Goal: Task Accomplishment & Management: Manage account settings

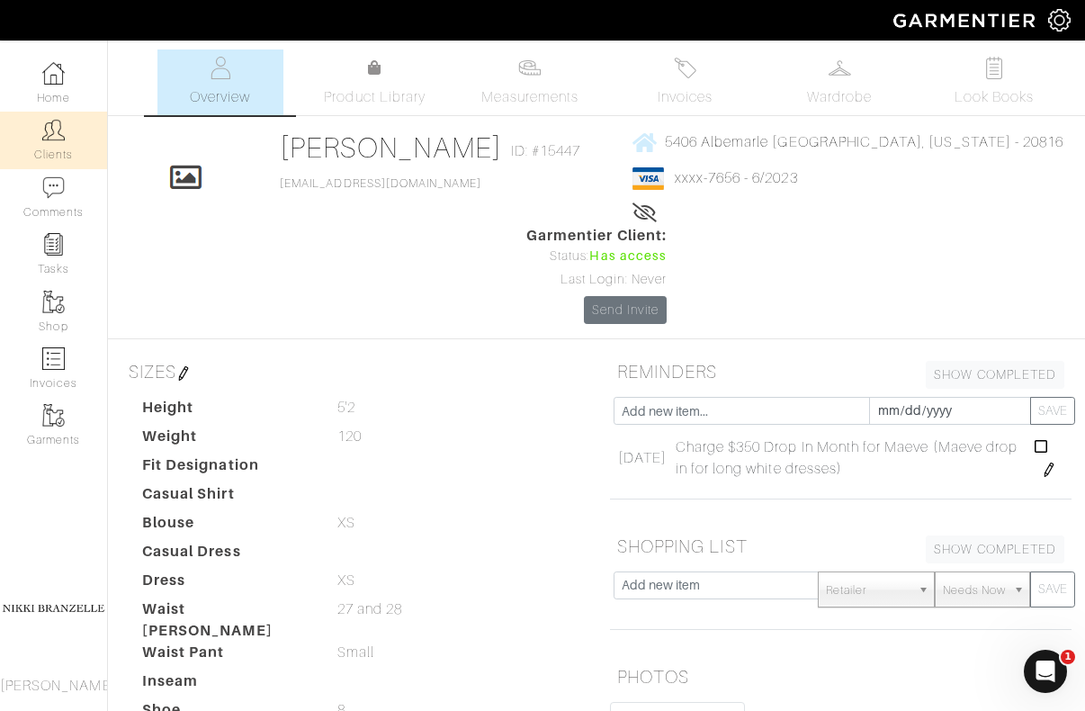
click at [30, 147] on link "Clients" at bounding box center [53, 140] width 107 height 57
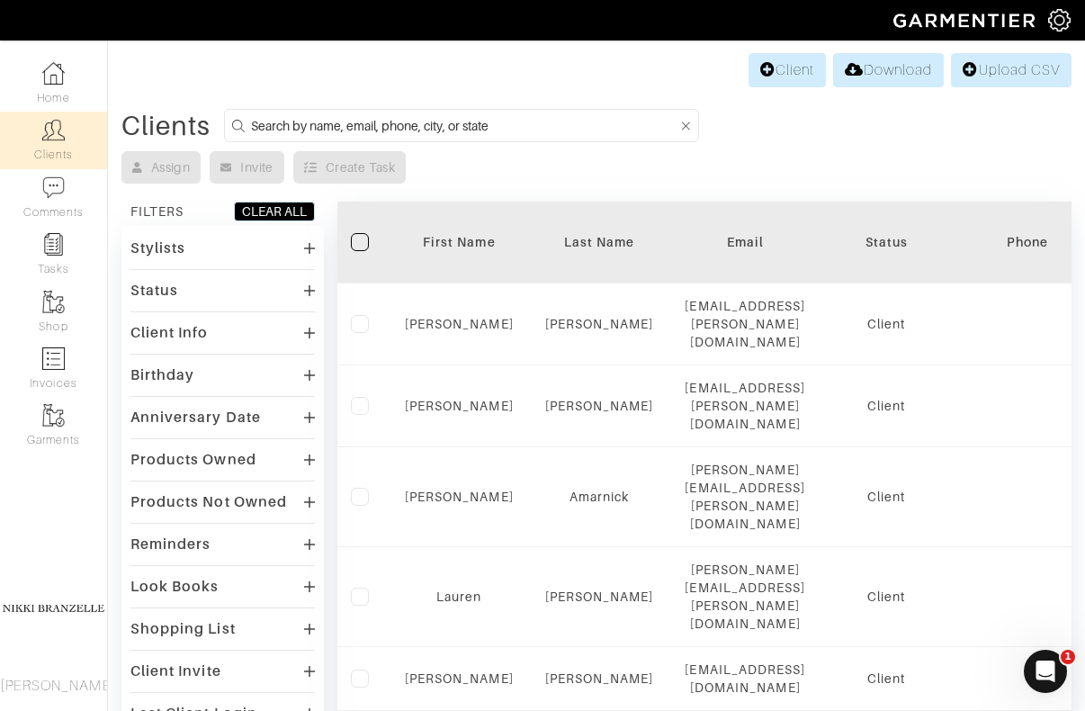
click at [311, 127] on input at bounding box center [464, 125] width 427 height 22
type input "ben"
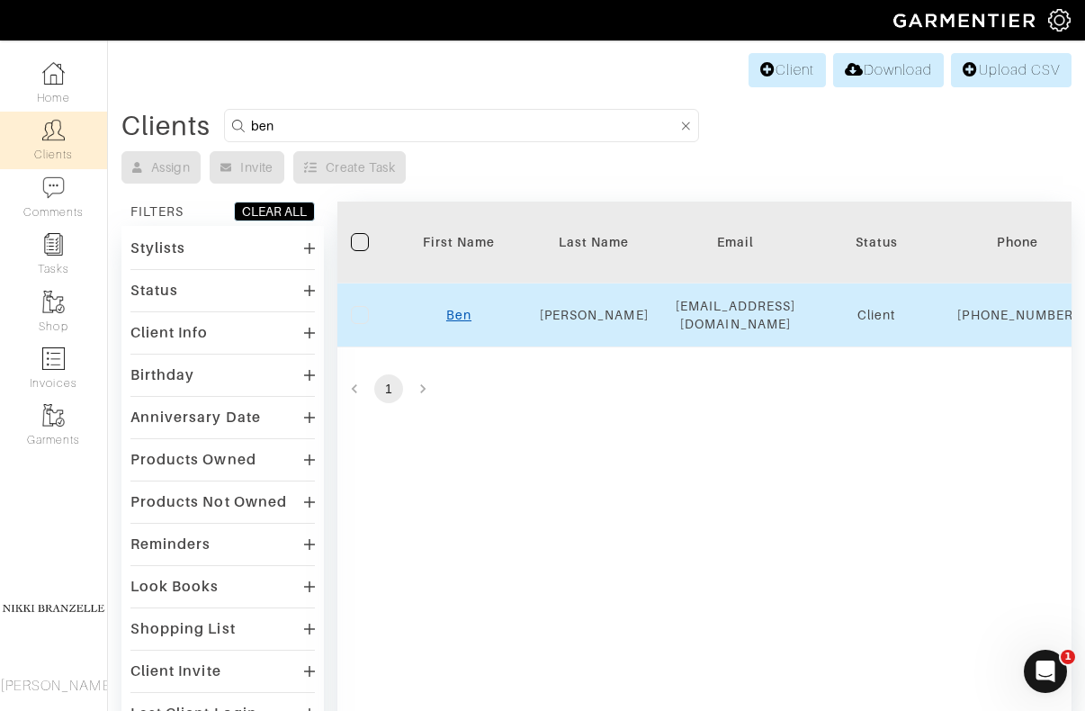
click at [464, 320] on link "Ben" at bounding box center [458, 315] width 25 height 14
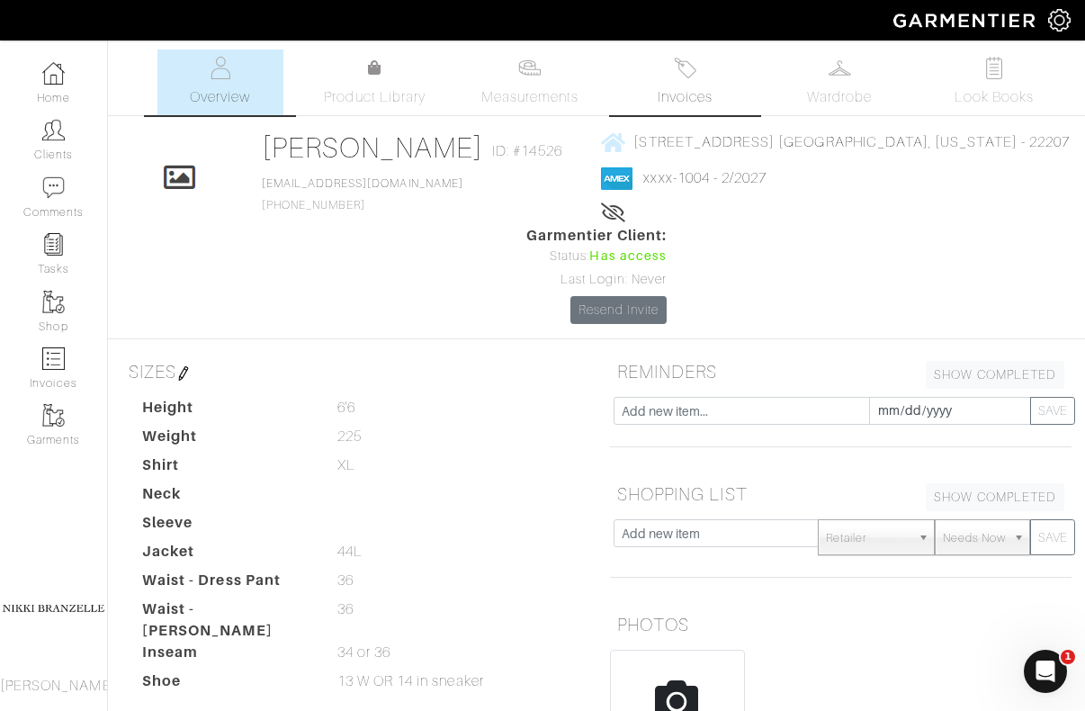
click at [691, 72] on img at bounding box center [685, 68] width 22 height 22
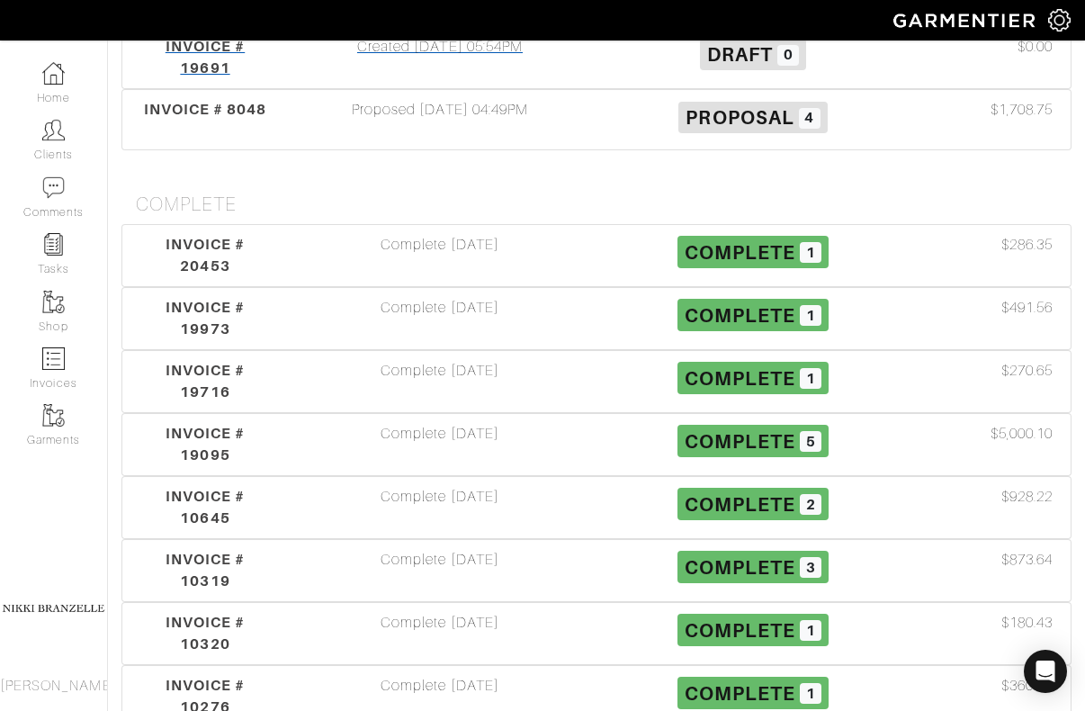
scroll to position [461, 0]
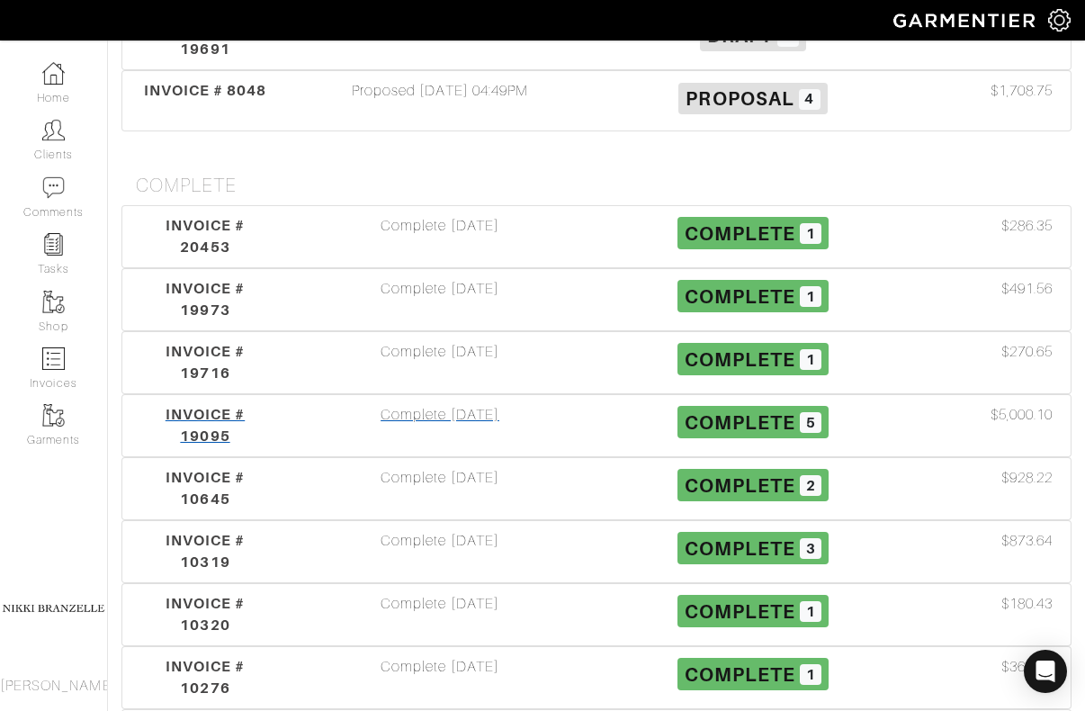
click at [435, 404] on div "Complete [DATE]" at bounding box center [439, 425] width 313 height 43
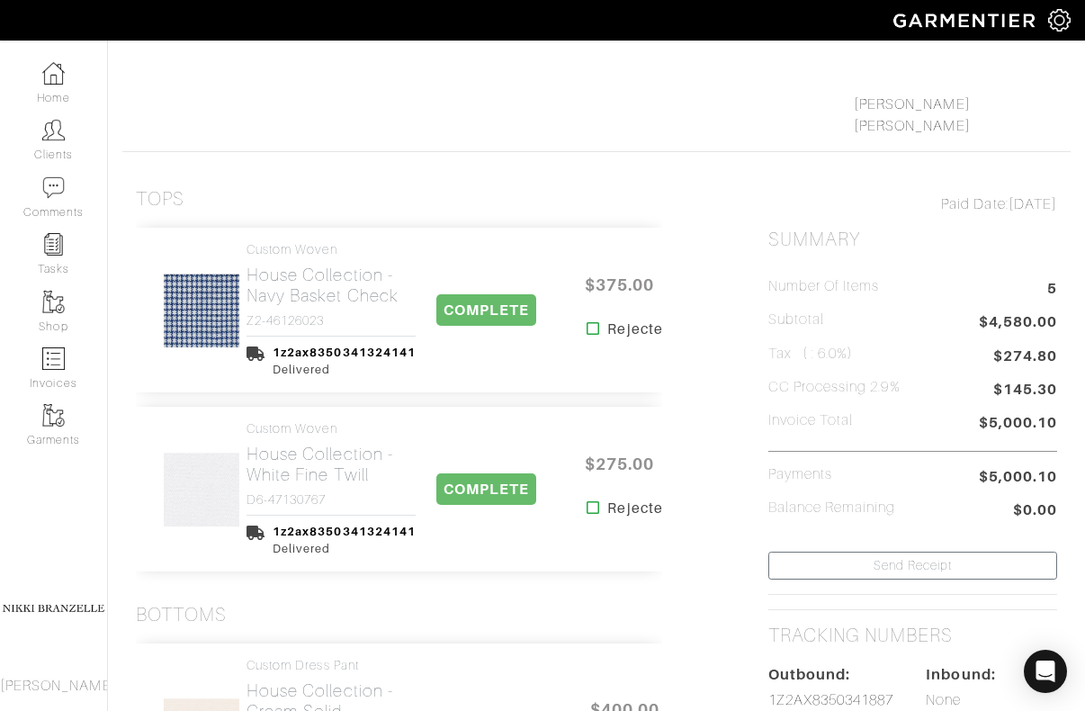
scroll to position [241, 0]
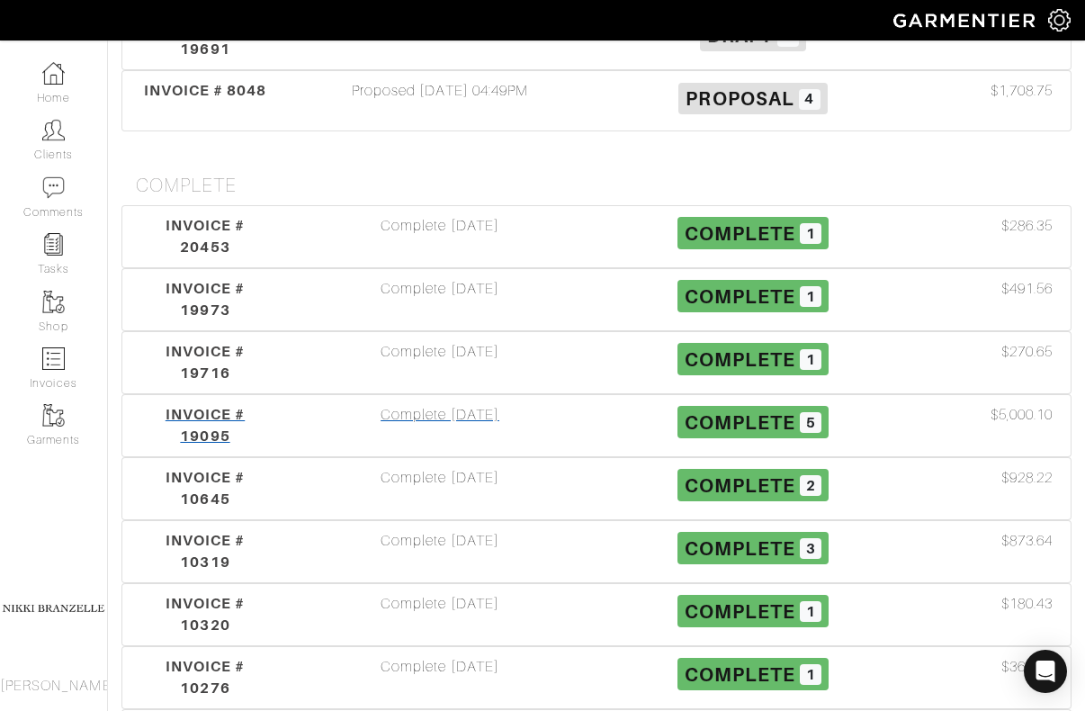
click at [411, 404] on div "Complete [DATE]" at bounding box center [439, 425] width 313 height 43
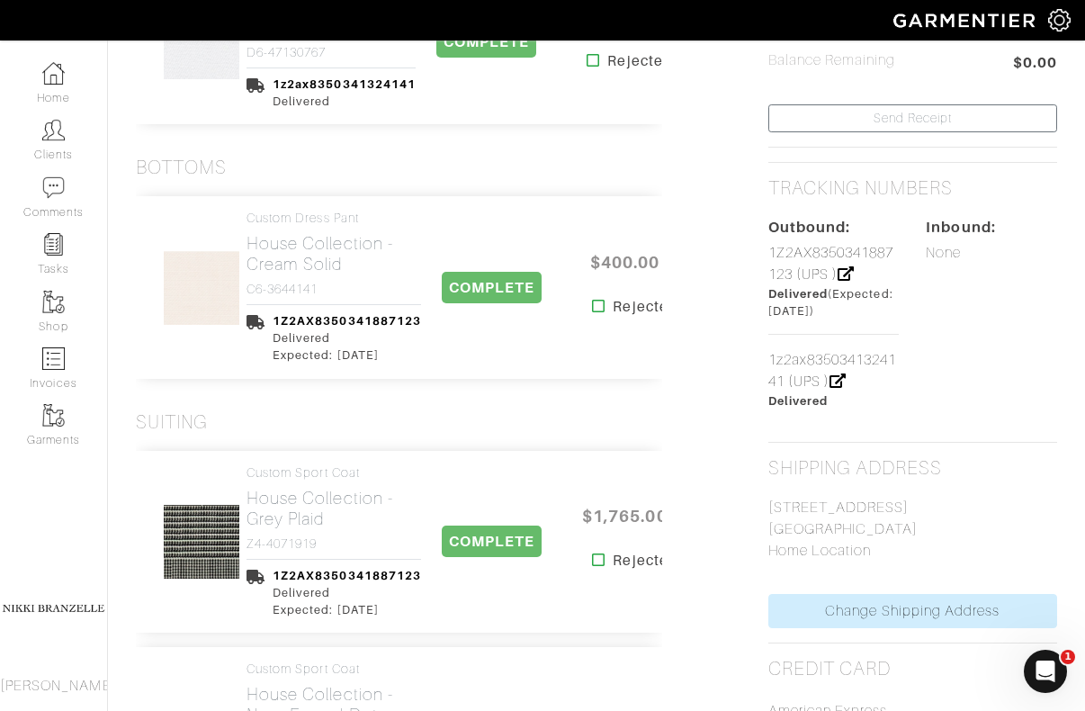
scroll to position [699, 0]
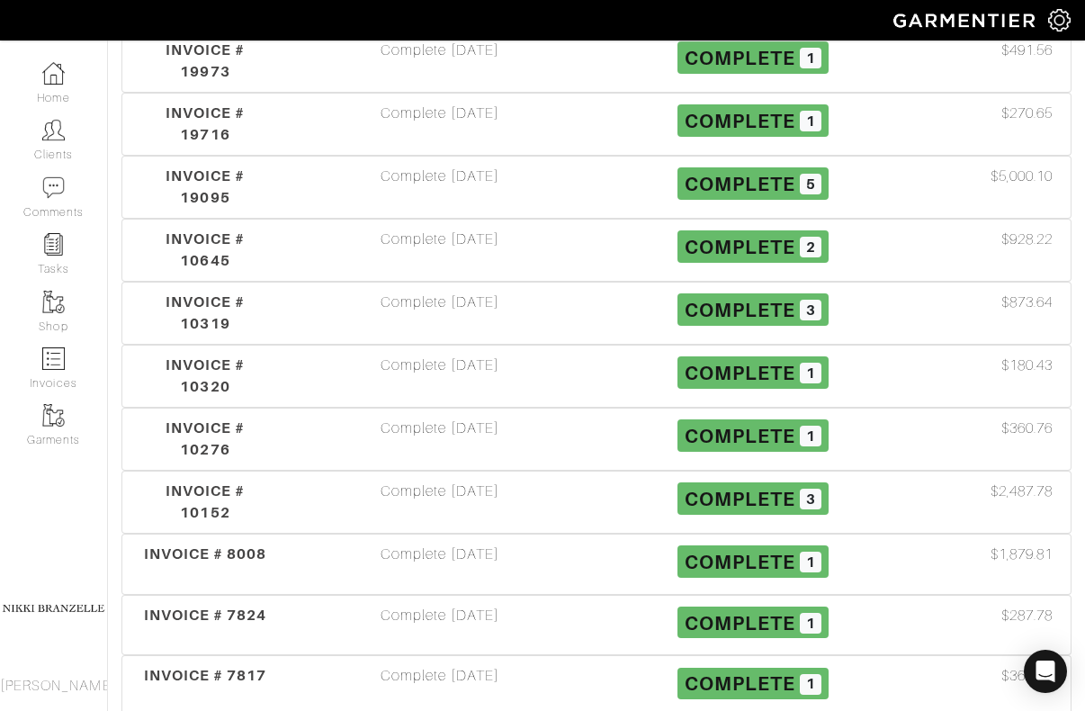
scroll to position [461, 0]
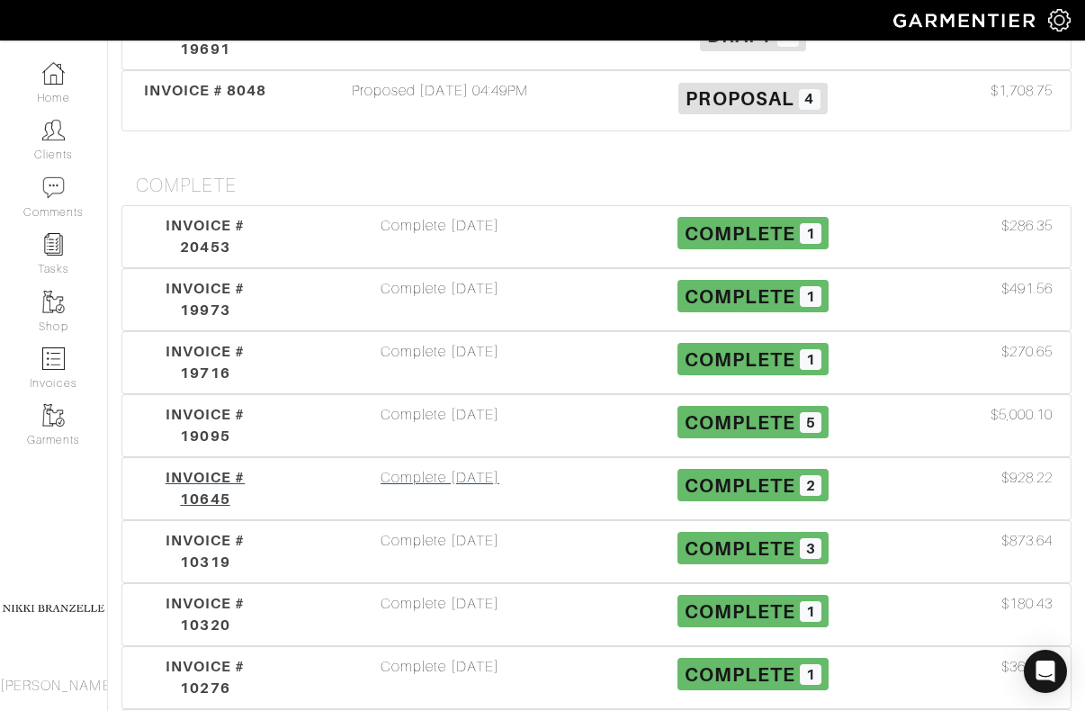
click at [444, 467] on div "Complete [DATE]" at bounding box center [439, 488] width 313 height 43
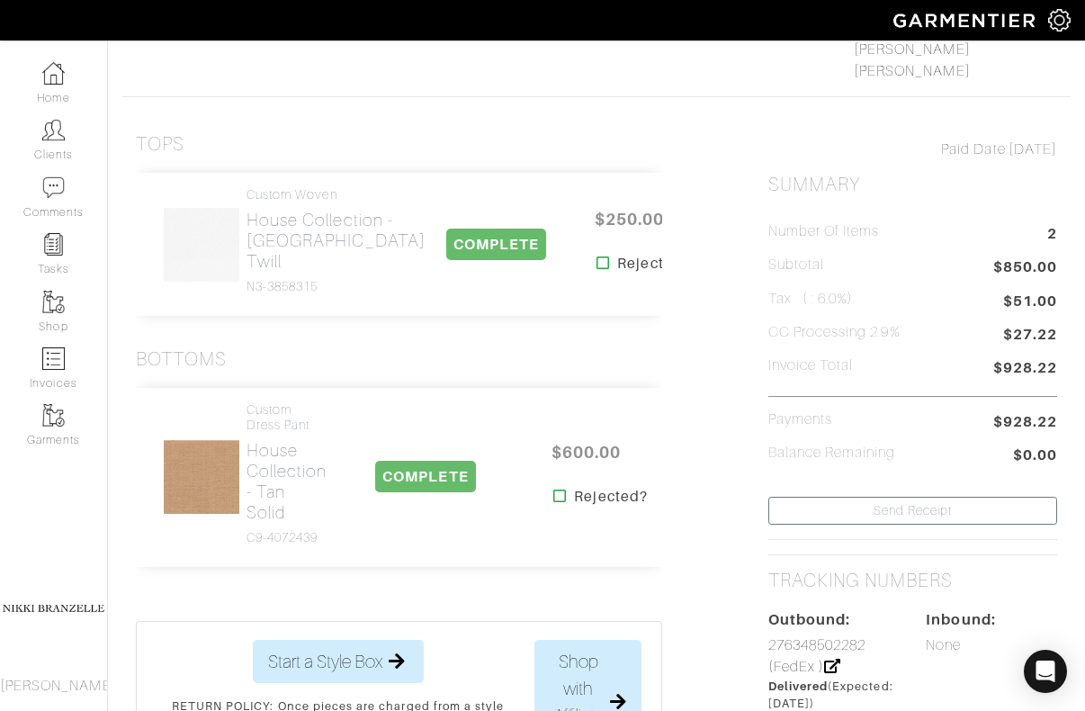
scroll to position [299, 0]
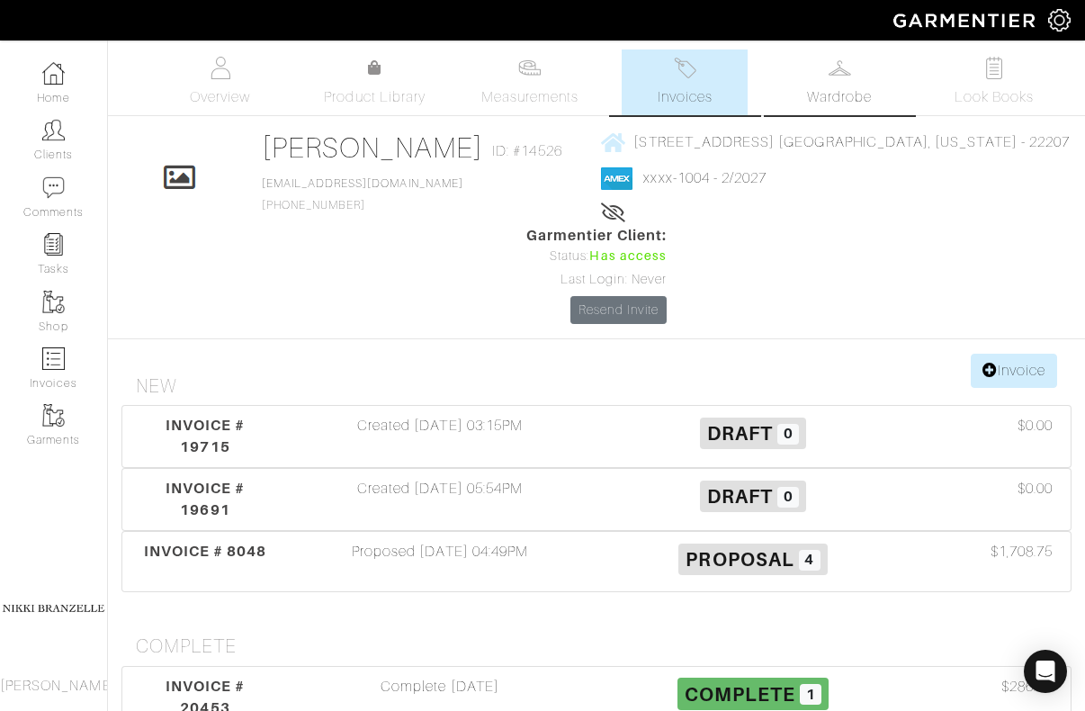
click at [843, 98] on span "Wardrobe" at bounding box center [839, 97] width 65 height 22
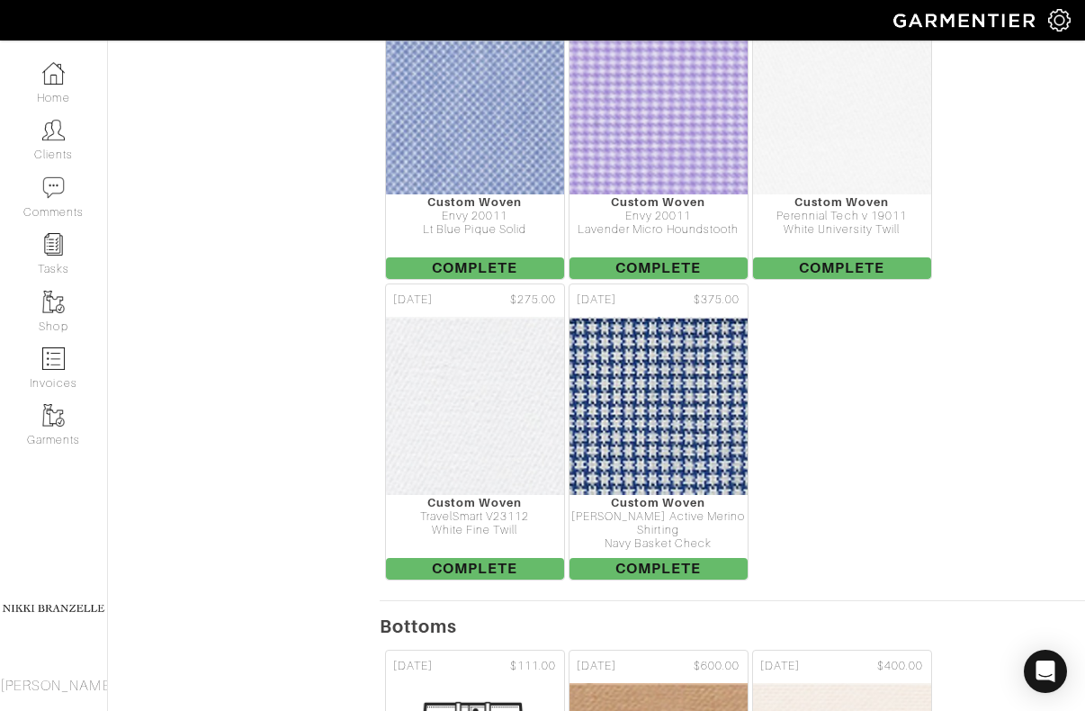
scroll to position [1200, 0]
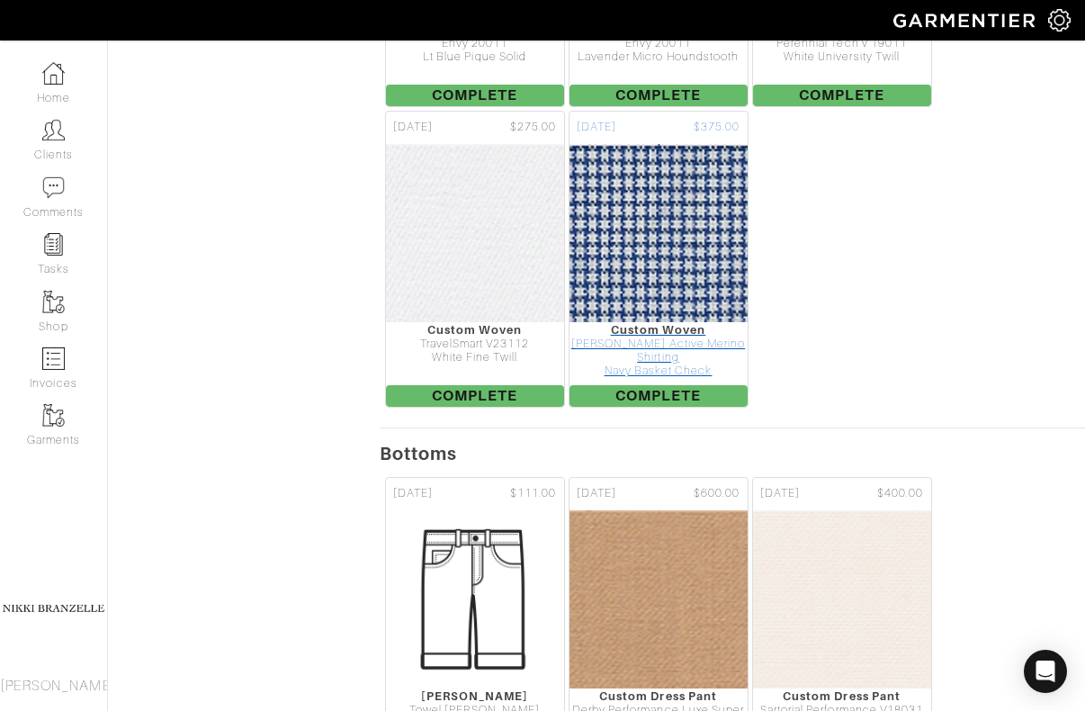
click at [710, 167] on img at bounding box center [658, 233] width 624 height 180
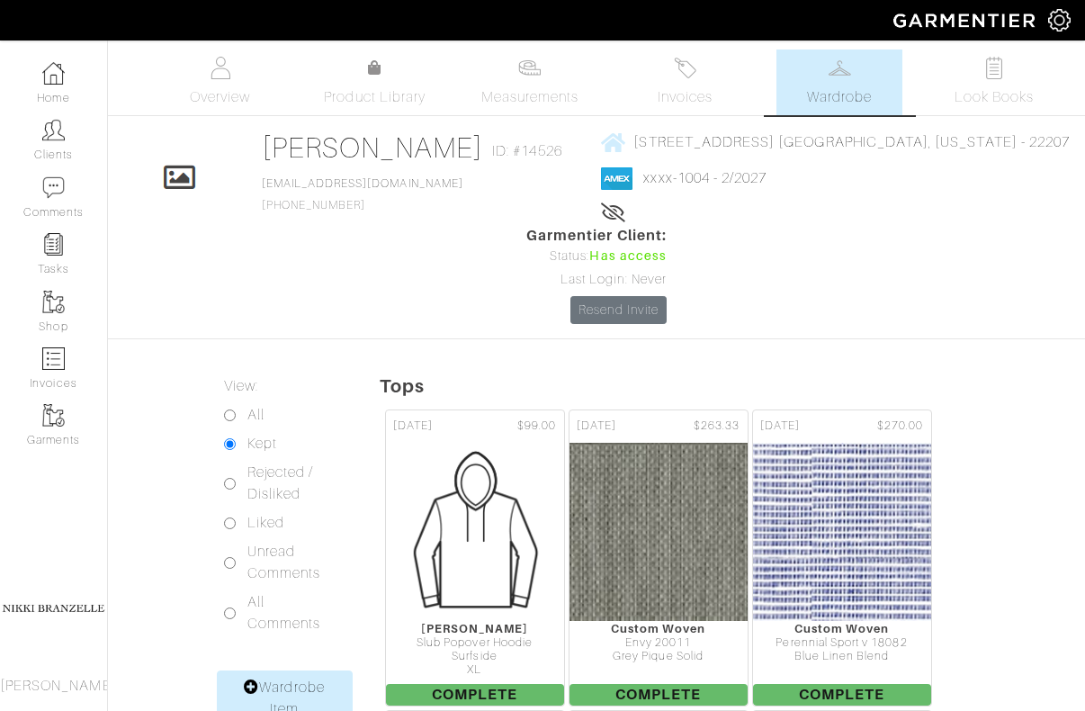
scroll to position [1200, 0]
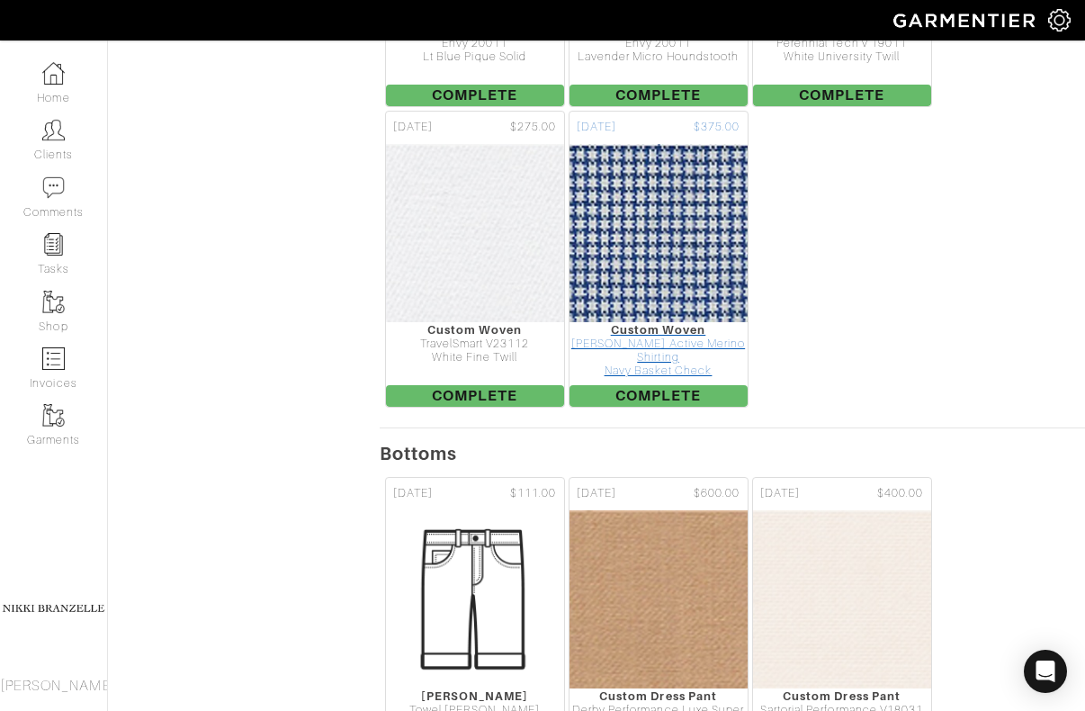
click at [646, 179] on img at bounding box center [658, 233] width 624 height 180
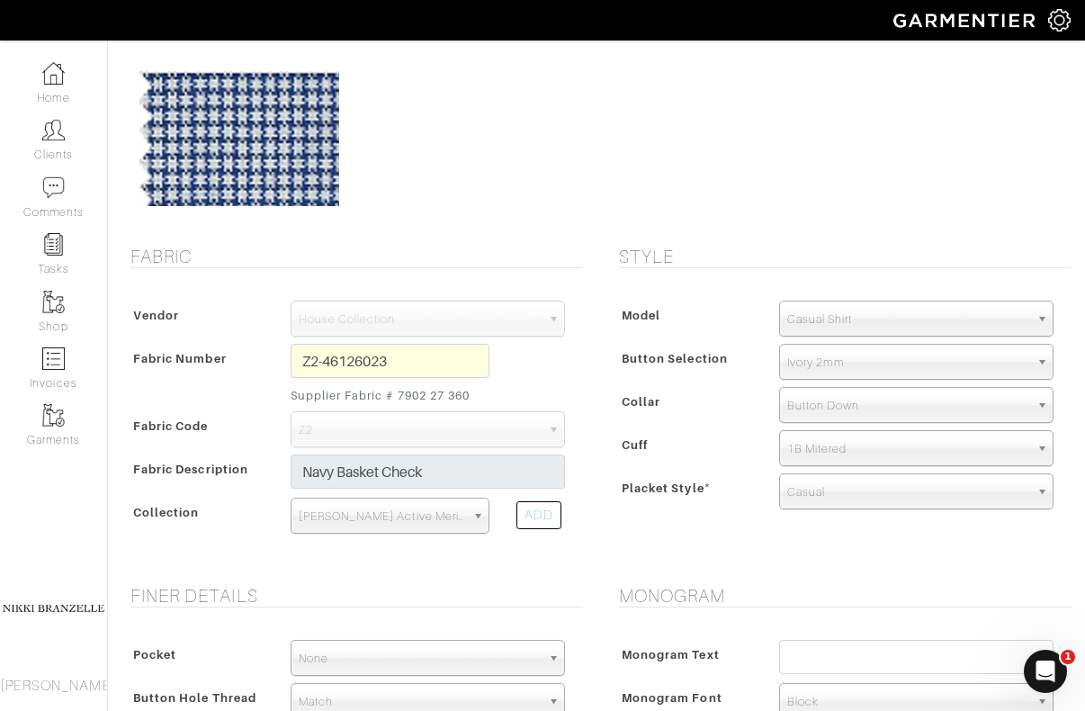
scroll to position [149, 0]
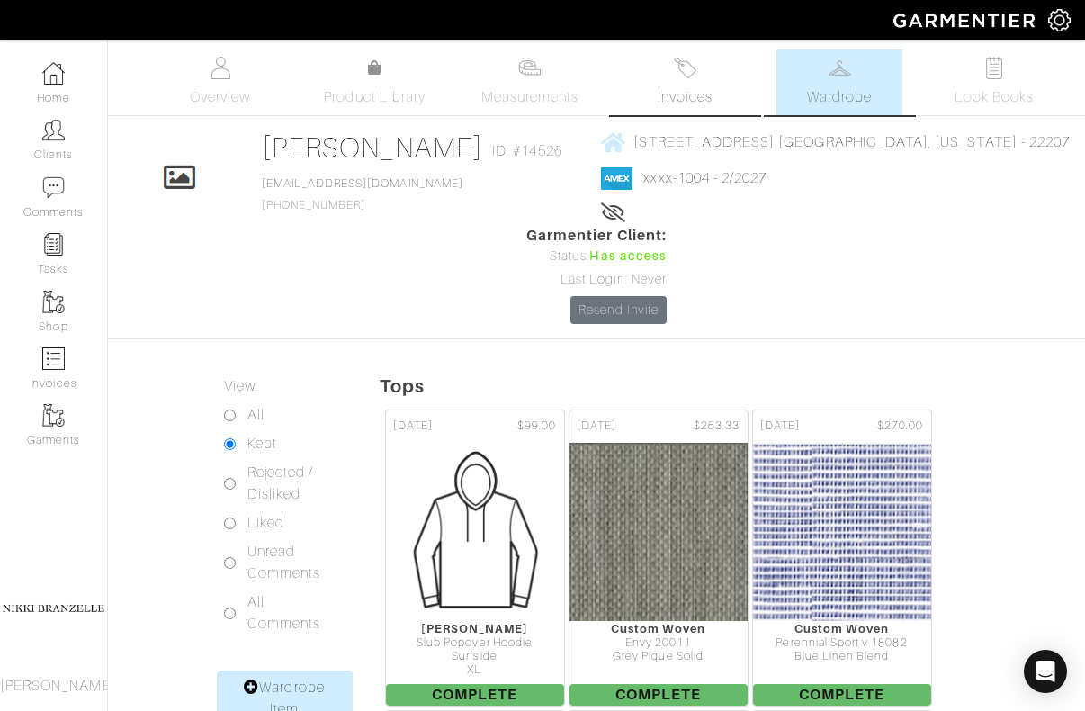
click at [692, 78] on img at bounding box center [685, 68] width 22 height 22
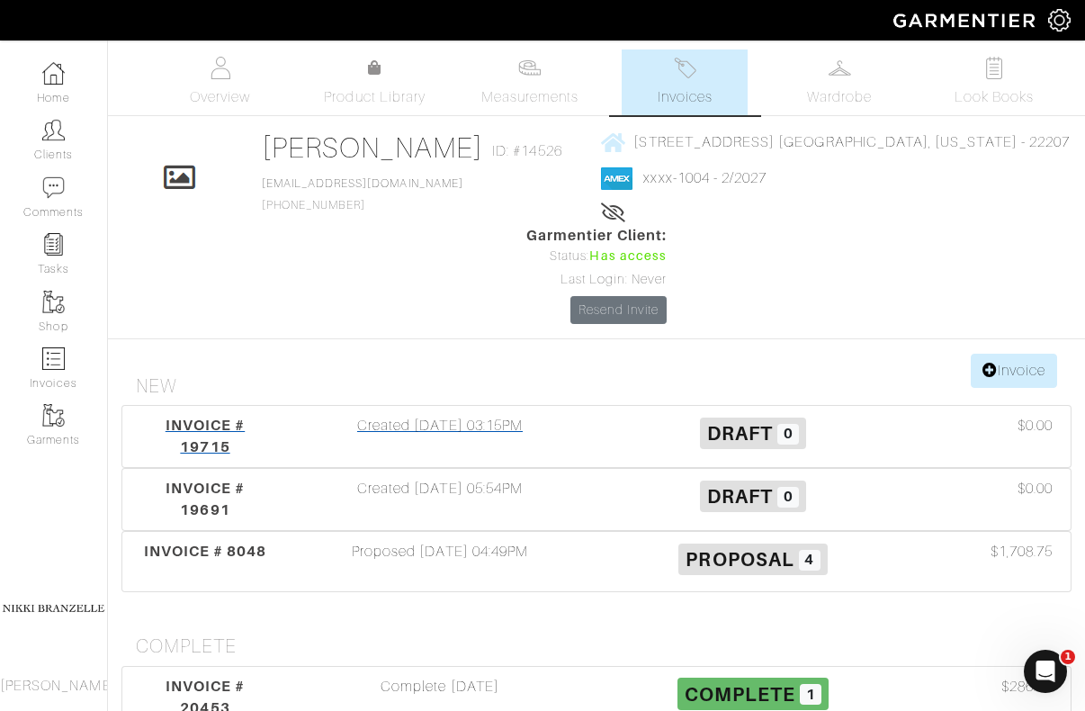
click at [217, 417] on span "INVOICE # 19715" at bounding box center [205, 436] width 79 height 39
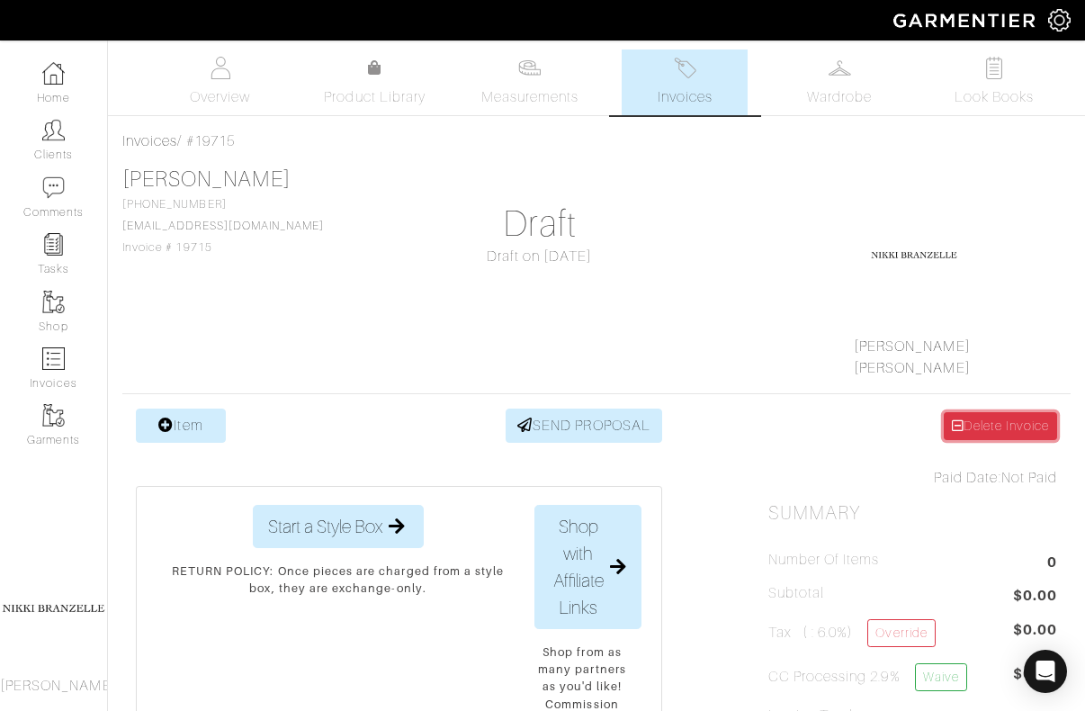
click at [1016, 435] on link "Delete Invoice" at bounding box center [1000, 426] width 113 height 28
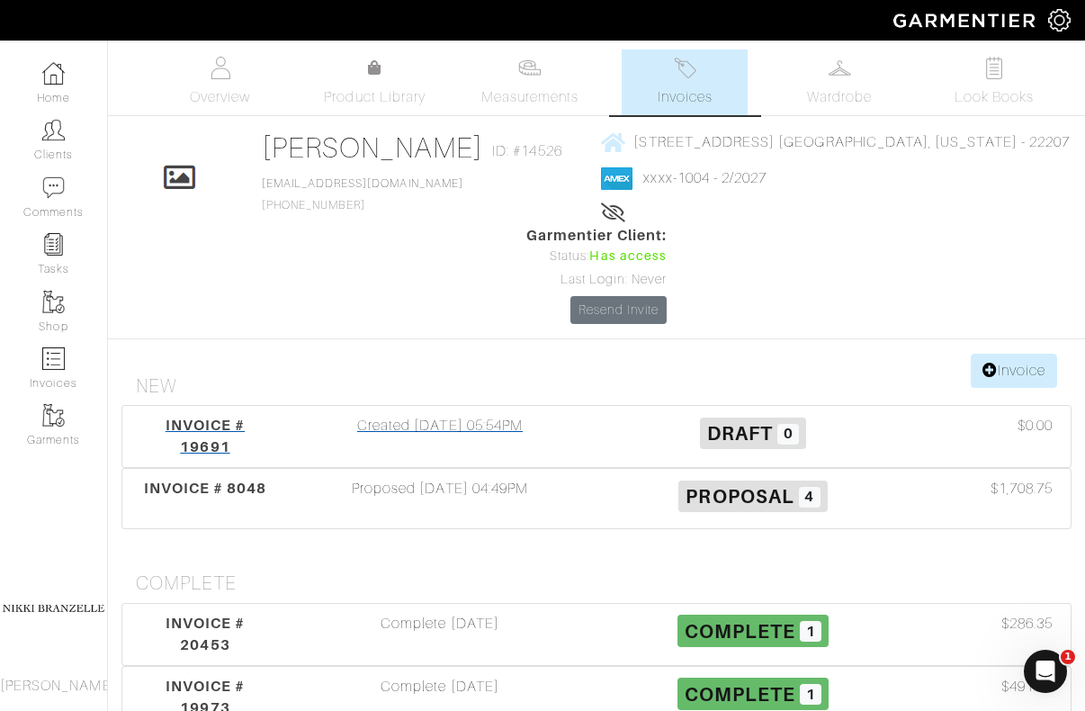
click at [506, 415] on div "Created [DATE] 05:54PM" at bounding box center [439, 436] width 313 height 43
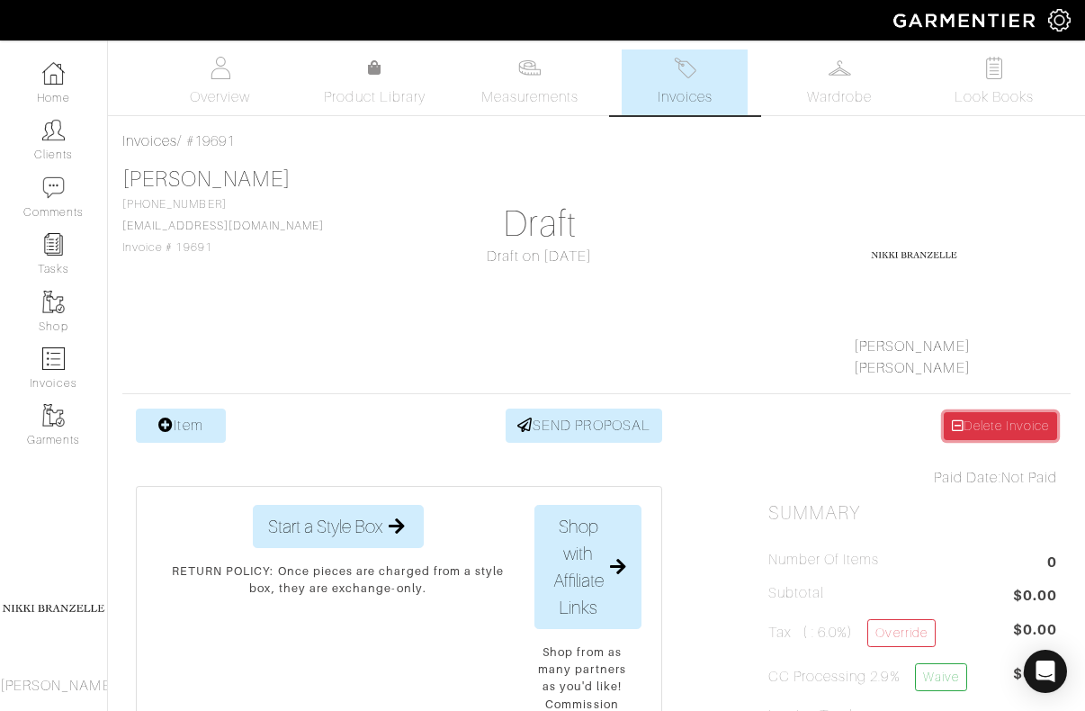
click at [1046, 428] on link "Delete Invoice" at bounding box center [1000, 426] width 113 height 28
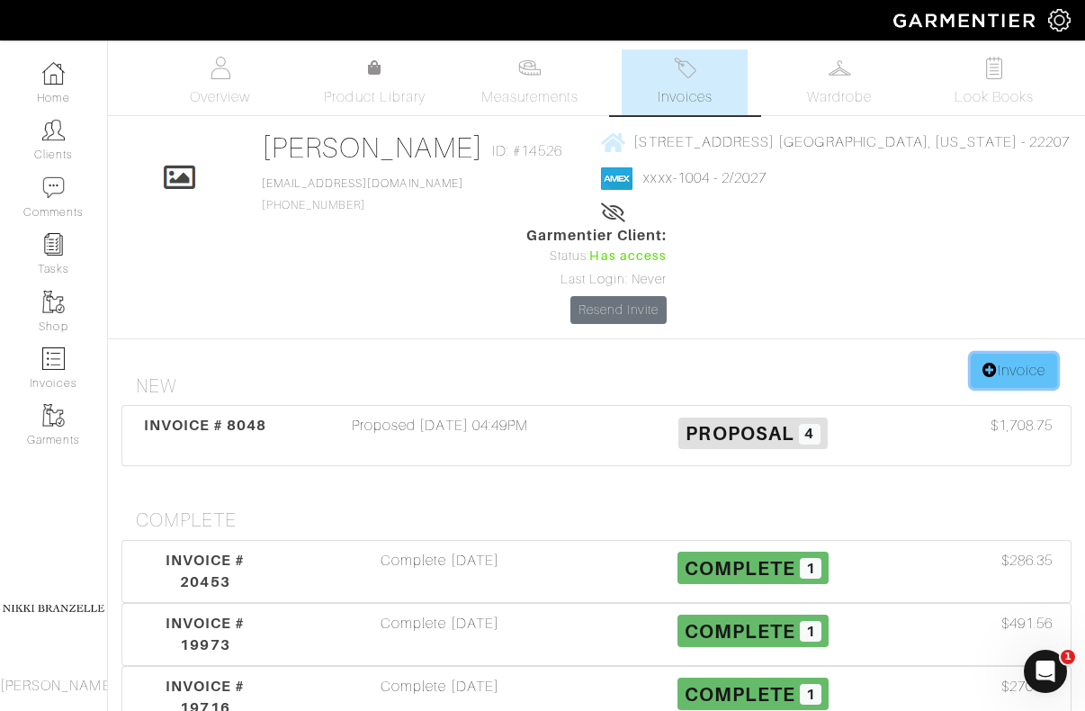
click at [1010, 354] on link "Invoice" at bounding box center [1014, 371] width 86 height 34
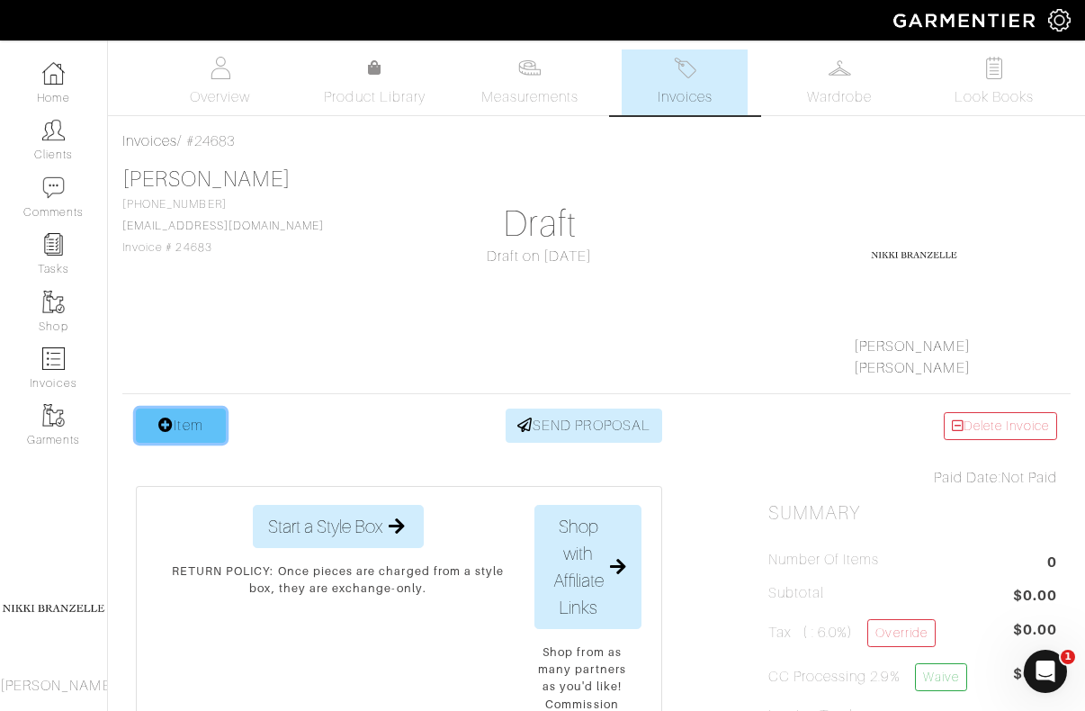
click at [194, 412] on link "Item" at bounding box center [181, 426] width 90 height 34
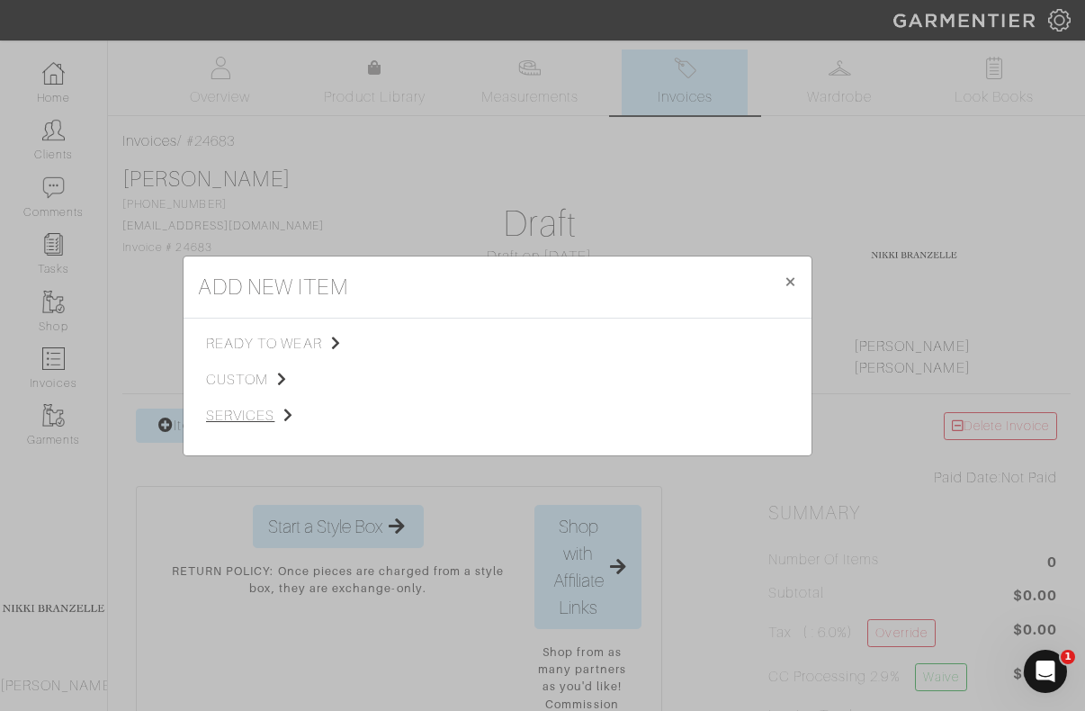
click at [233, 417] on span "services" at bounding box center [296, 416] width 181 height 22
click at [229, 383] on span "custom" at bounding box center [296, 380] width 181 height 22
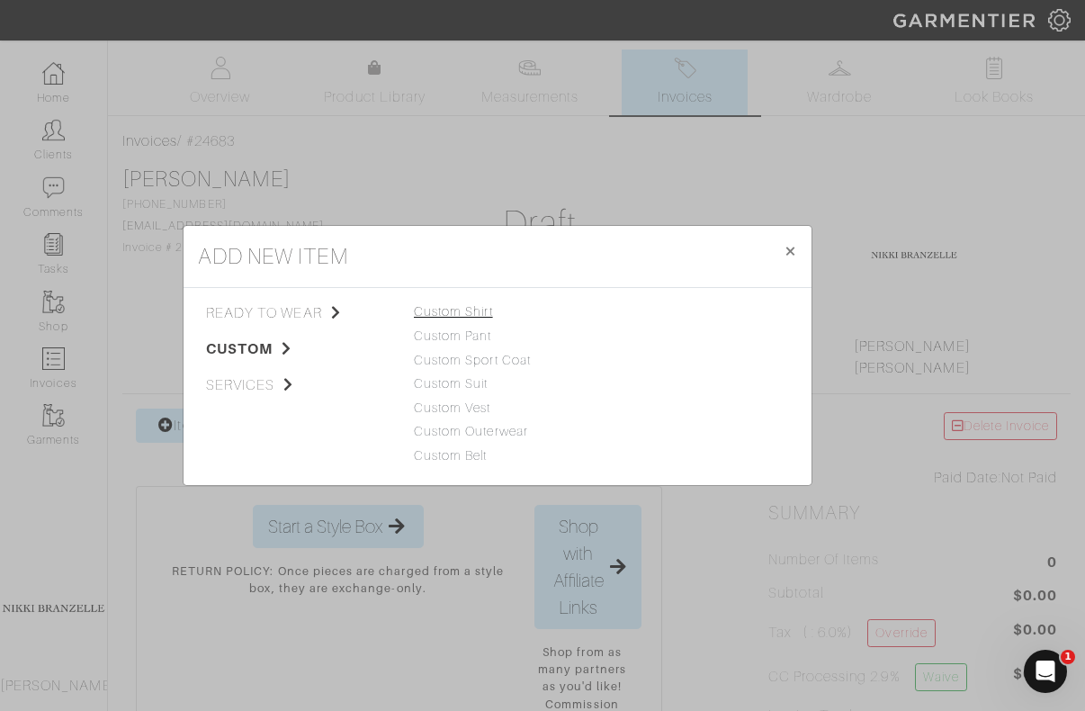
click at [469, 312] on link "Custom Shirt" at bounding box center [453, 311] width 79 height 14
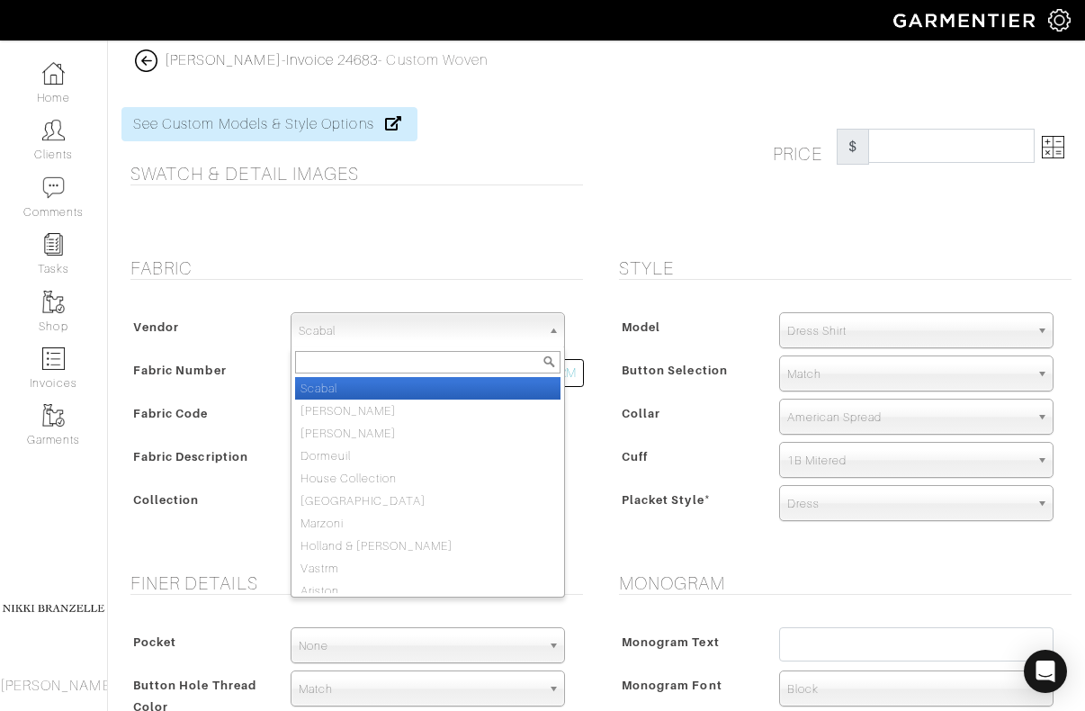
click at [459, 317] on span "Scabal" at bounding box center [420, 331] width 242 height 36
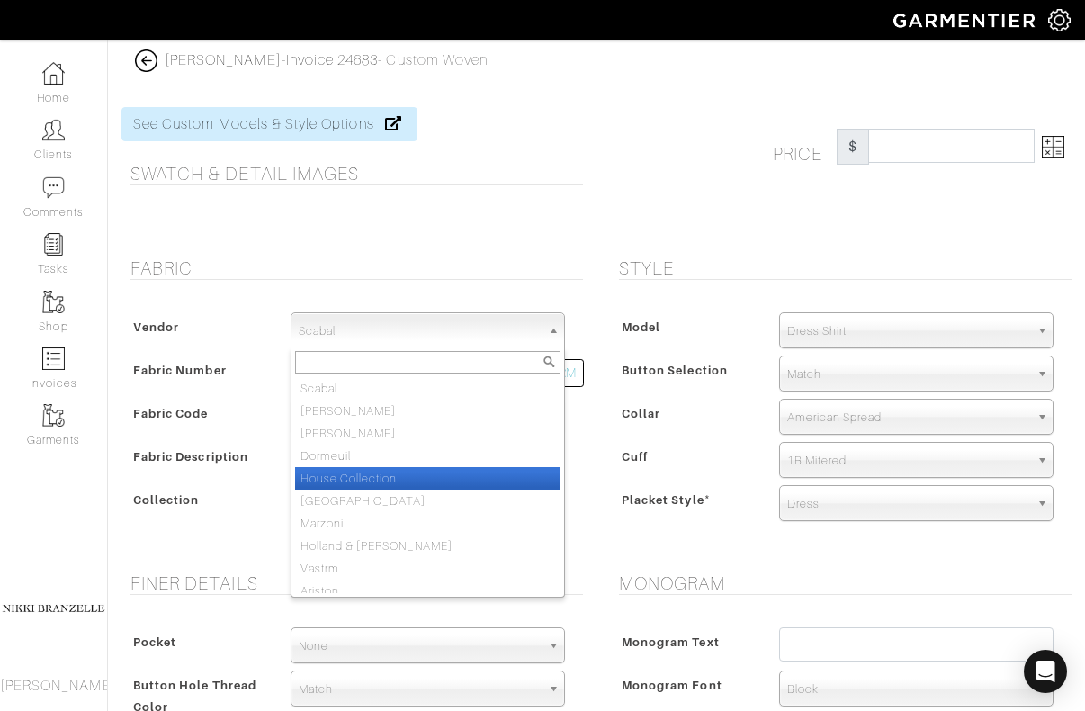
click at [418, 480] on li "House Collection" at bounding box center [427, 478] width 265 height 22
select select "75"
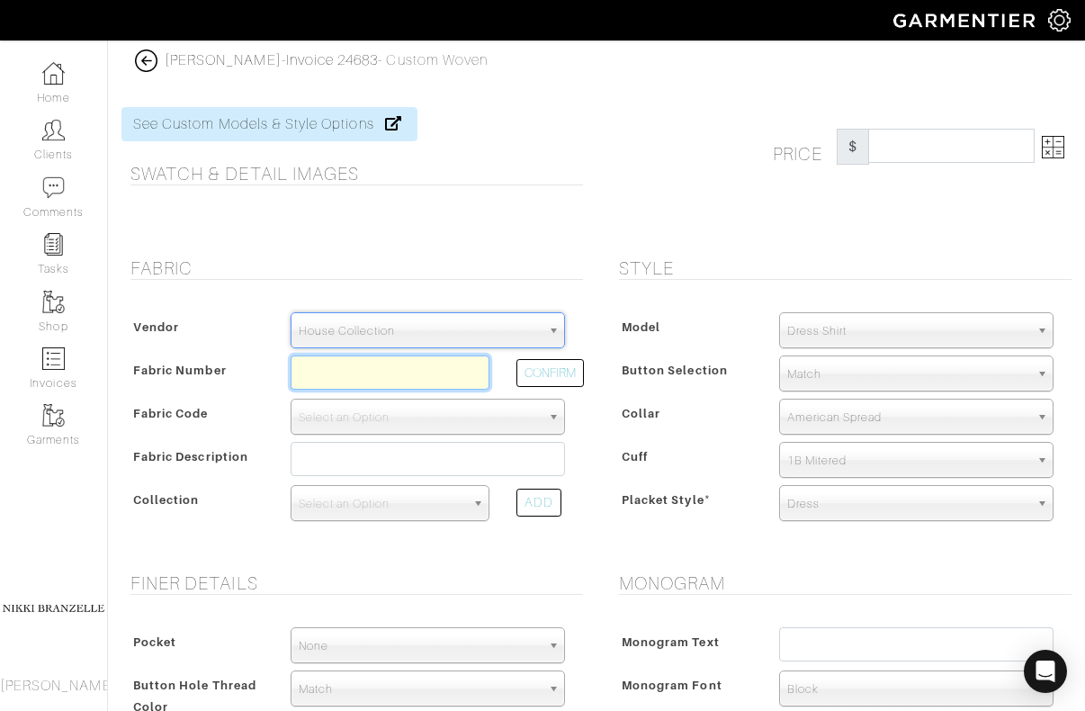
click at [350, 381] on input "text" at bounding box center [391, 372] width 200 height 34
type input "2"
type input "Z2-46126060"
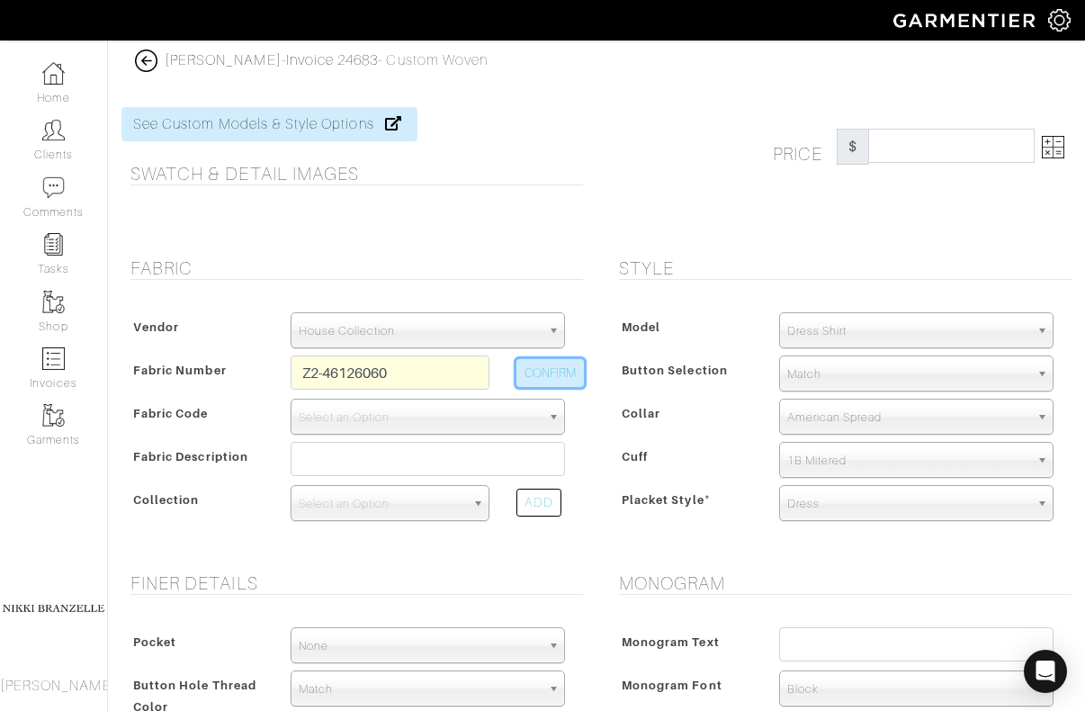
click at [557, 373] on button "CONFIRM" at bounding box center [549, 373] width 67 height 28
select select "5611"
type input "Medium Blue Solid"
select select
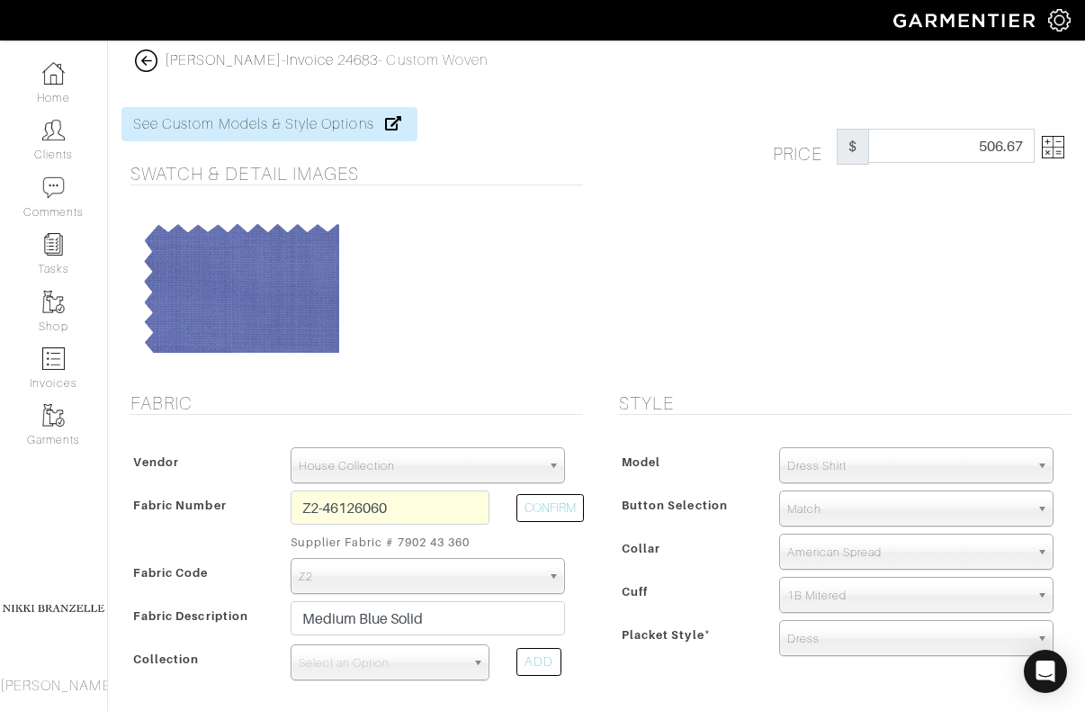
click at [1060, 143] on img at bounding box center [1053, 147] width 22 height 22
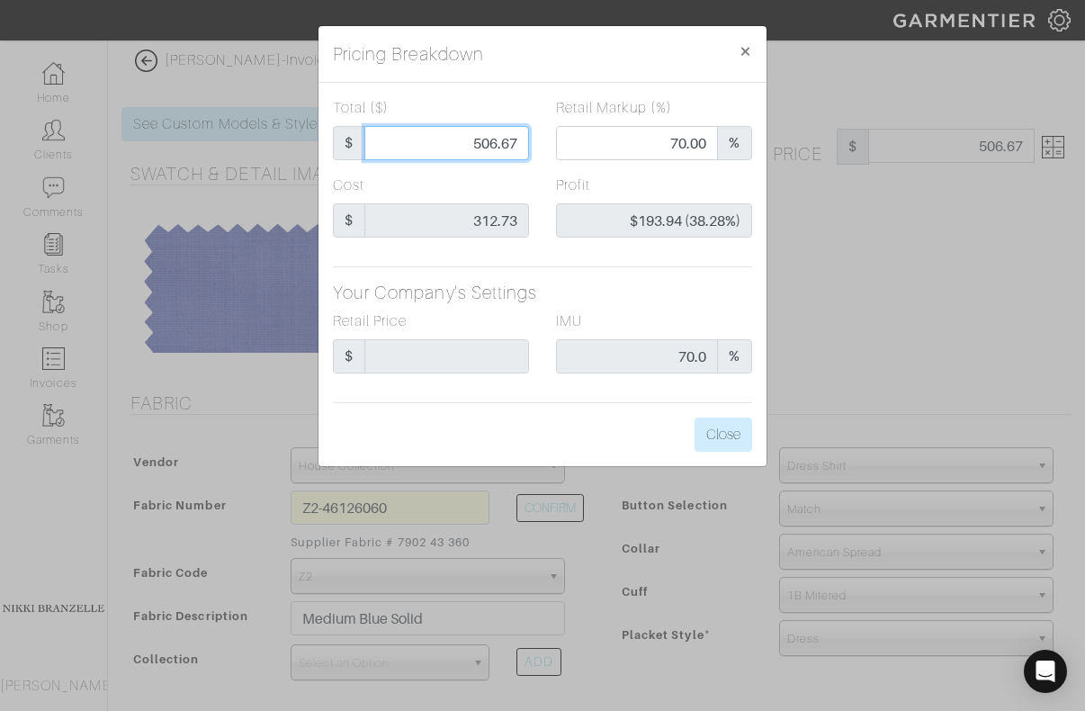
drag, startPoint x: 470, startPoint y: 138, endPoint x: 579, endPoint y: 150, distance: 110.5
click at [579, 150] on div "Total ($) $ 506.67 Retail Markup (%) 70.00 %" at bounding box center [542, 135] width 446 height 77
type input "3"
type input "0.00"
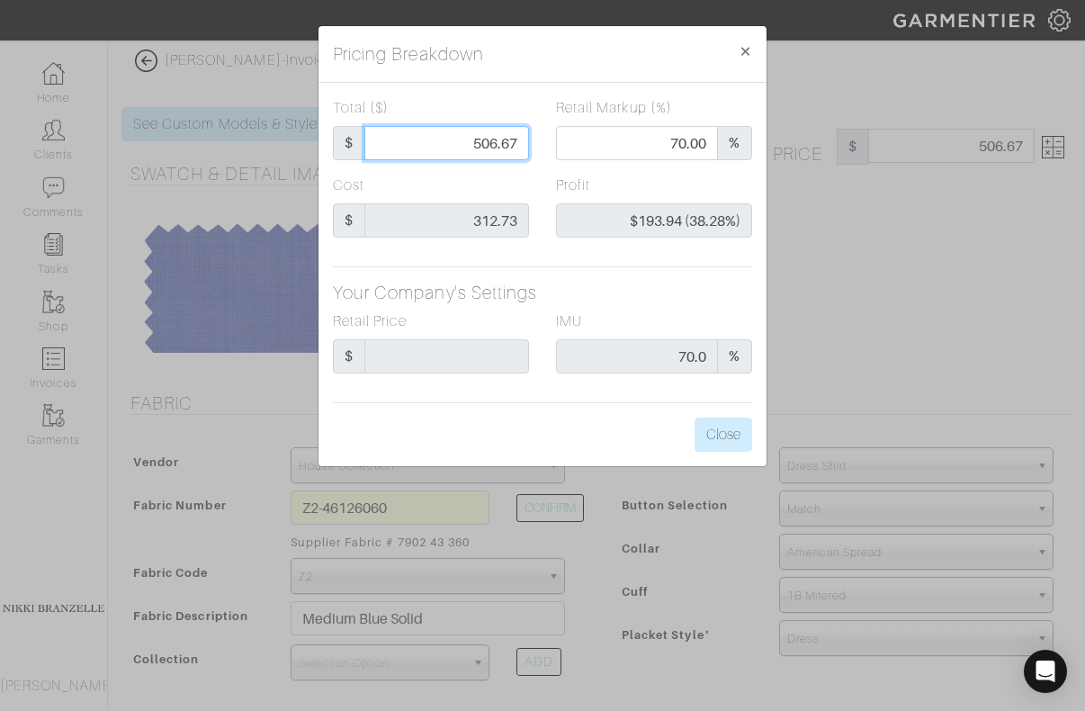
type input "-$309.73 (-10324.33%)"
type input "37"
type input "-$275.73 (-745.22%)"
type input "375"
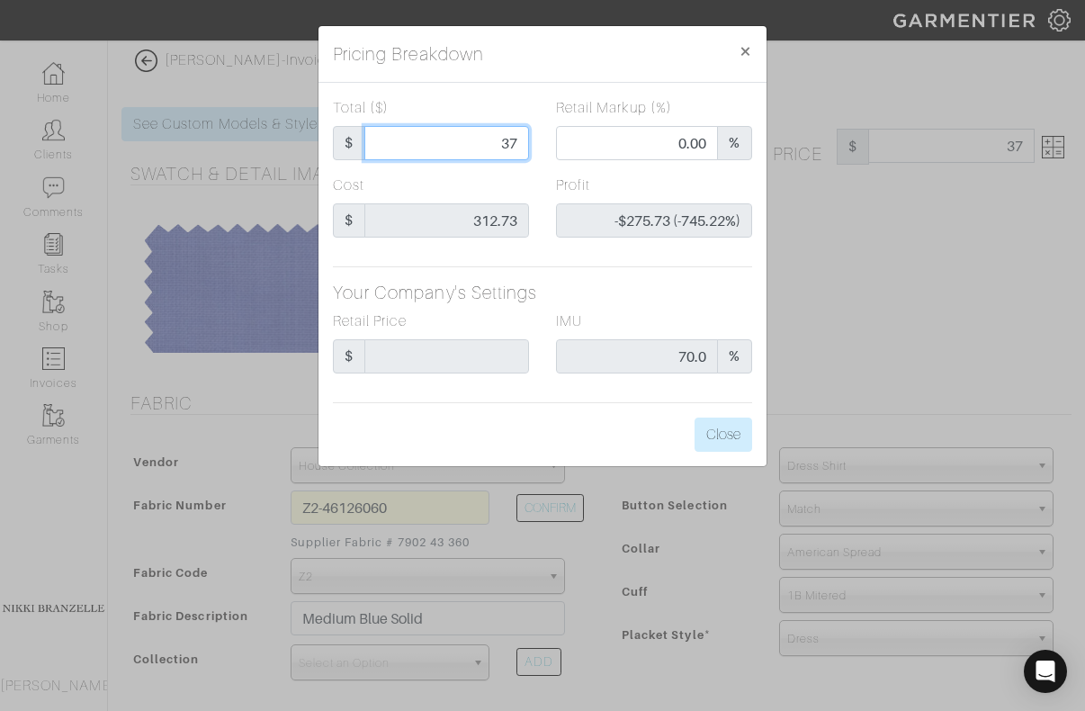
type input "375"
type input "59.47"
type input "$62.27 (16.61%)"
type input "375"
type input "375.00"
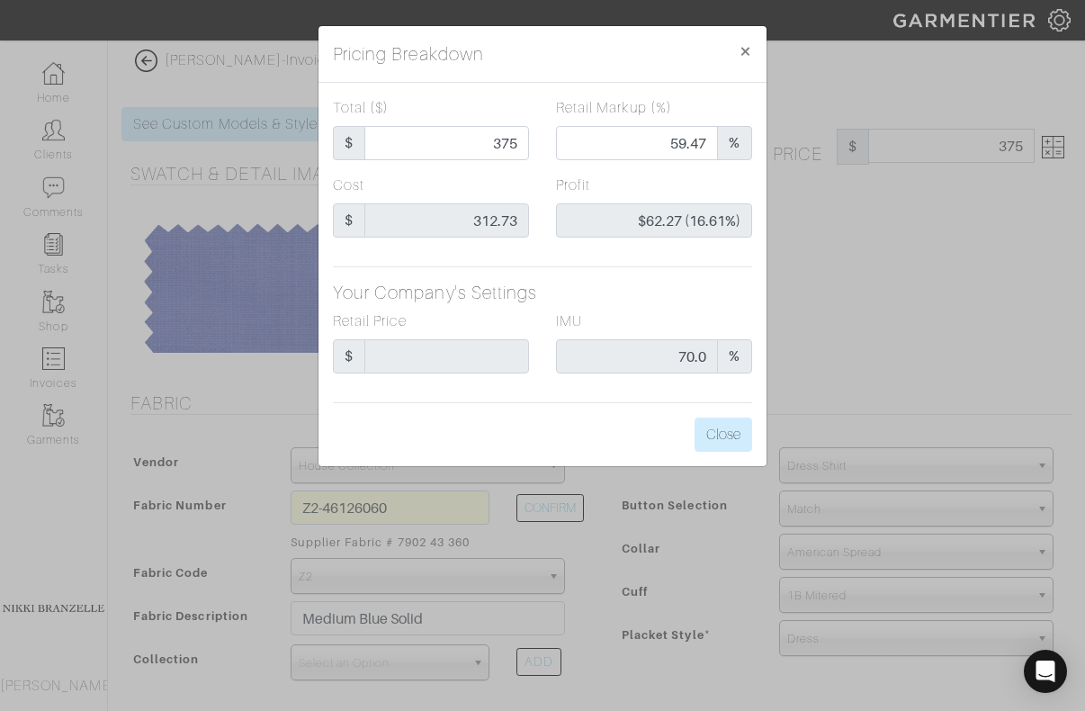
type input "375.00"
click at [609, 276] on div "Total ($) $ 375.00 Retail Markup (%) 59.47 % Cost $ 312.73 Profit $62.27 (16.61…" at bounding box center [543, 274] width 448 height 383
click at [711, 442] on button "Close" at bounding box center [724, 435] width 58 height 34
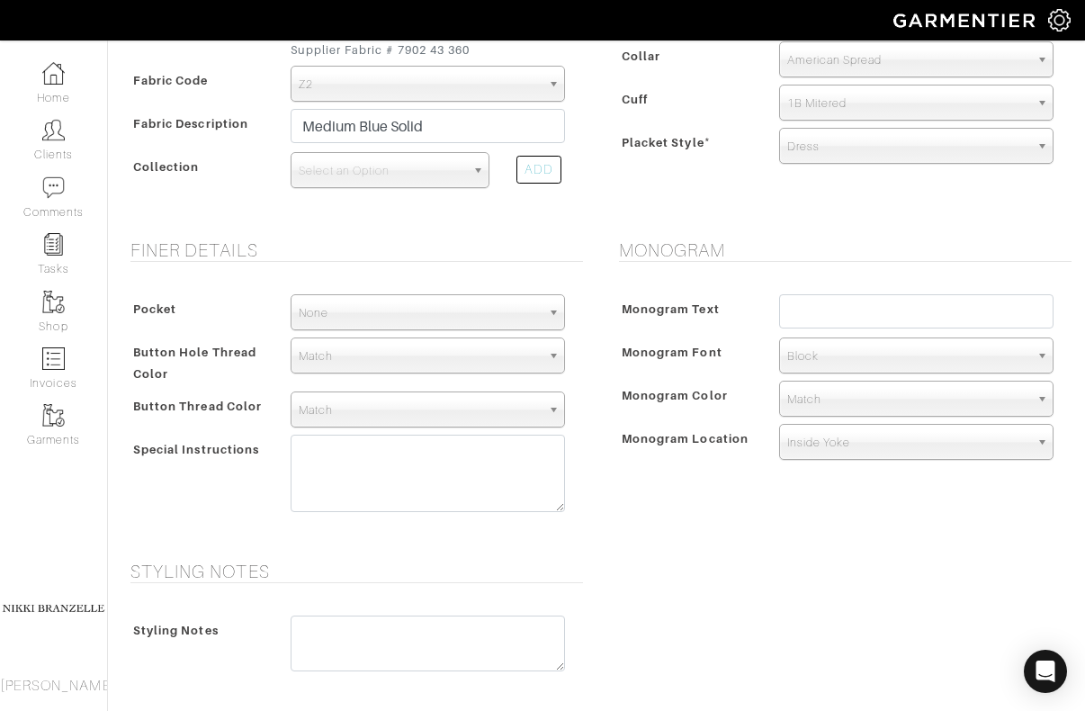
scroll to position [145, 0]
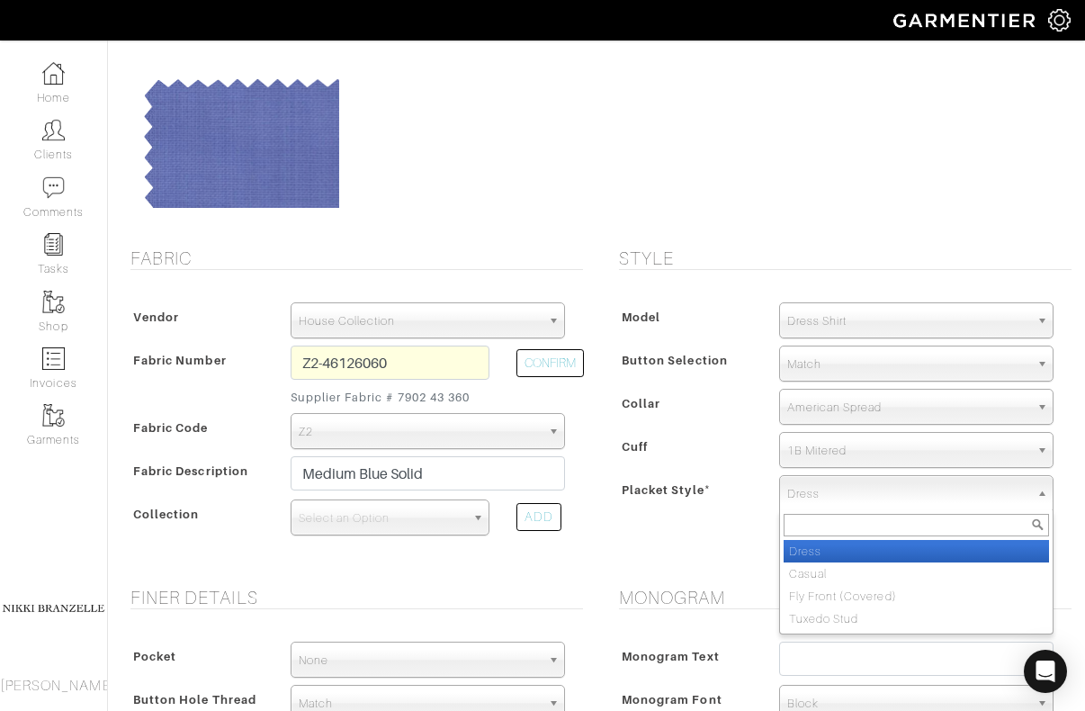
click at [818, 499] on span "Dress" at bounding box center [908, 494] width 242 height 36
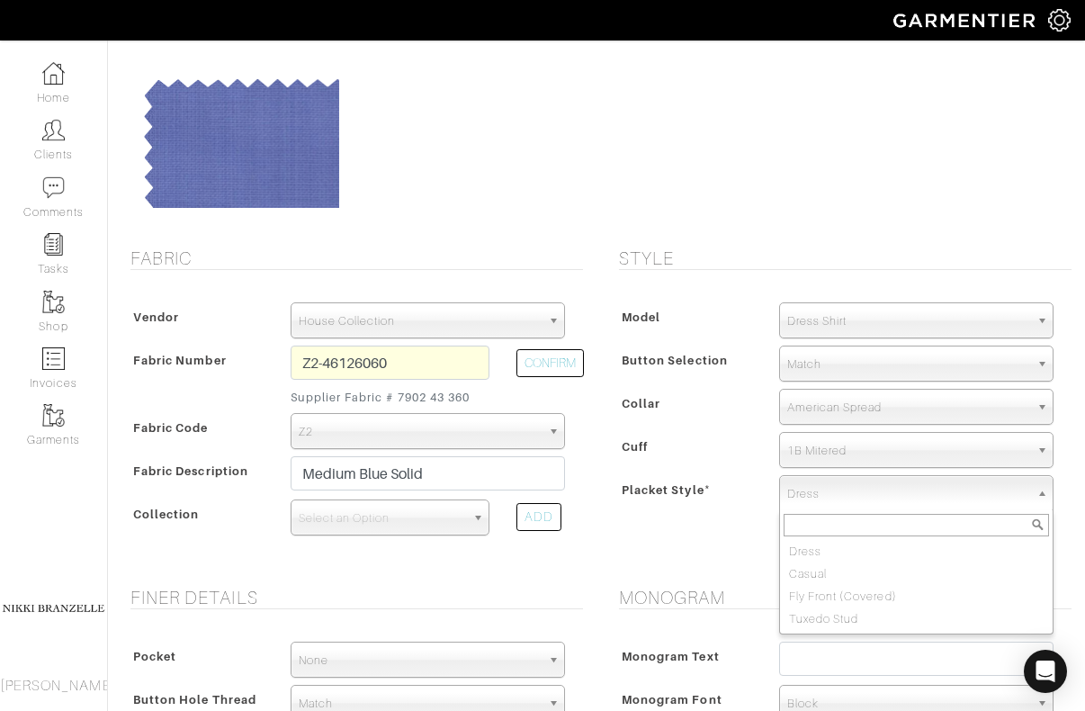
click at [732, 258] on h5 "Style" at bounding box center [845, 258] width 453 height 22
click at [804, 365] on span "Match" at bounding box center [908, 364] width 242 height 36
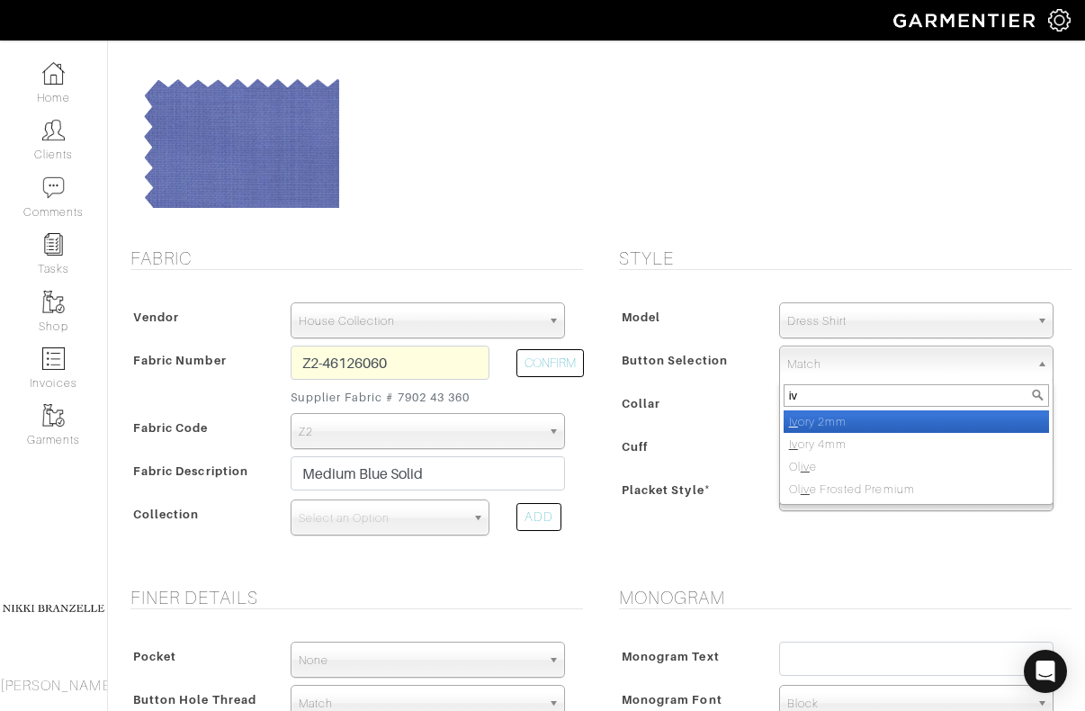
type input "iv"
click at [823, 419] on li "Iv ory 2mm" at bounding box center [916, 421] width 265 height 22
select select "2"
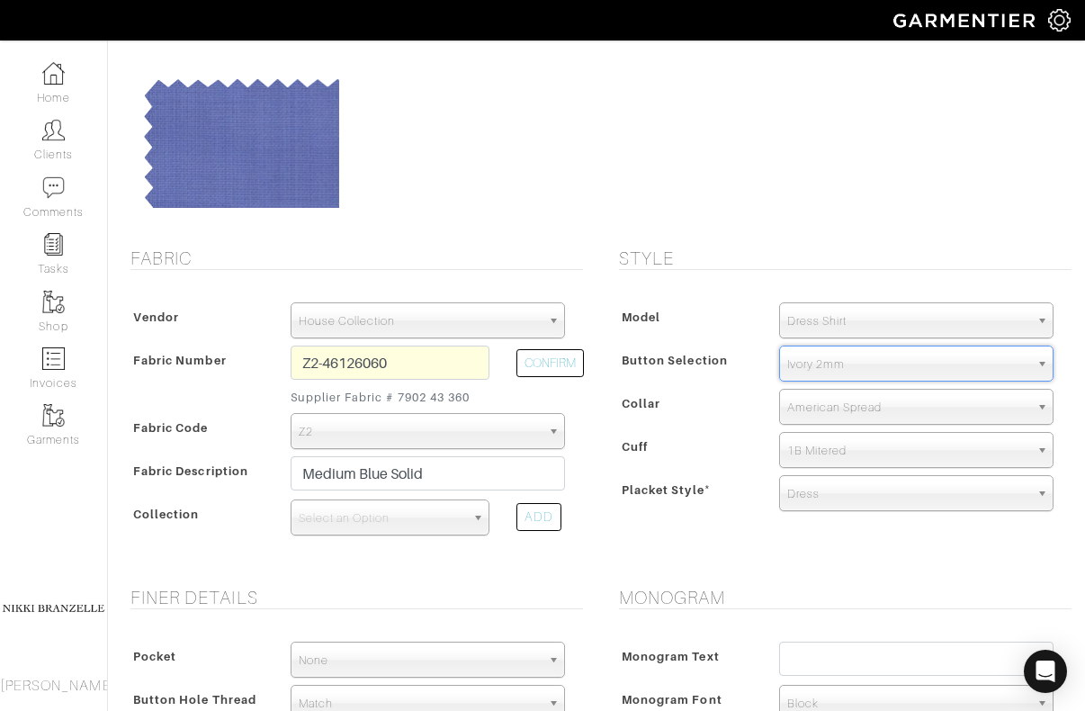
click at [823, 419] on span "American Spread" at bounding box center [908, 408] width 242 height 36
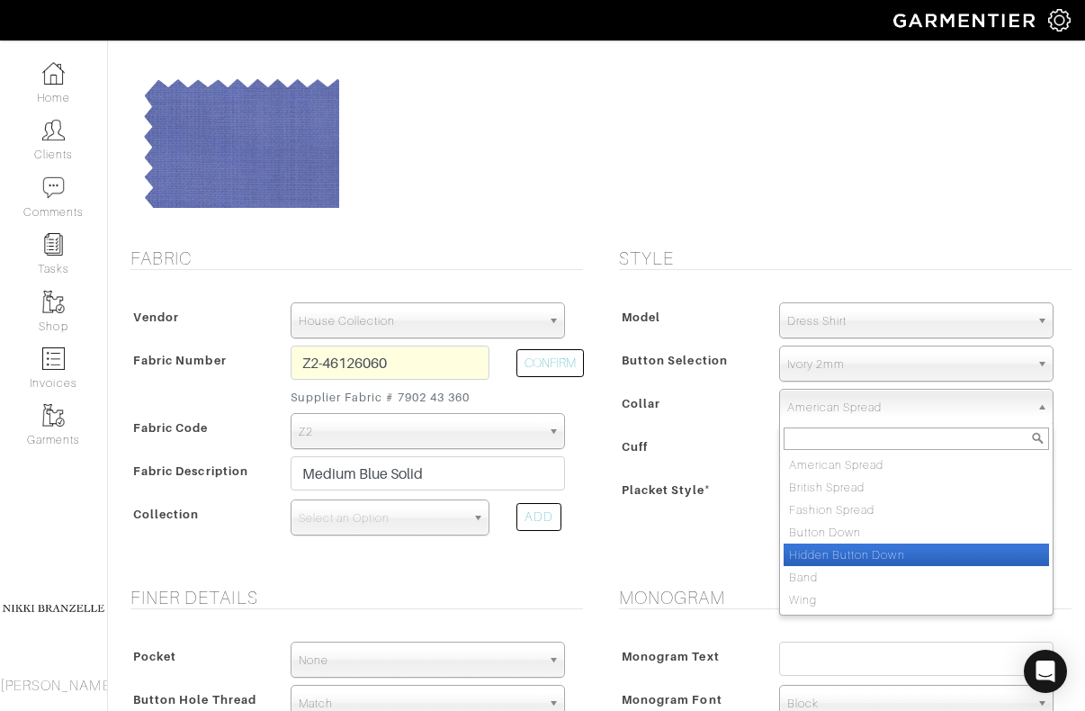
click at [834, 543] on li "Hidden Button Down" at bounding box center [916, 554] width 265 height 22
select select "Hidden Button Down"
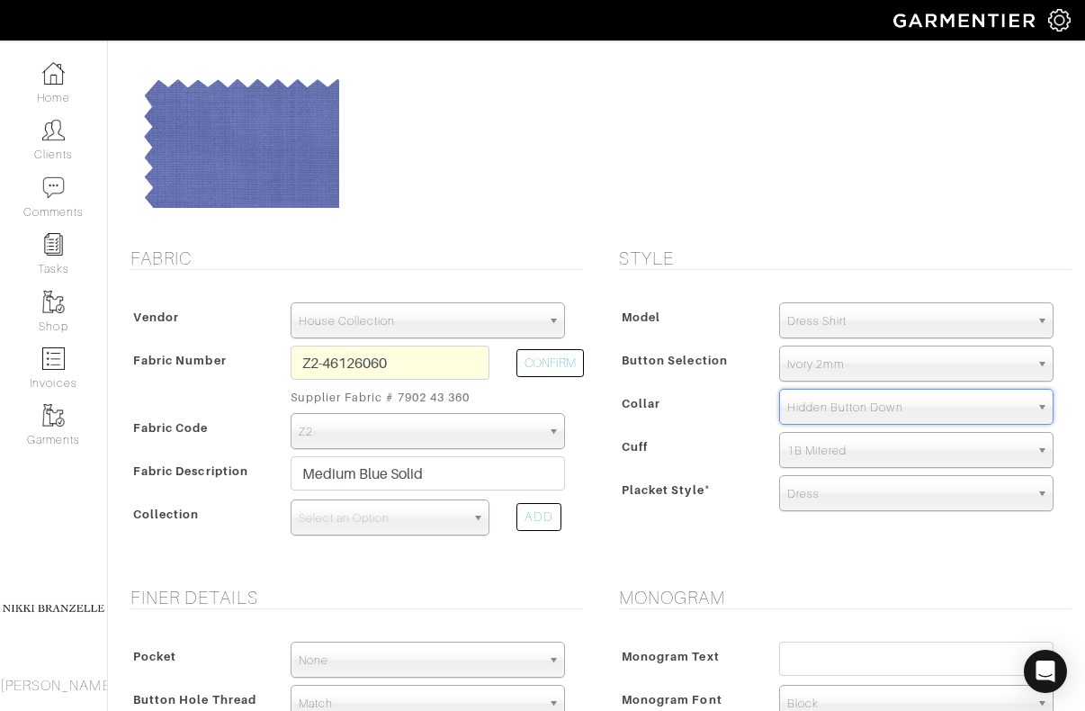
click at [834, 543] on div "Style Model Dress Shirt Casual Shirt Short Sleeve Tuxedo - Plain Front Tuxedo -…" at bounding box center [841, 406] width 489 height 318
click at [388, 528] on span "Select an Option" at bounding box center [382, 518] width 167 height 36
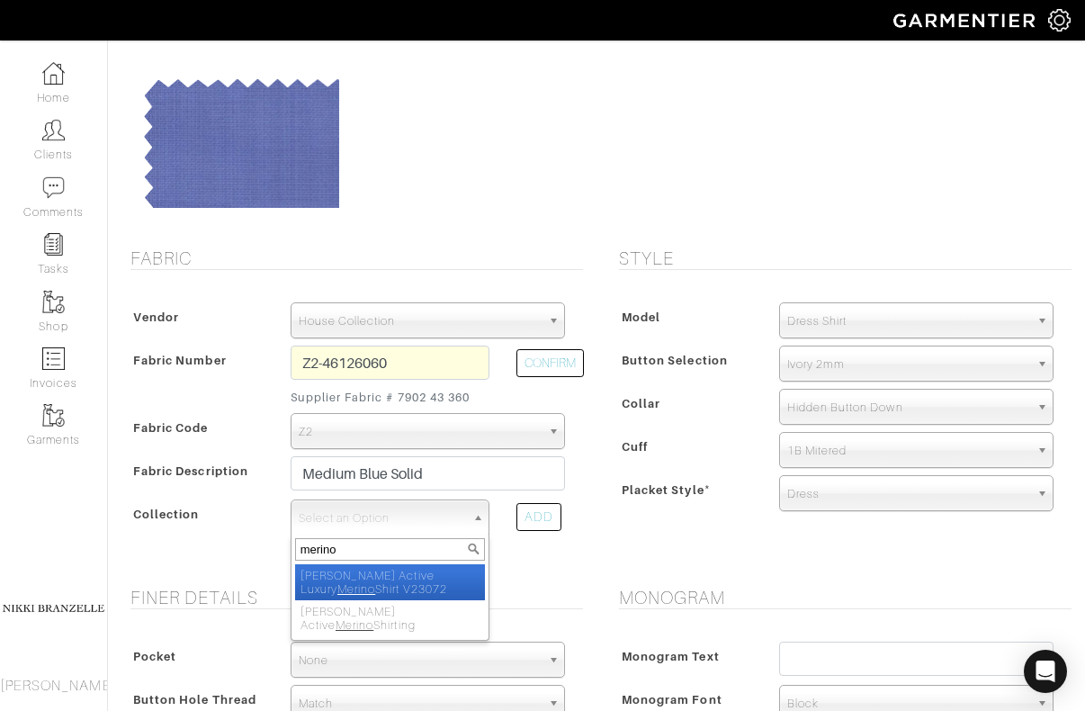
type input "merino"
click at [391, 570] on li "Reda Active Luxury Merino Shirt V23072" at bounding box center [390, 582] width 191 height 36
select select "879"
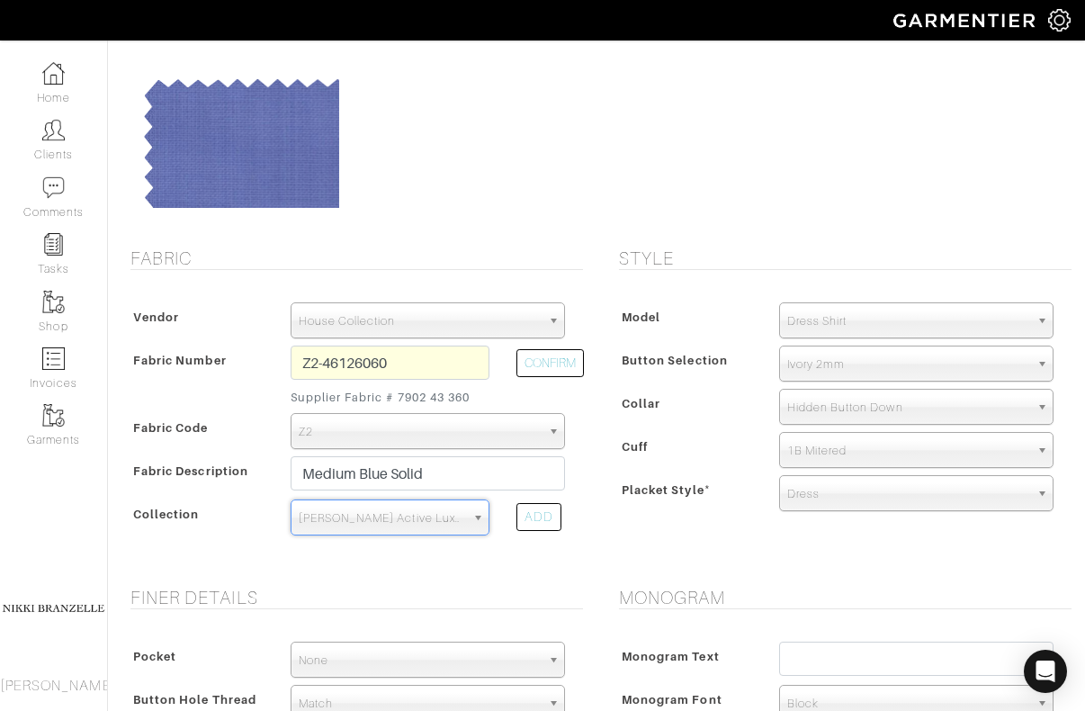
click at [391, 570] on form "See Custom Models & Style Options Swatch & Detail Images Price $ 375.00 Fabric …" at bounding box center [596, 646] width 950 height 1411
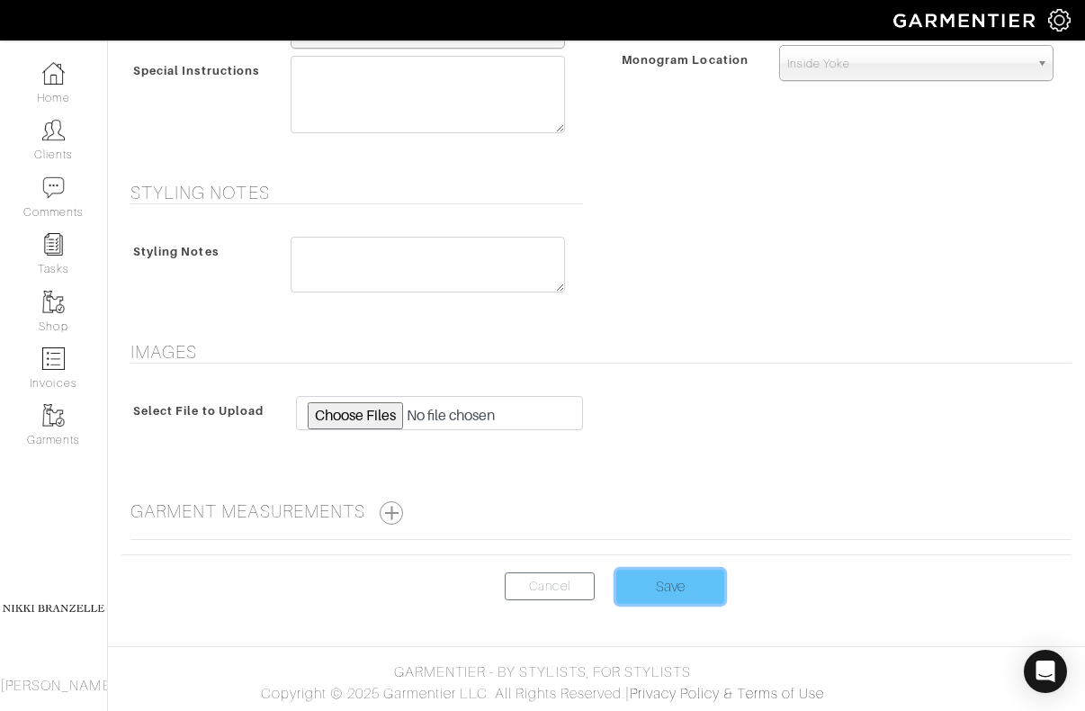
click at [667, 585] on input "Save" at bounding box center [670, 587] width 108 height 34
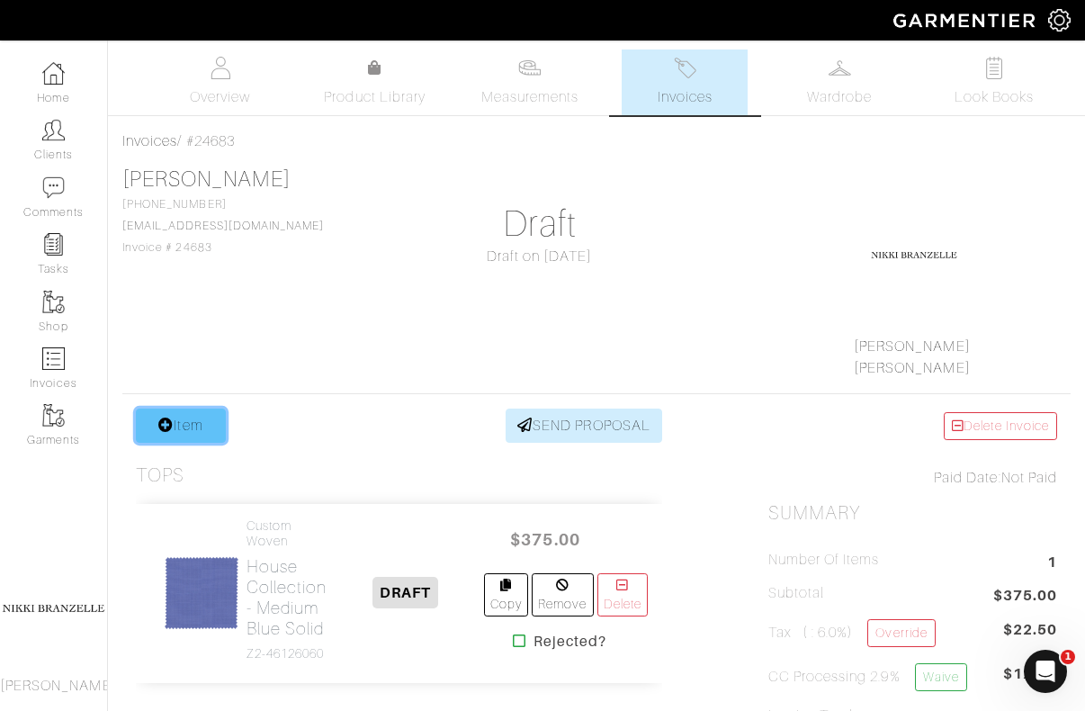
click at [198, 421] on link "Item" at bounding box center [181, 426] width 90 height 34
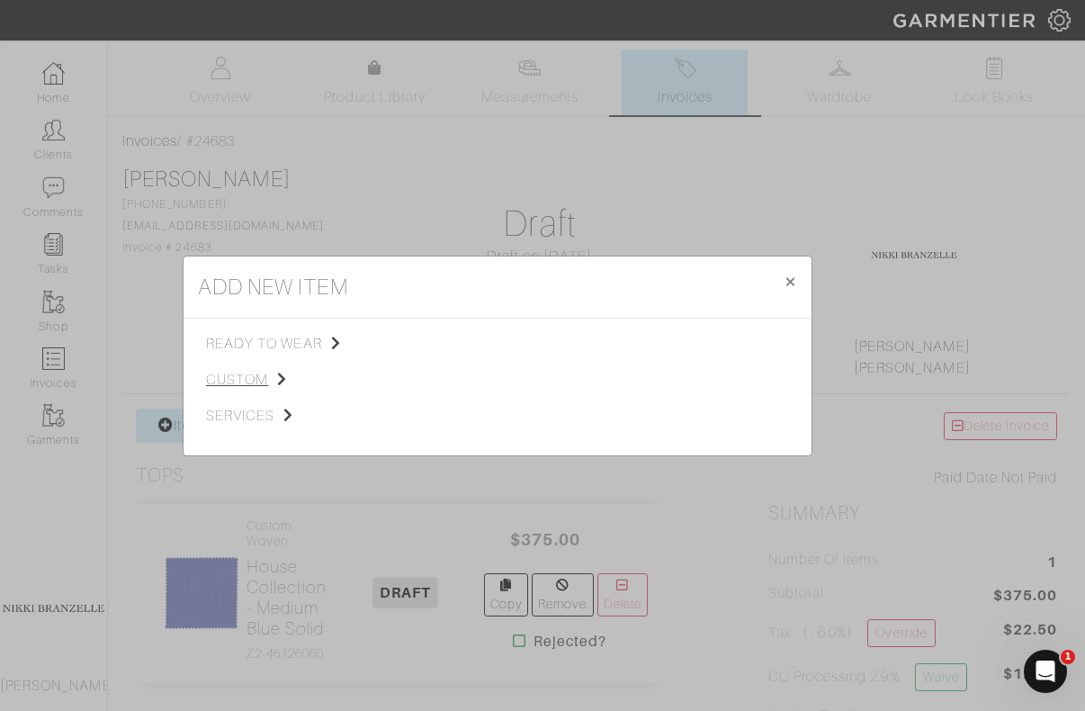
click at [256, 379] on span "custom" at bounding box center [296, 380] width 181 height 22
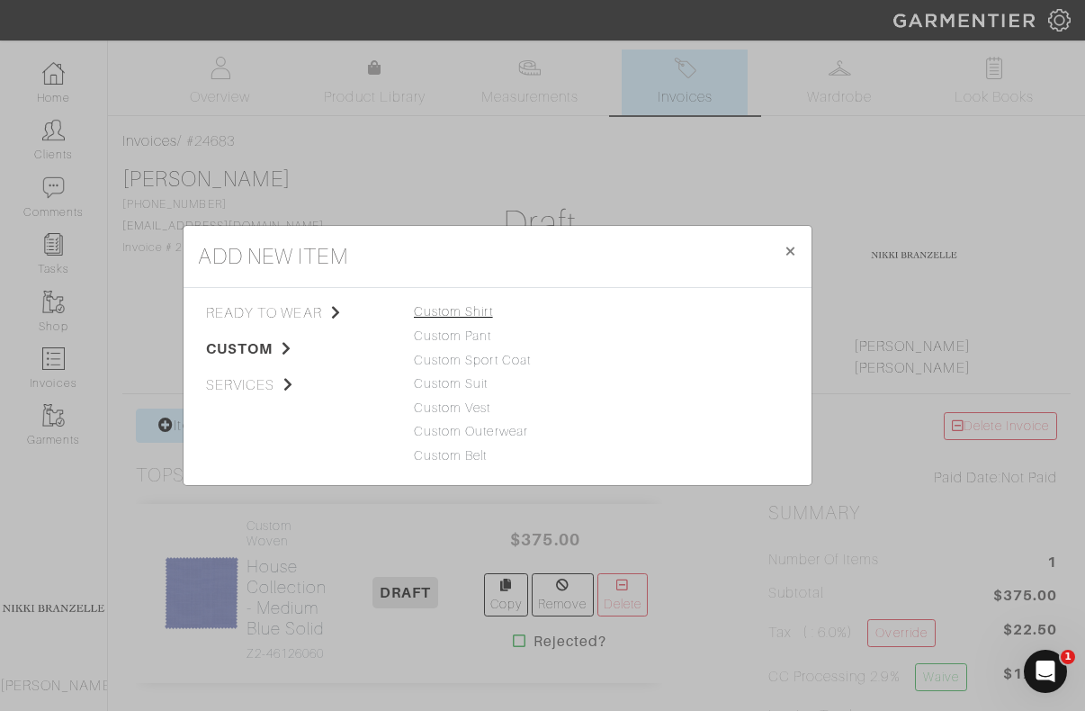
click at [481, 315] on link "Custom Shirt" at bounding box center [453, 311] width 79 height 14
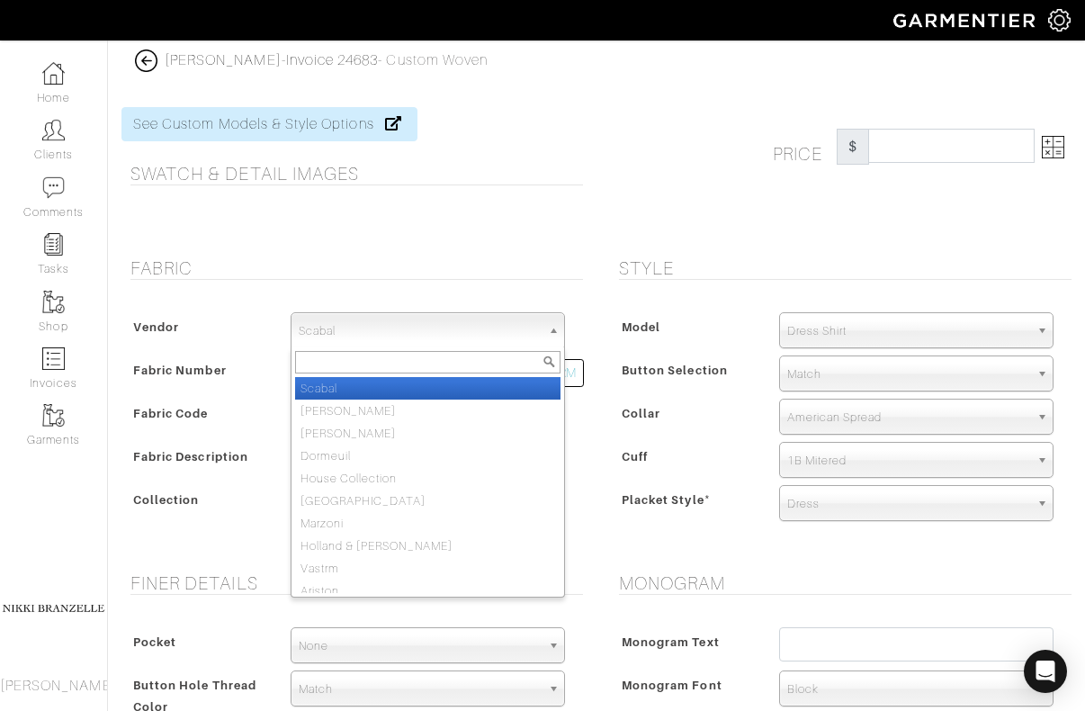
click at [451, 334] on span "Scabal" at bounding box center [420, 331] width 242 height 36
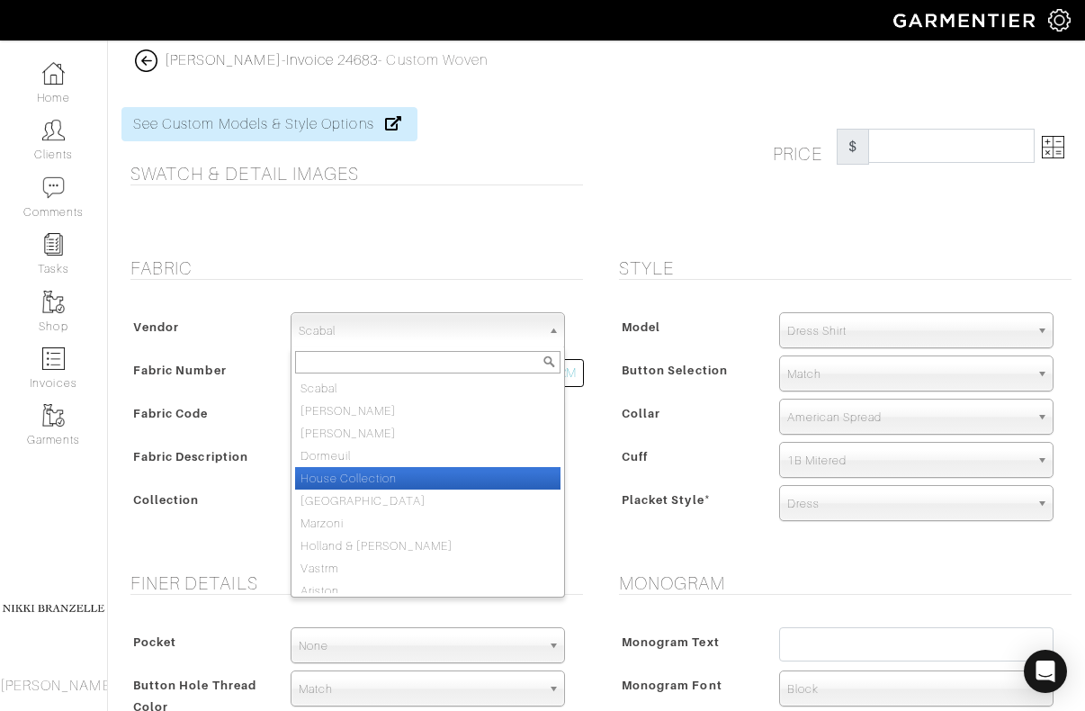
click at [374, 474] on li "House Collection" at bounding box center [427, 478] width 265 height 22
select select "75"
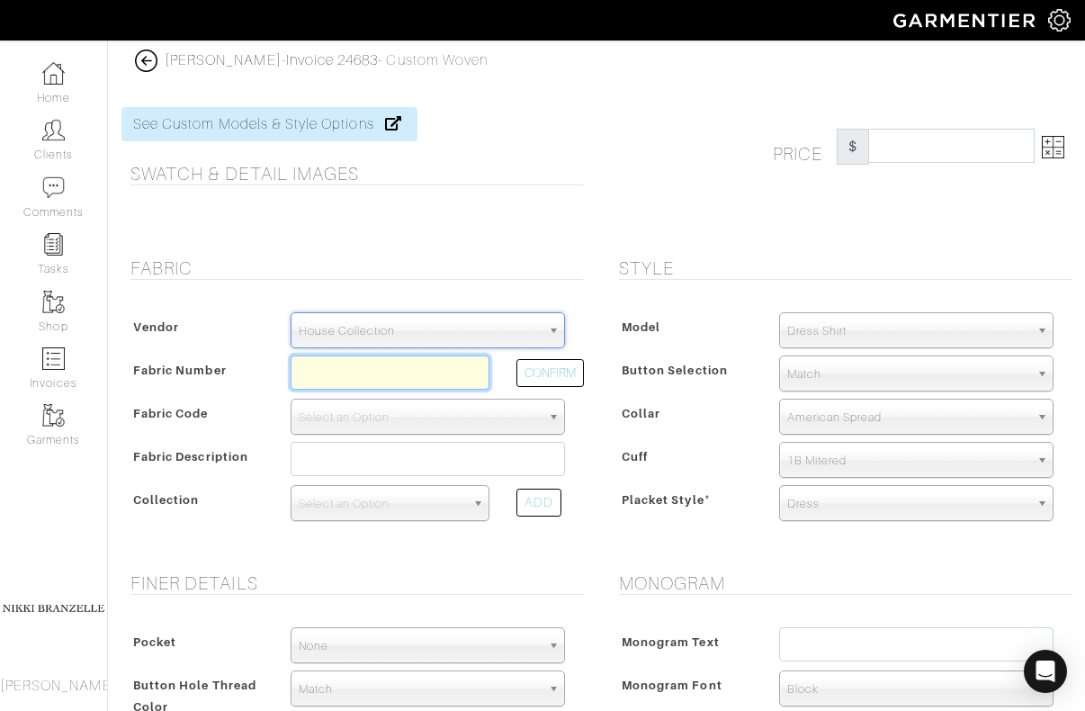
click at [353, 382] on input "text" at bounding box center [391, 372] width 200 height 34
click at [358, 370] on input "Z2-46126072" at bounding box center [391, 372] width 200 height 34
click at [451, 369] on input "Z2-46126072" at bounding box center [391, 372] width 200 height 34
type input "Z2-46126046"
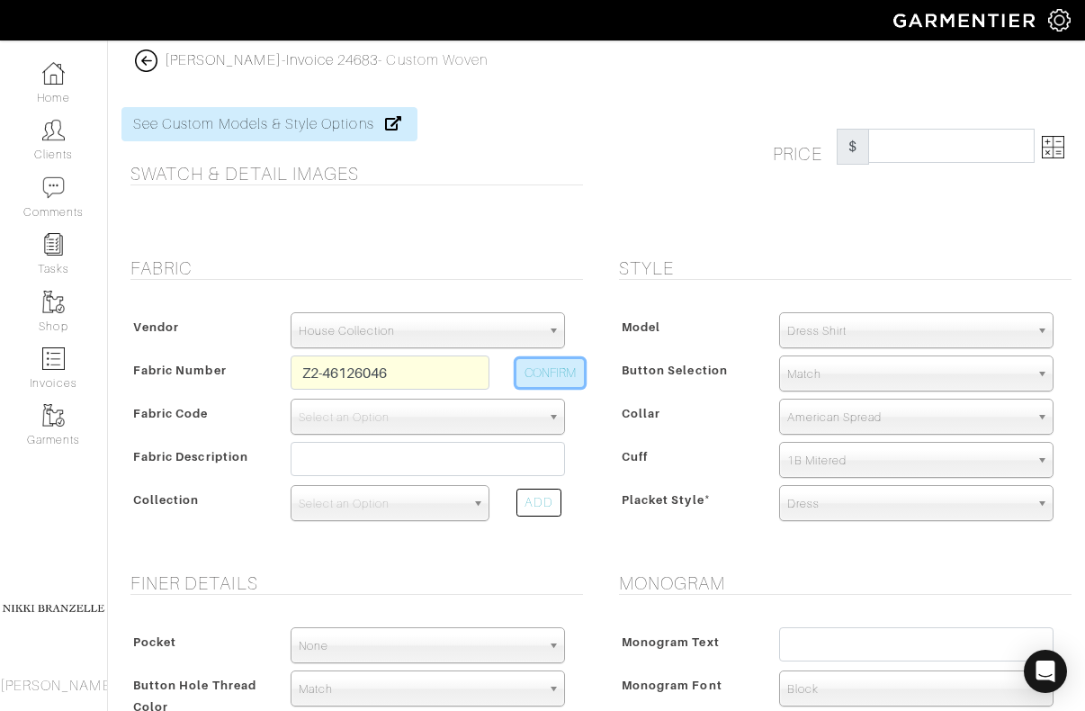
click at [559, 373] on button "CONFIRM" at bounding box center [549, 373] width 67 height 28
select select "5611"
type input "Blue Plaid"
select select
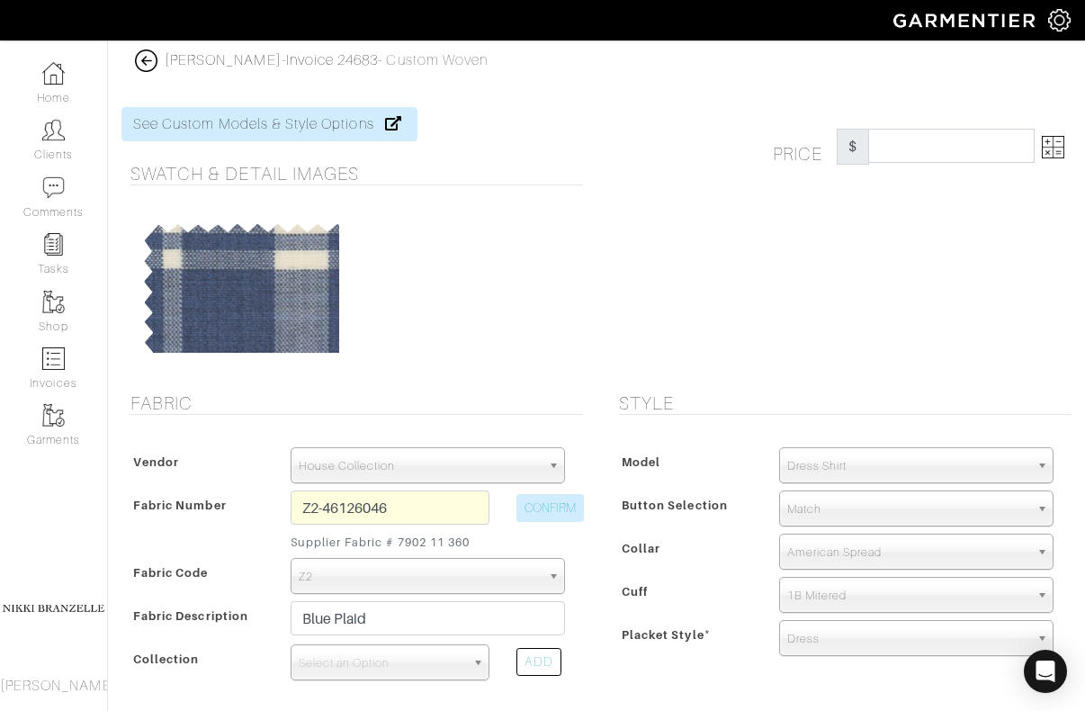
type input "506.67"
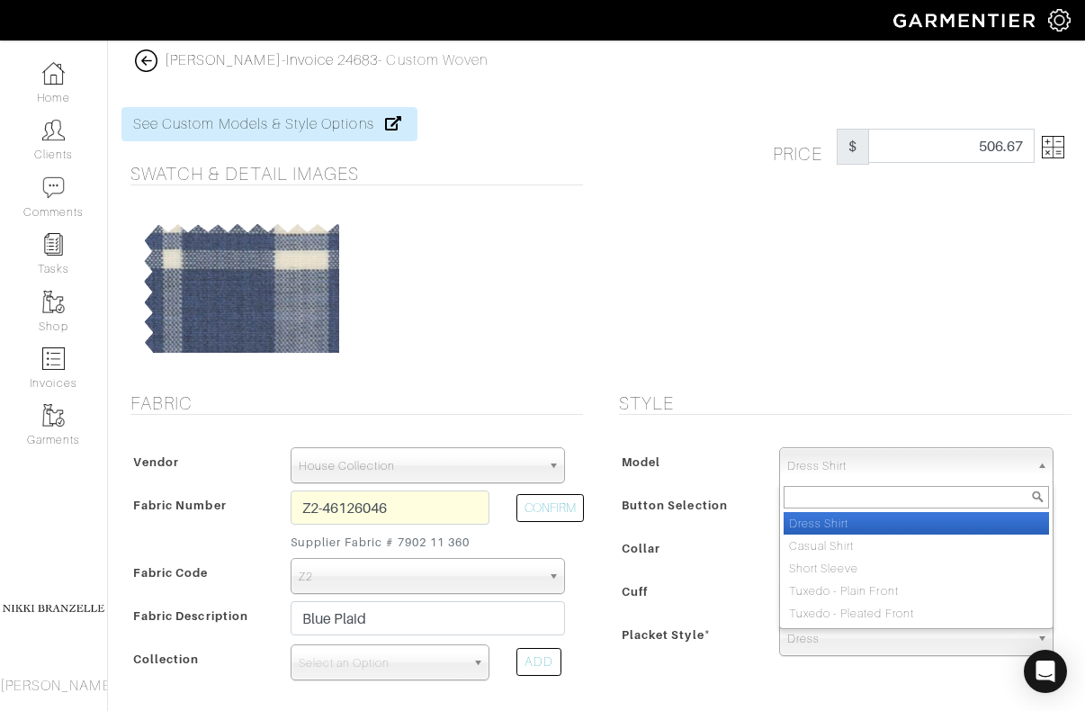
click at [853, 471] on span "Dress Shirt" at bounding box center [908, 466] width 242 height 36
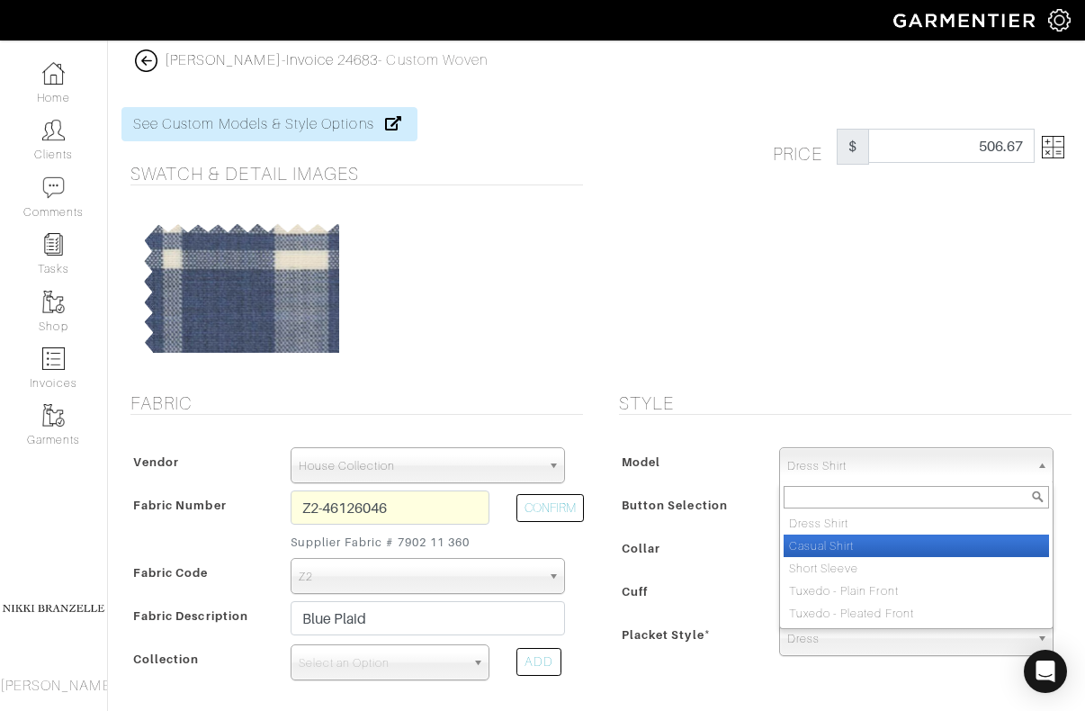
click at [846, 551] on li "Casual Shirt" at bounding box center [916, 545] width 265 height 22
select select "2"
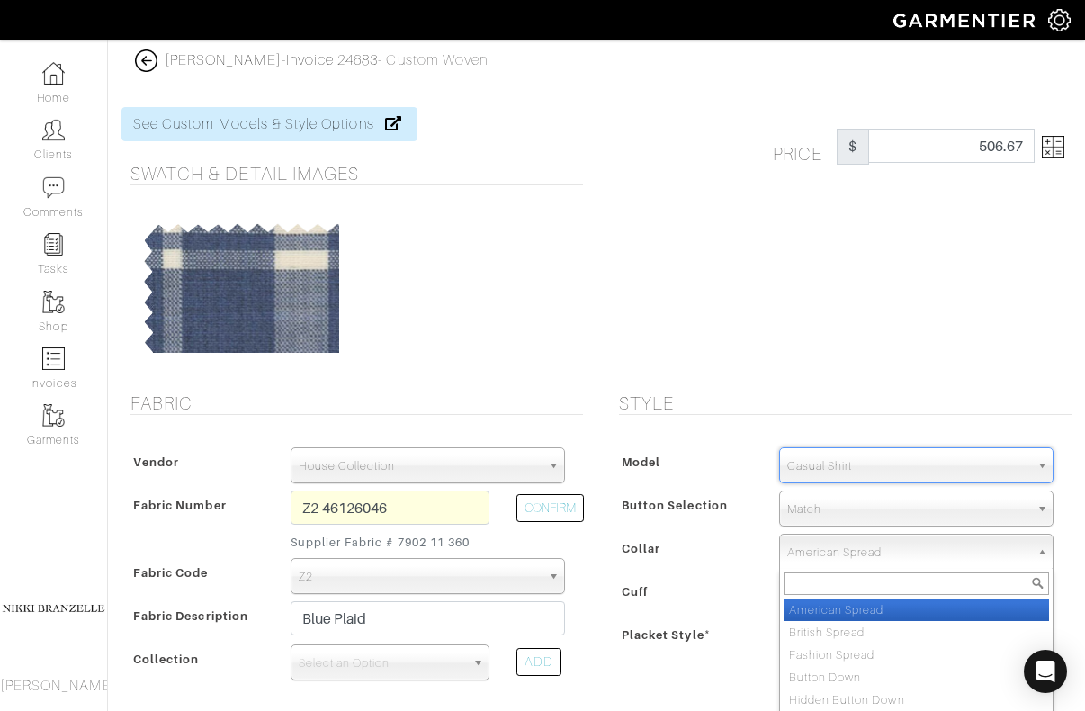
click at [846, 551] on span "American Spread" at bounding box center [908, 552] width 242 height 36
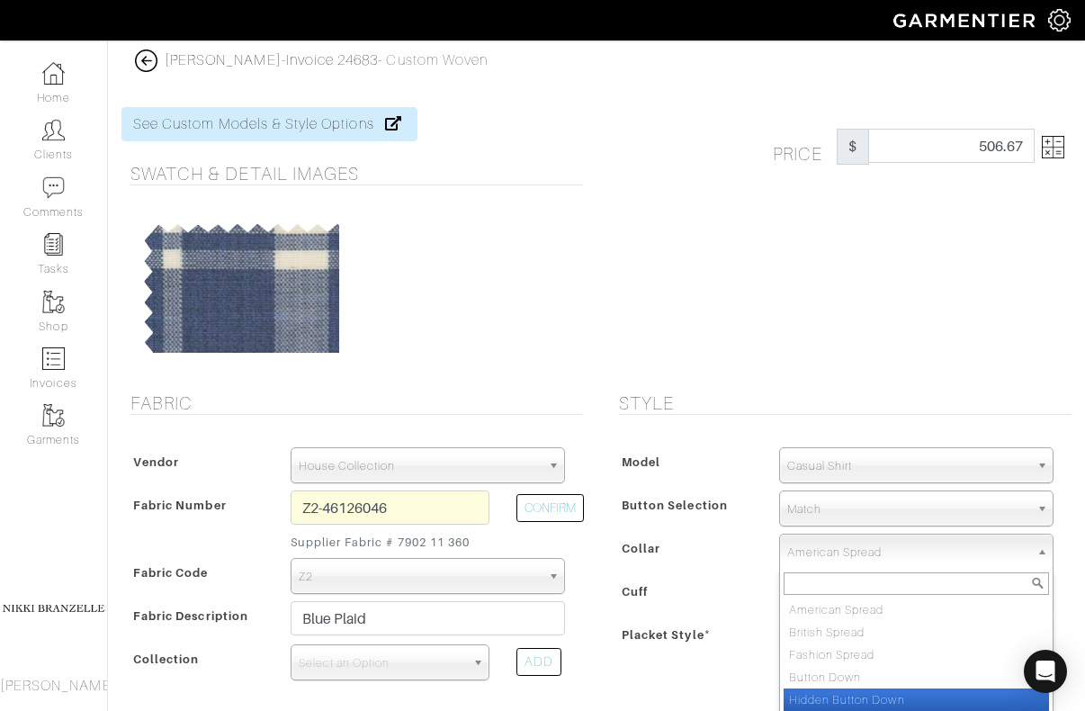
click at [845, 695] on li "Hidden Button Down" at bounding box center [916, 699] width 265 height 22
select select "Hidden Button Down"
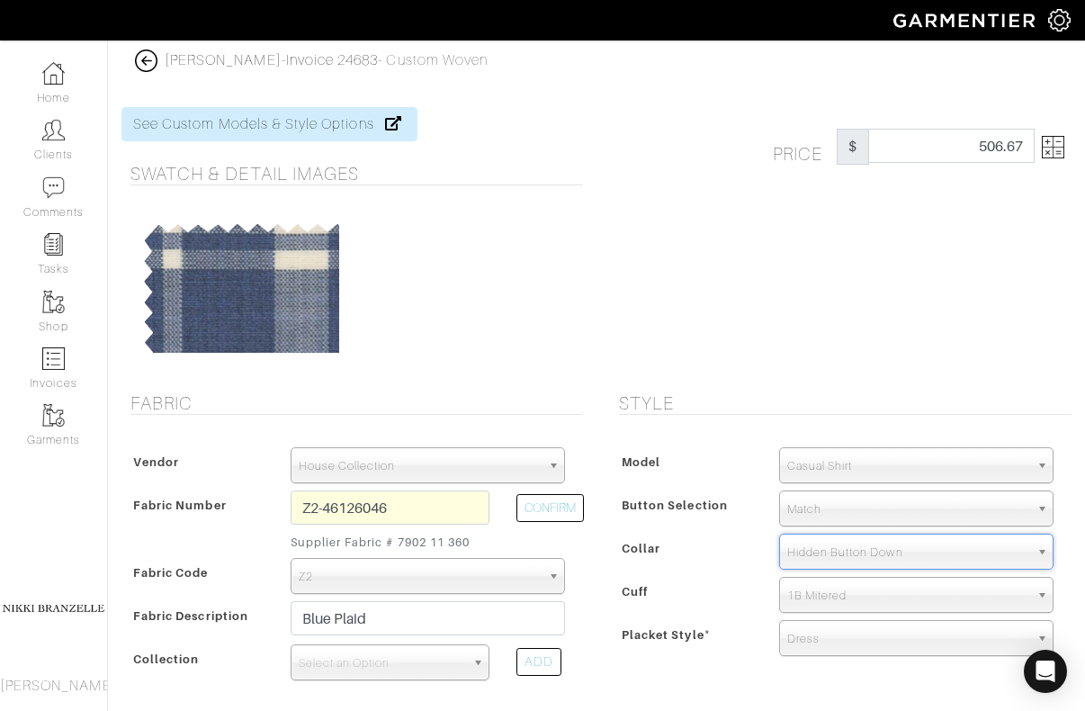
click at [834, 634] on span "Dress" at bounding box center [908, 639] width 242 height 36
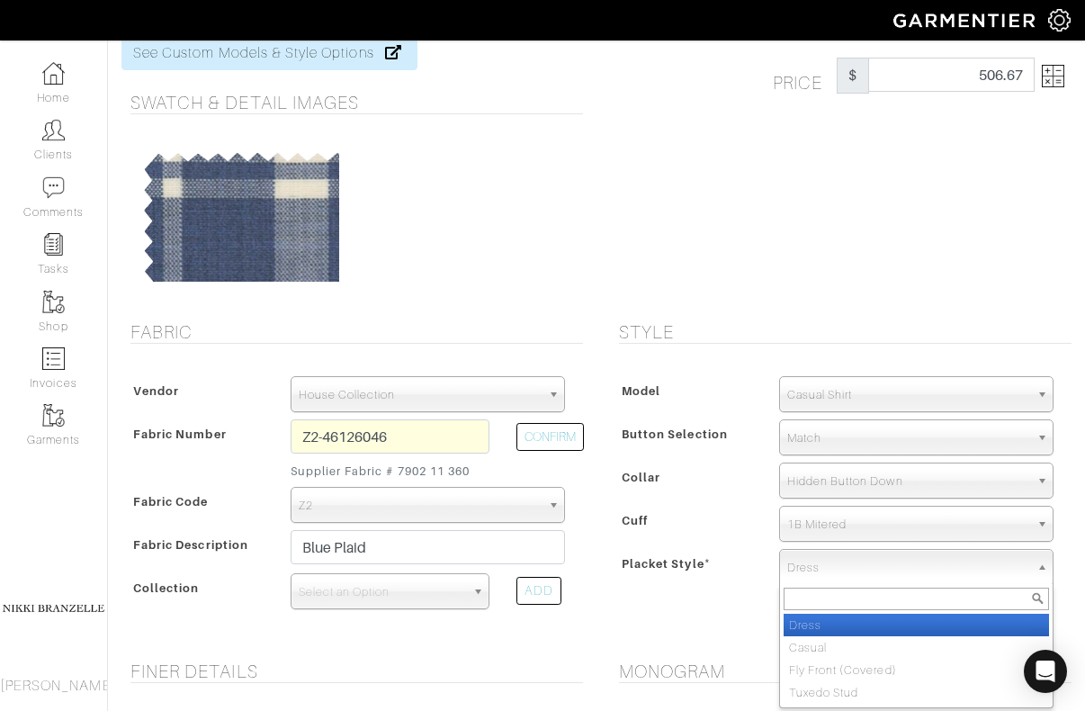
scroll to position [74, 0]
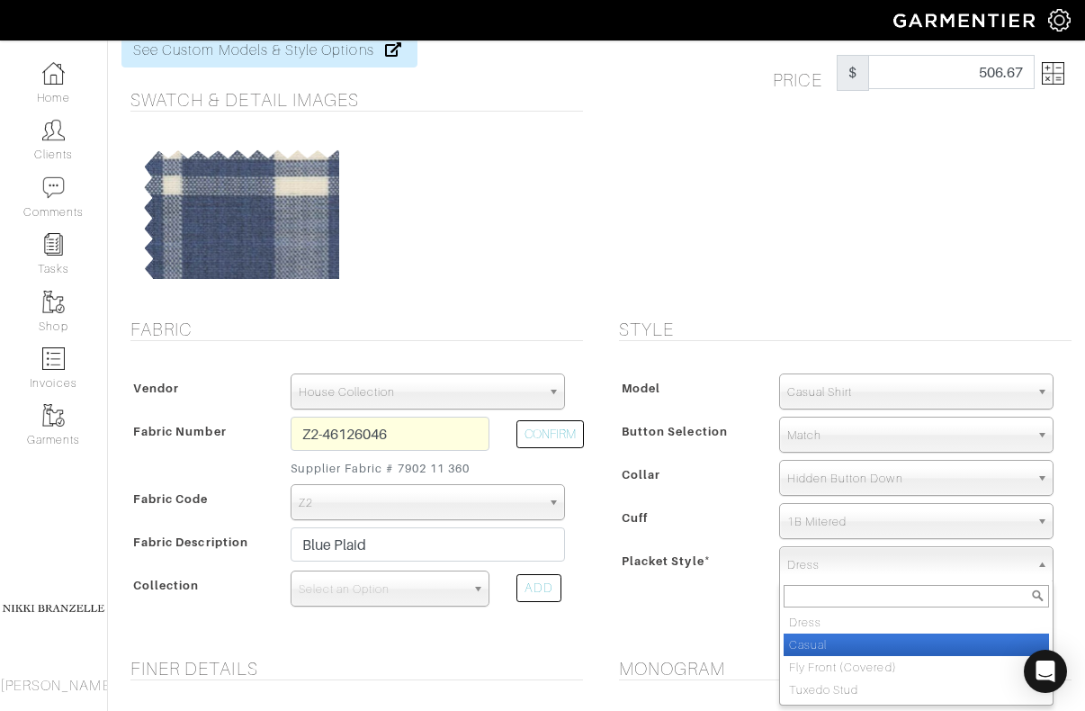
click at [819, 652] on li "Casual" at bounding box center [916, 644] width 265 height 22
select select "Casual"
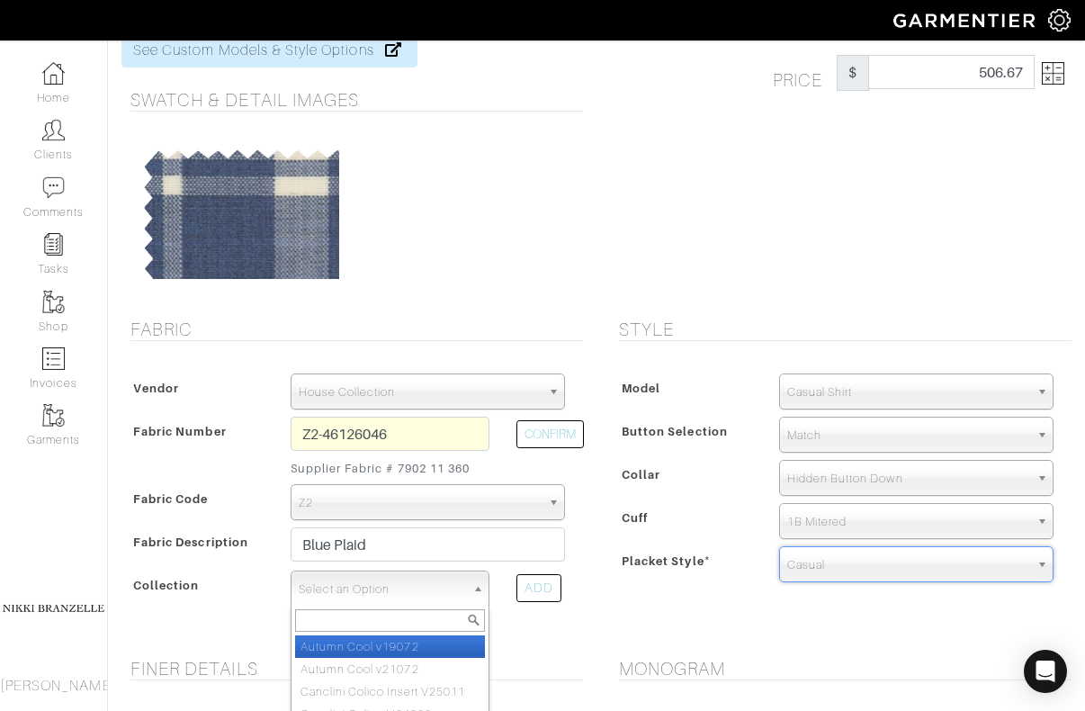
click at [381, 588] on span "Select an Option" at bounding box center [382, 589] width 167 height 36
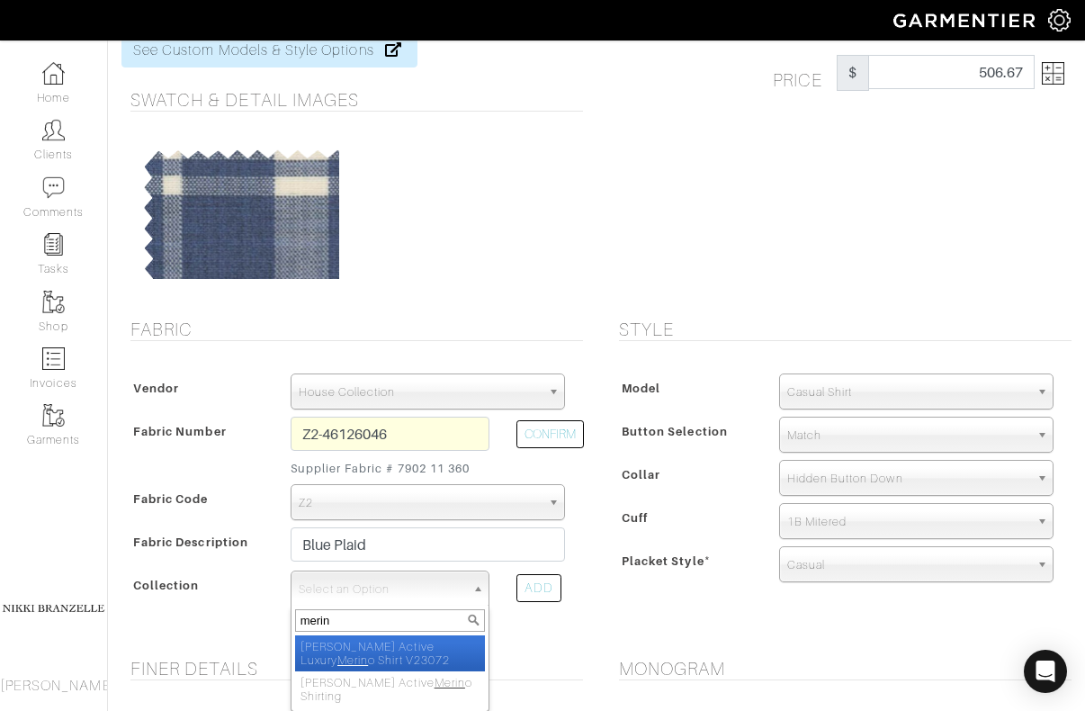
type input "merin"
click at [340, 646] on li "Reda Active Luxury Merin o Shirt V23072" at bounding box center [390, 653] width 191 height 36
select select "879"
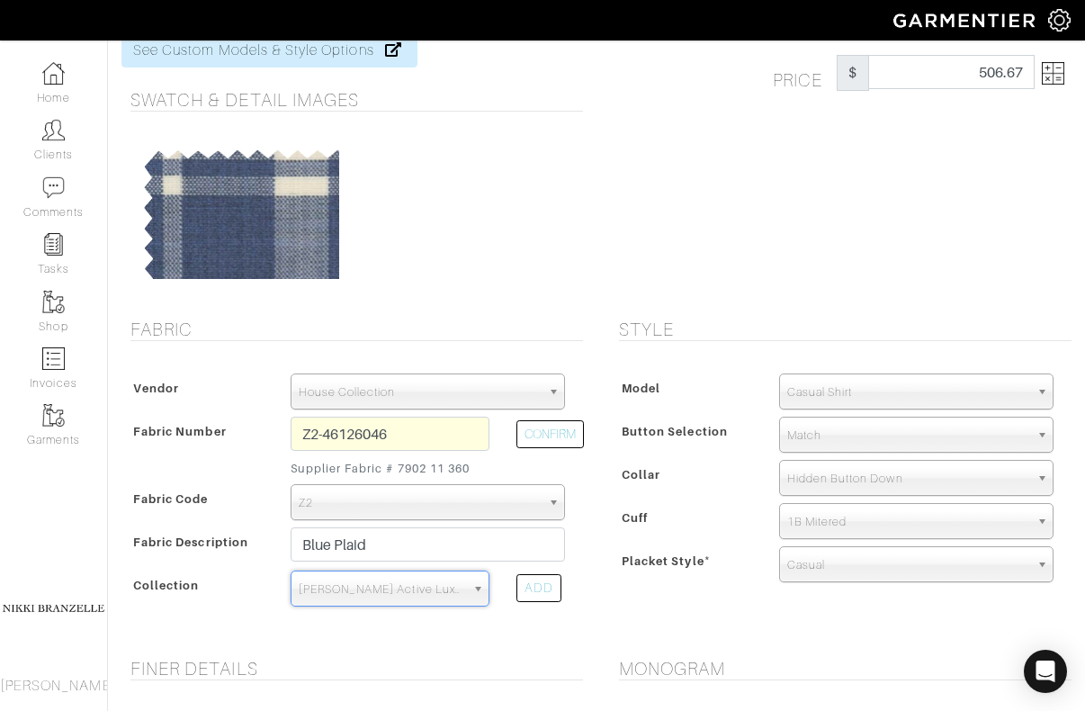
click at [642, 609] on div "Style Model Dress Shirt Casual Shirt Short Sleeve Tuxedo - Plain Front Tuxedo -…" at bounding box center [841, 478] width 489 height 318
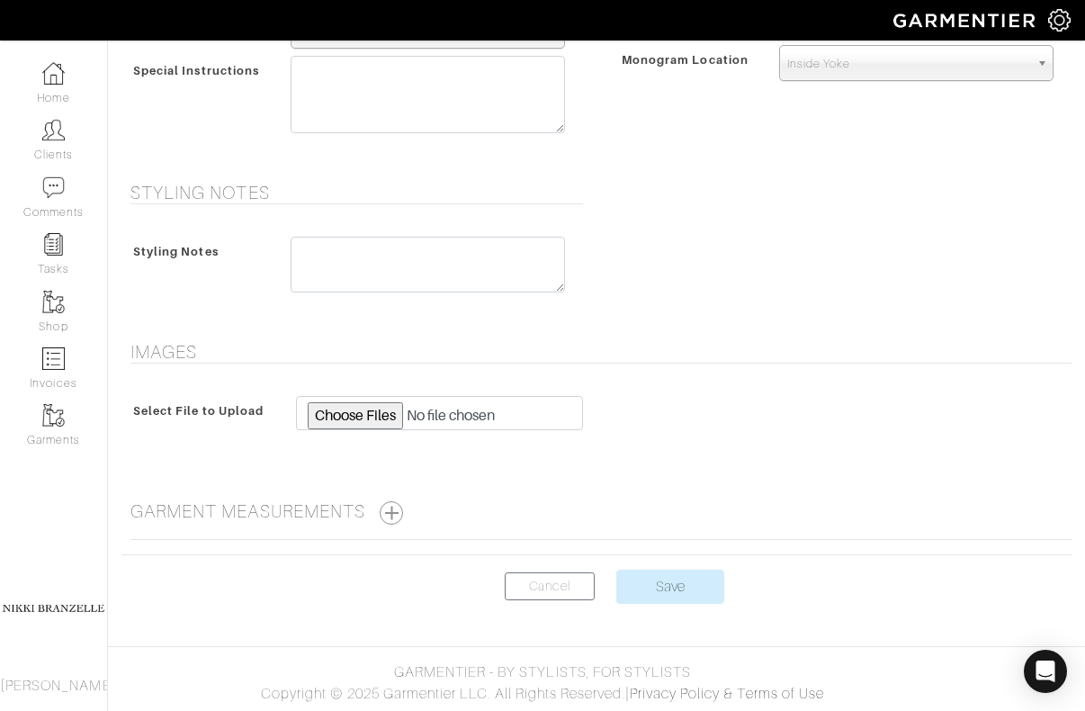
scroll to position [871, 0]
click at [671, 589] on input "Save" at bounding box center [670, 587] width 108 height 34
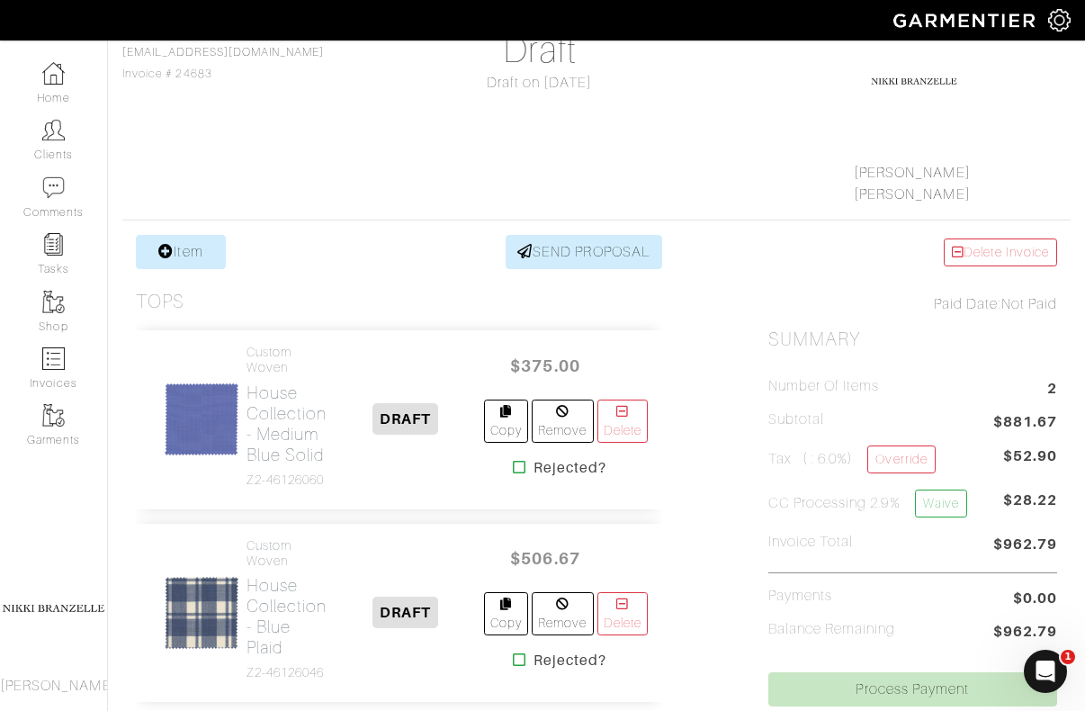
scroll to position [225, 0]
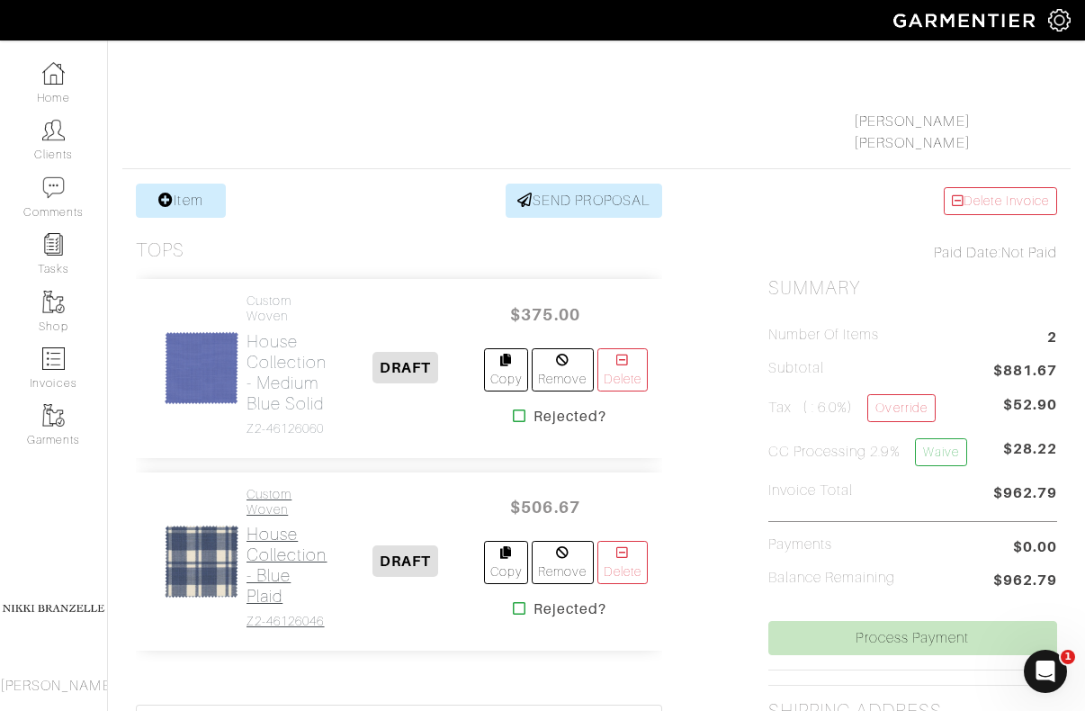
click at [264, 579] on h2 "House Collection - Blue Plaid" at bounding box center [287, 565] width 81 height 83
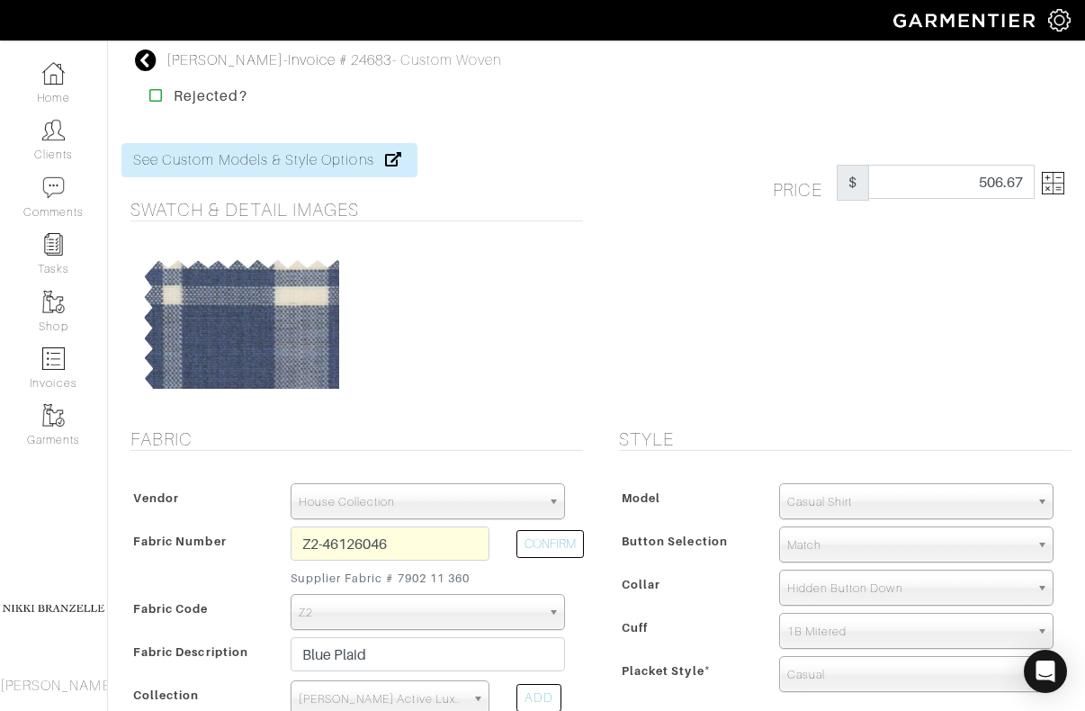
click at [1052, 174] on img at bounding box center [1053, 183] width 22 height 22
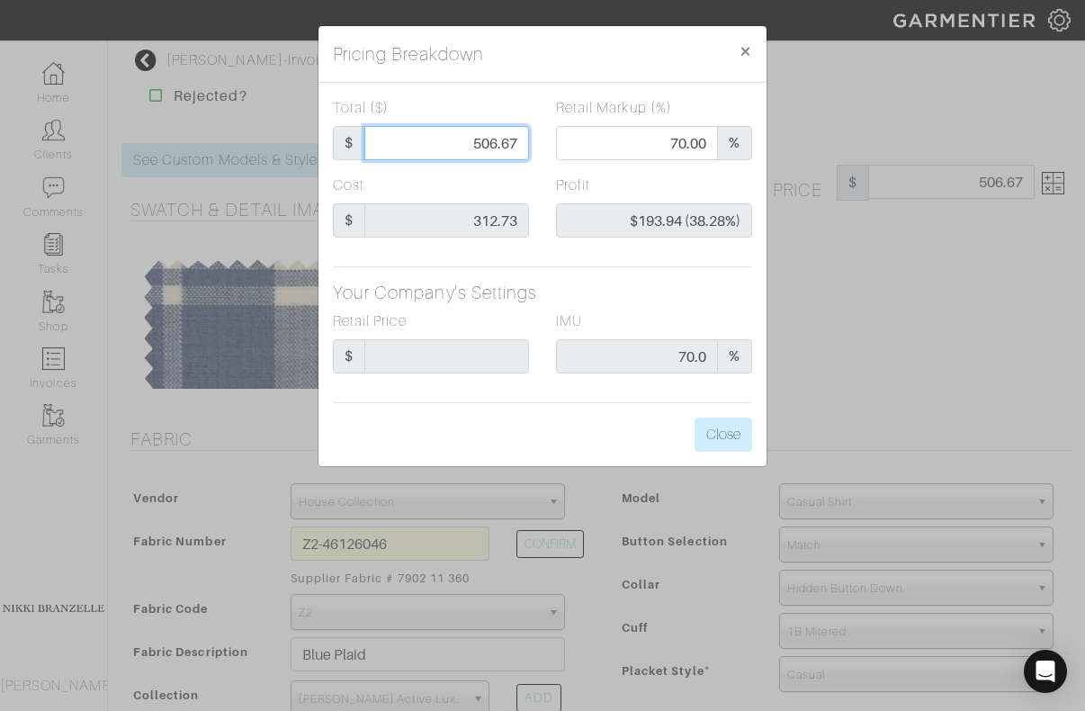
drag, startPoint x: 470, startPoint y: 140, endPoint x: 627, endPoint y: 166, distance: 159.5
click at [628, 166] on div "Total ($) $ 506.67 Retail Markup (%) 70.00 %" at bounding box center [542, 135] width 446 height 77
type input "3"
type input "0.00"
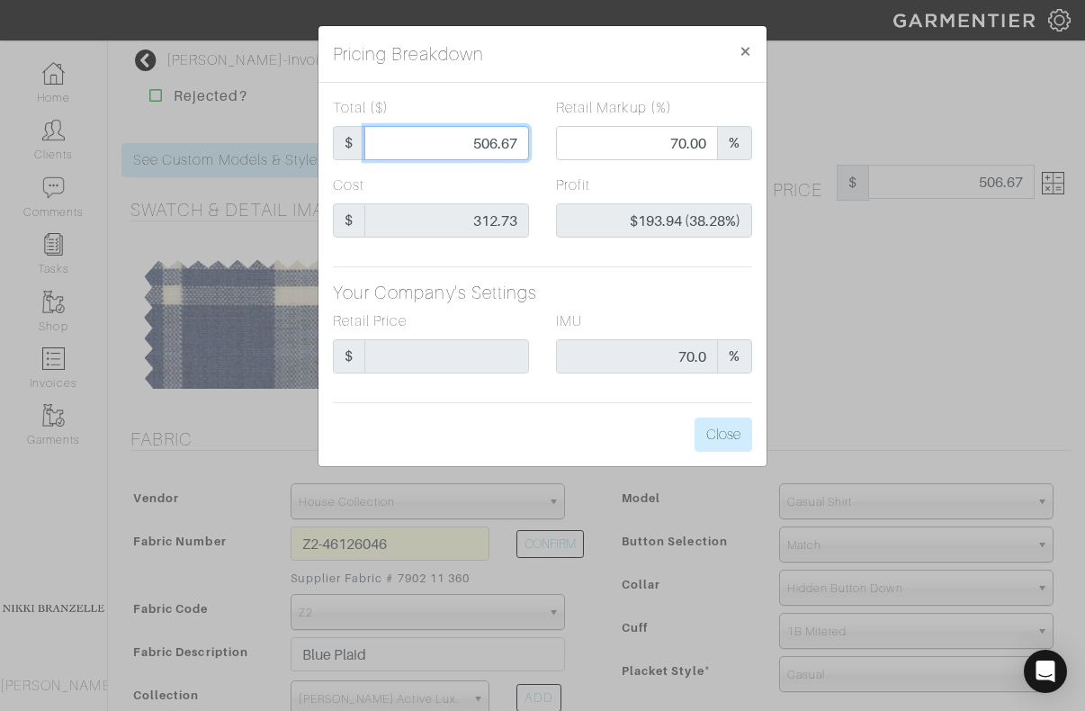
type input "-$309.73 (-10324.33%)"
type input "37"
type input "-$275.73 (-745.22%)"
type input "375"
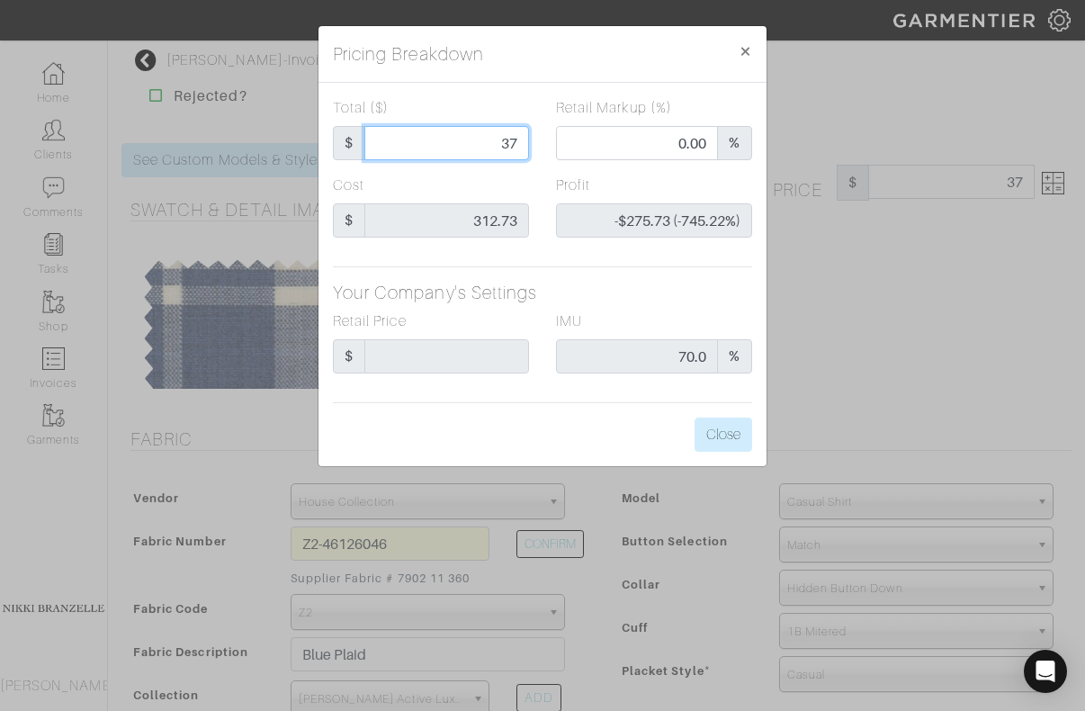
type input "375"
type input "59.47"
type input "$62.27 (16.61%)"
type input "375"
type input "375.00"
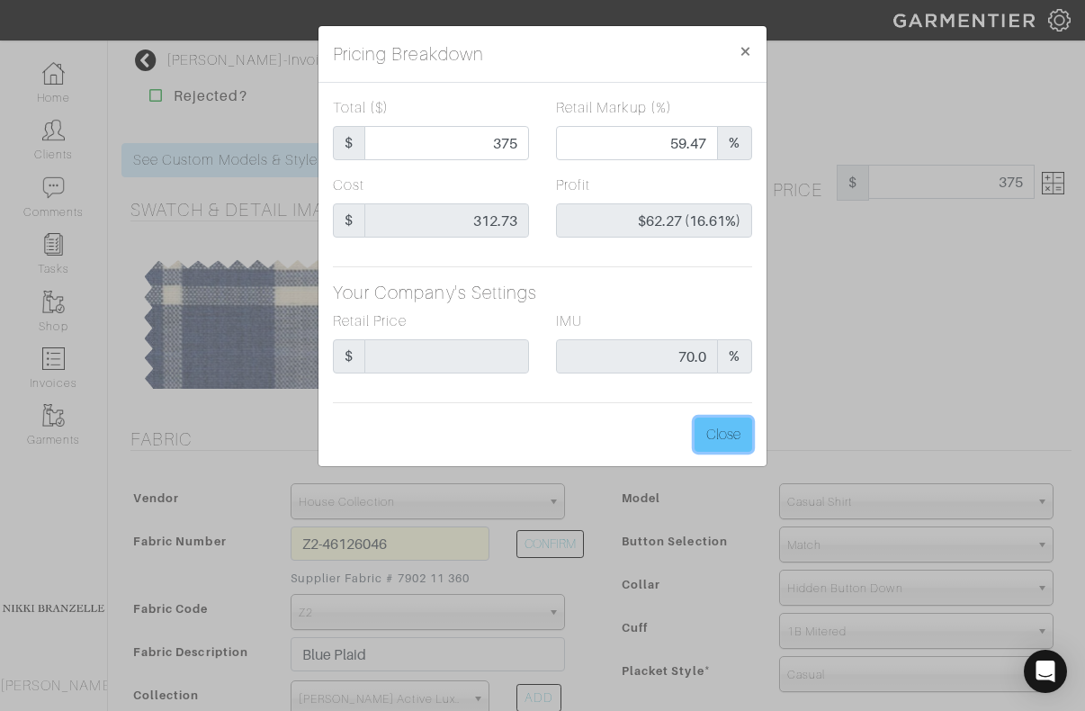
type input "375.00"
click at [718, 438] on button "Close" at bounding box center [724, 435] width 58 height 34
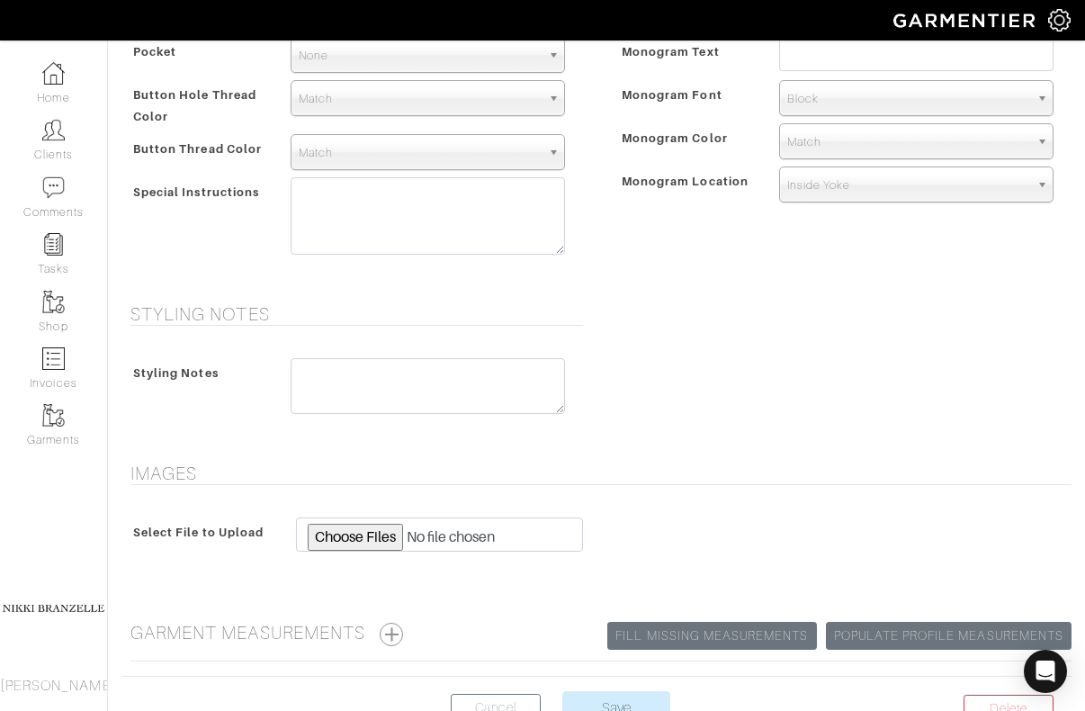
scroll to position [907, 0]
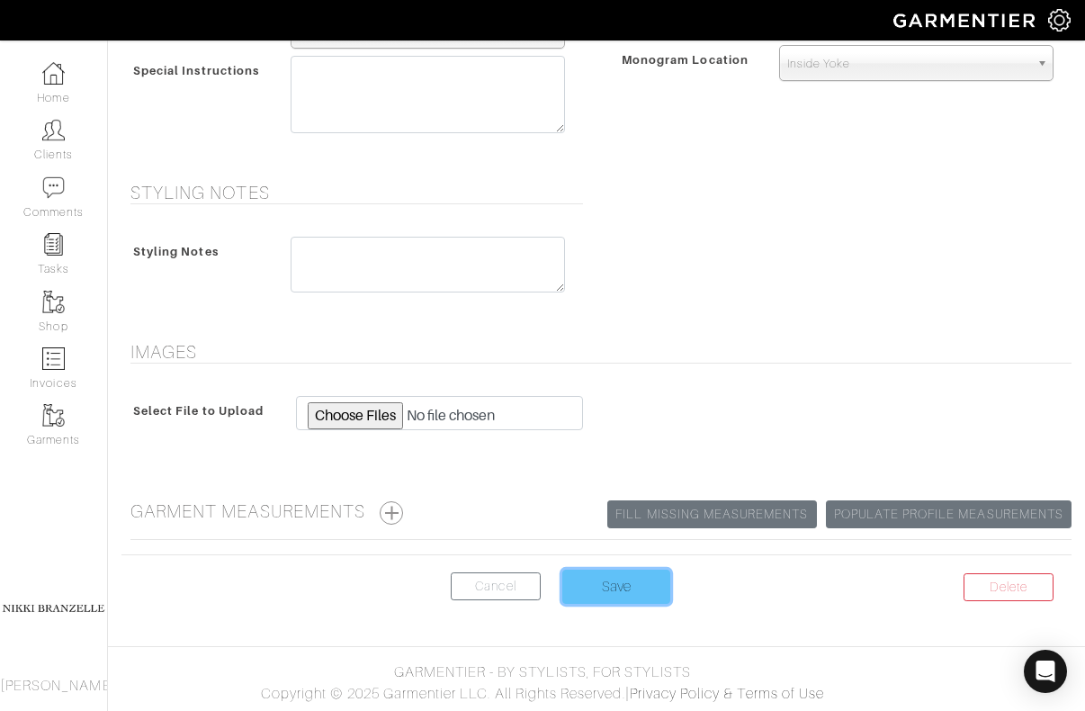
click at [620, 585] on input "Save" at bounding box center [616, 587] width 108 height 34
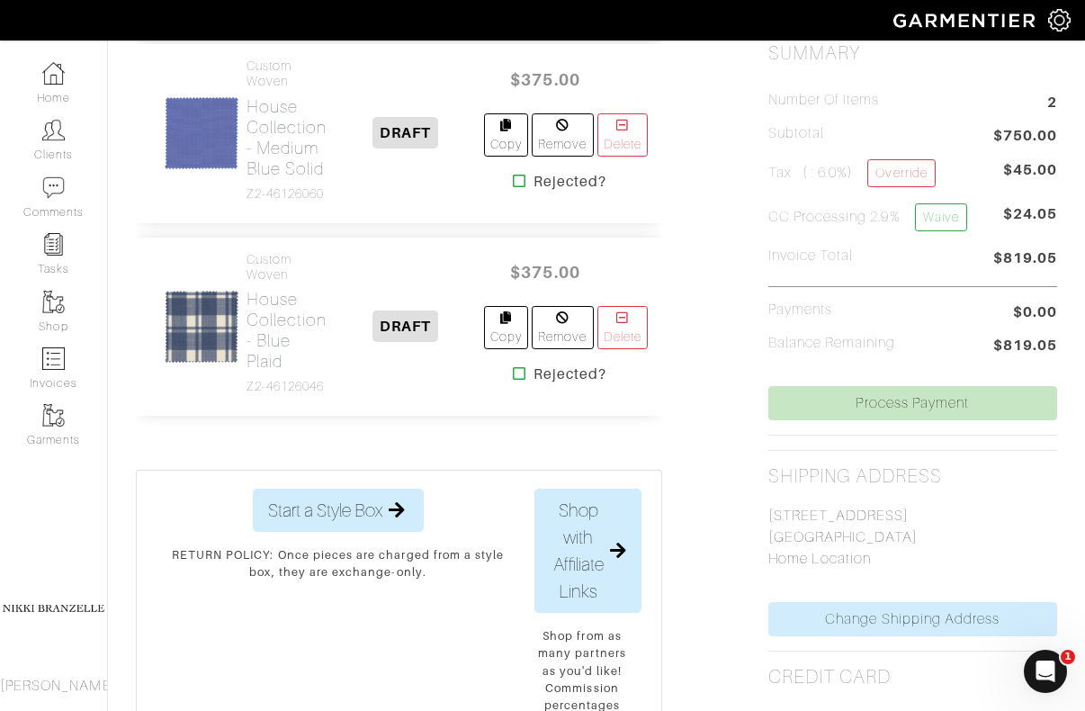
scroll to position [466, 0]
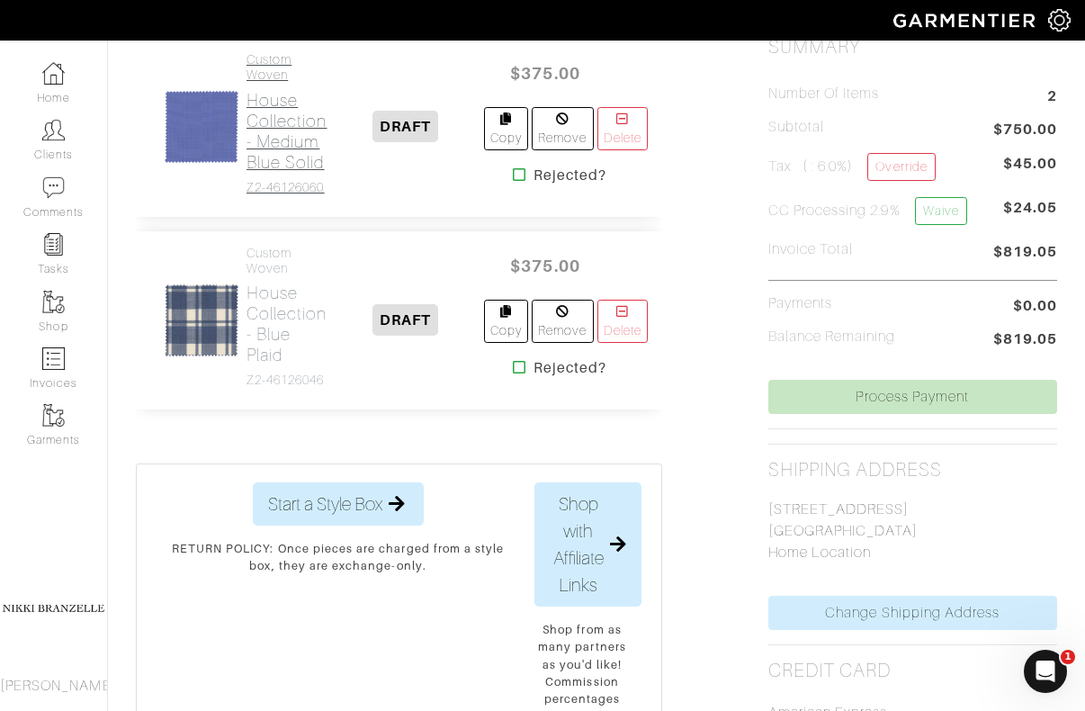
click at [296, 143] on h2 "House Collection - Medium Blue Solid" at bounding box center [287, 131] width 81 height 83
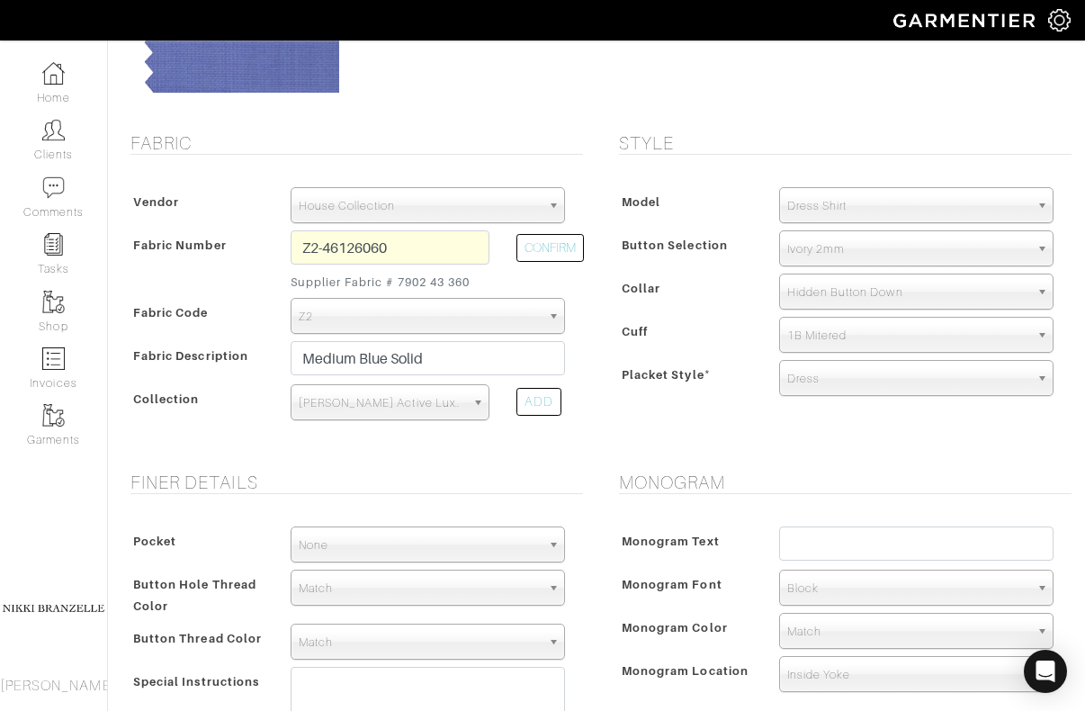
scroll to position [336, 0]
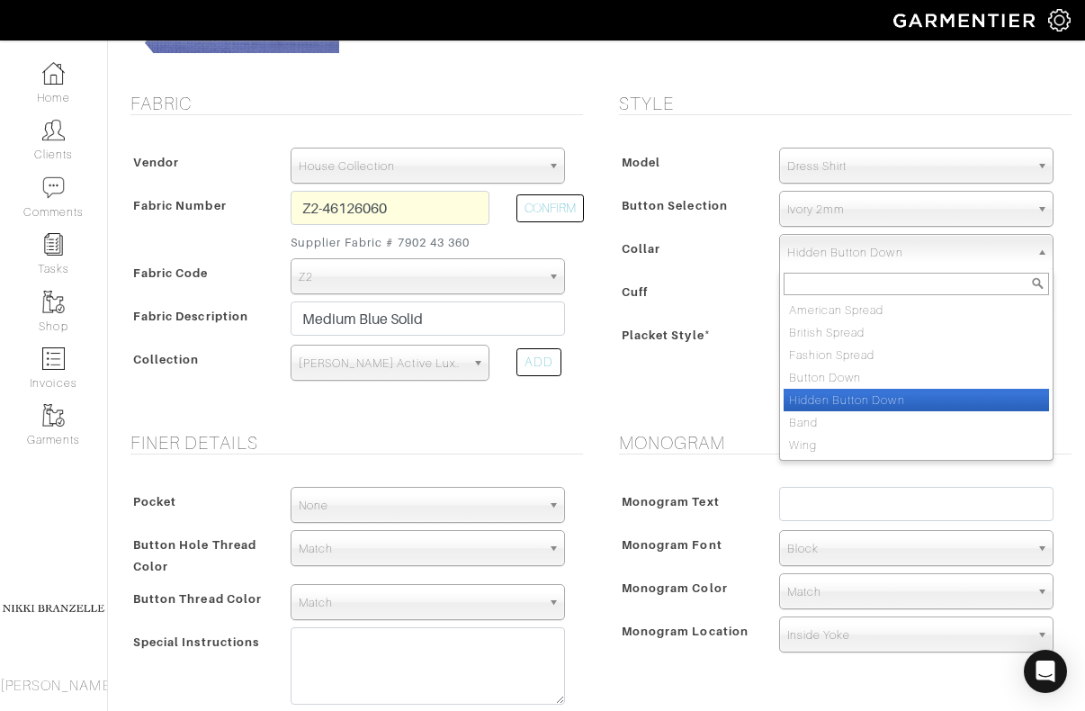
click at [822, 254] on span "Hidden Button Down" at bounding box center [908, 253] width 242 height 36
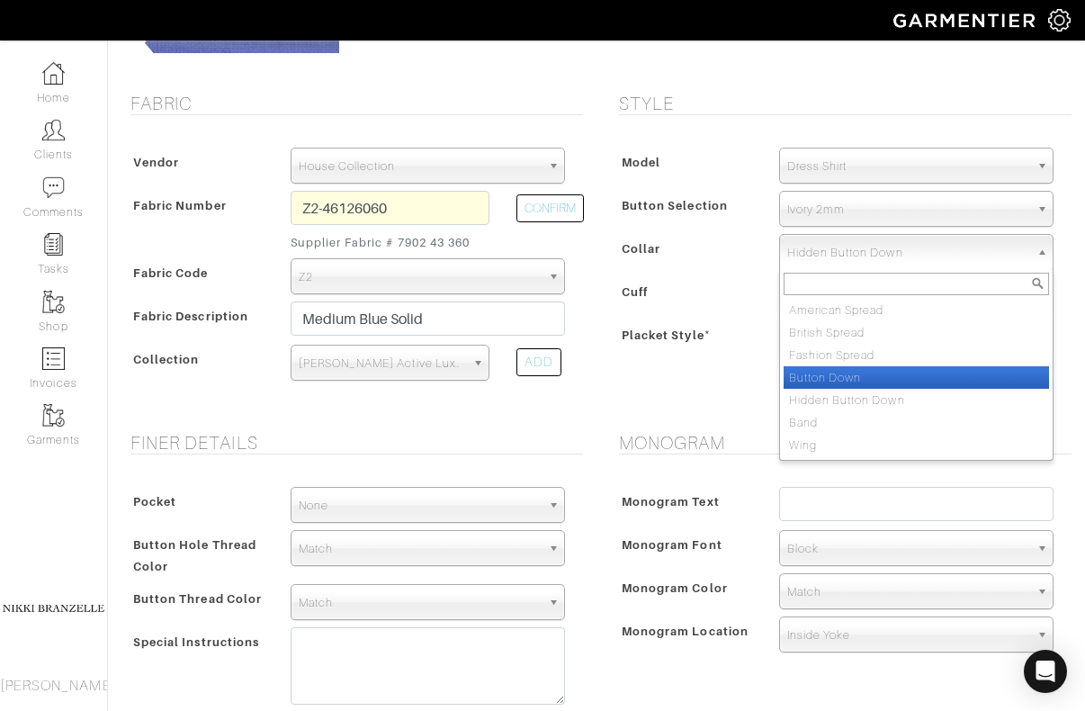
click at [818, 369] on li "Button Down" at bounding box center [916, 377] width 265 height 22
select select "Button Down"
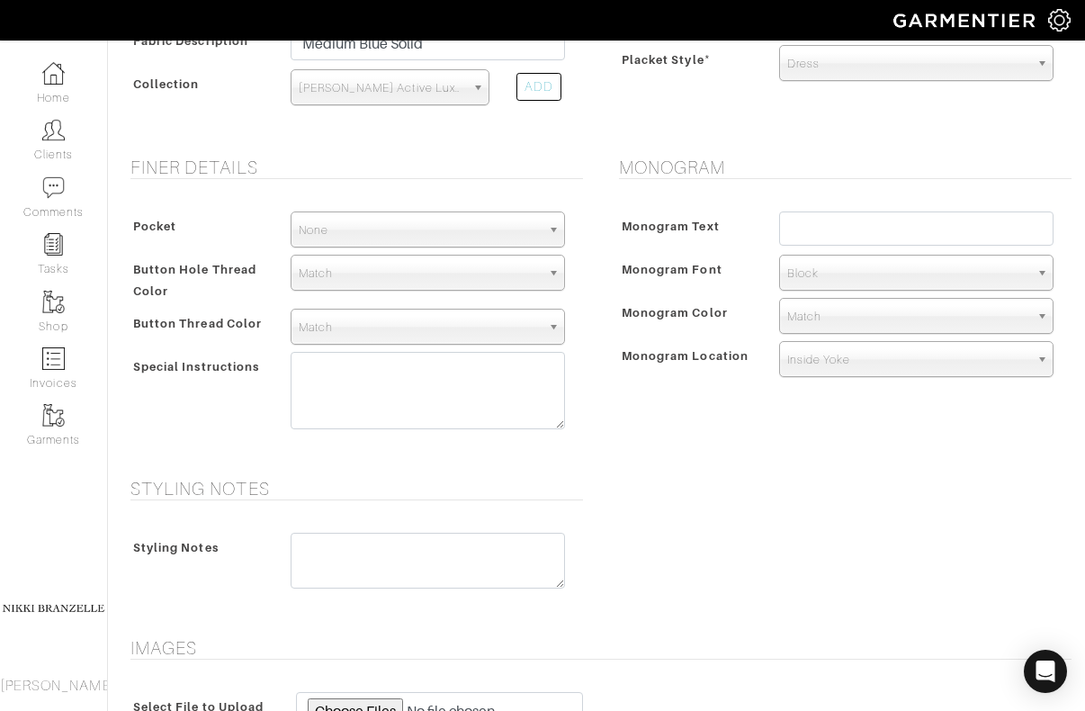
scroll to position [907, 0]
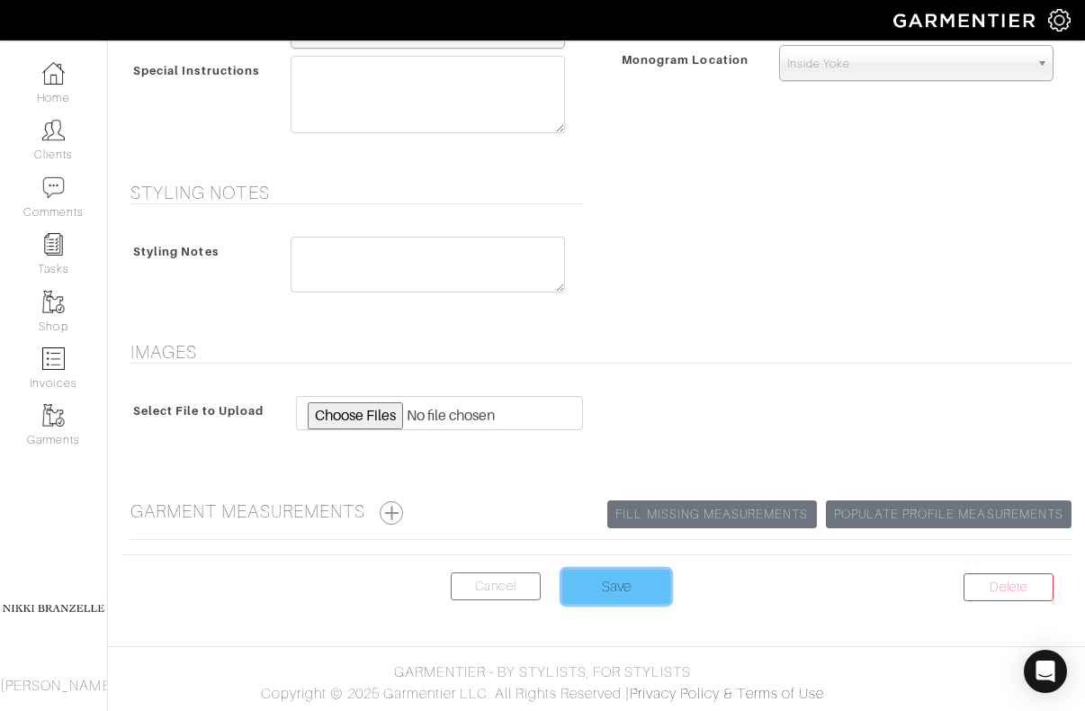
click at [668, 572] on input "Save" at bounding box center [616, 587] width 108 height 34
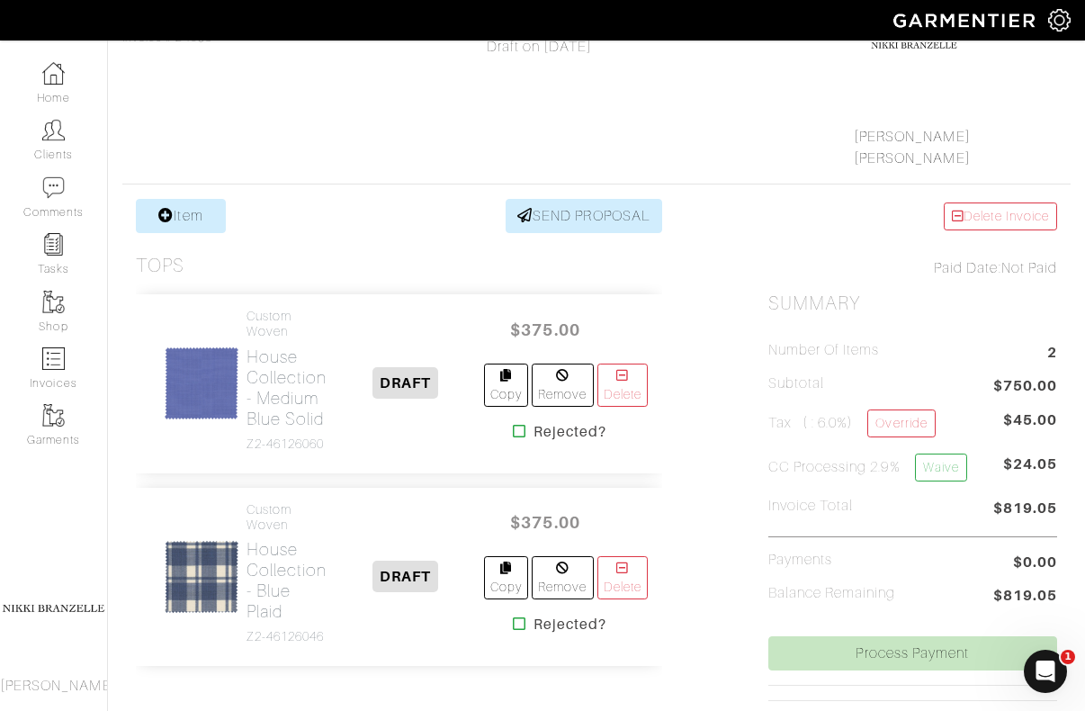
scroll to position [294, 0]
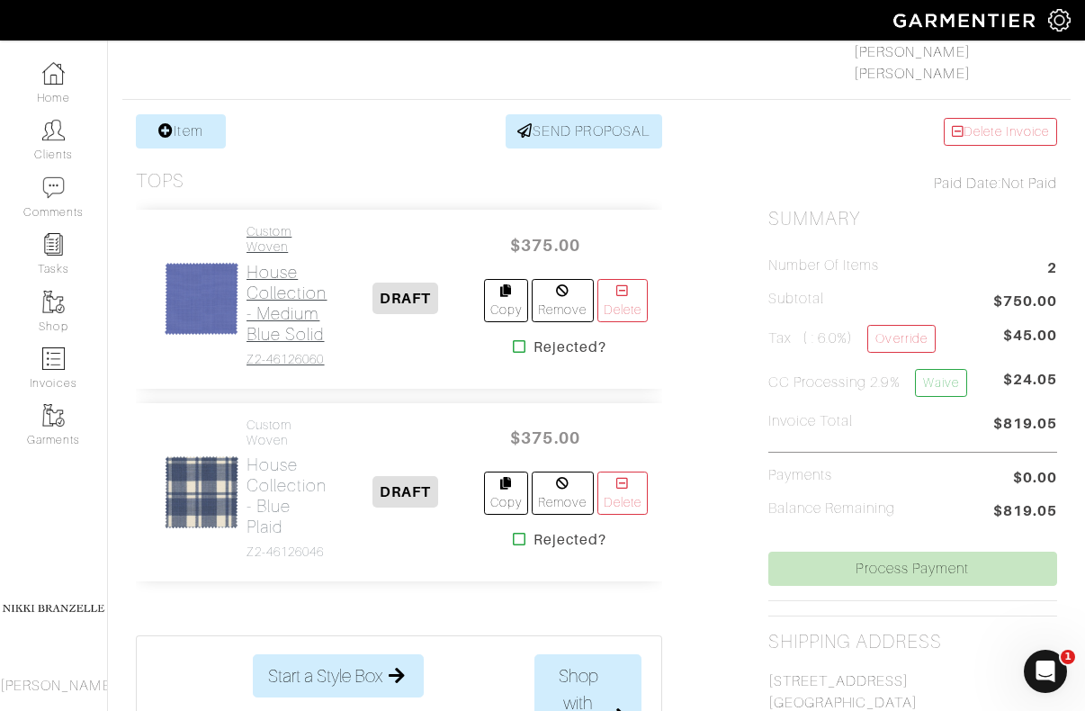
click at [271, 313] on h2 "House Collection - Medium Blue Solid" at bounding box center [287, 303] width 81 height 83
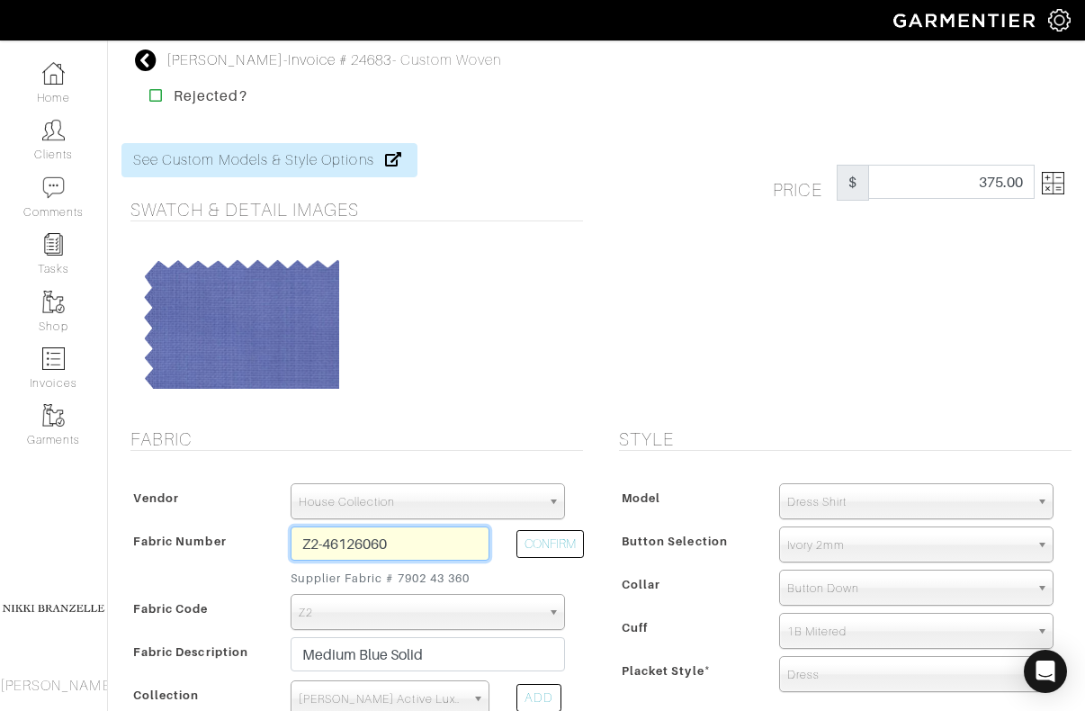
click at [415, 546] on input "Z2-46126060" at bounding box center [391, 543] width 200 height 34
type input "Z2-46126022"
click at [550, 550] on button "CONFIRM" at bounding box center [549, 544] width 67 height 28
type input "Lt Blue Basket Check"
select select
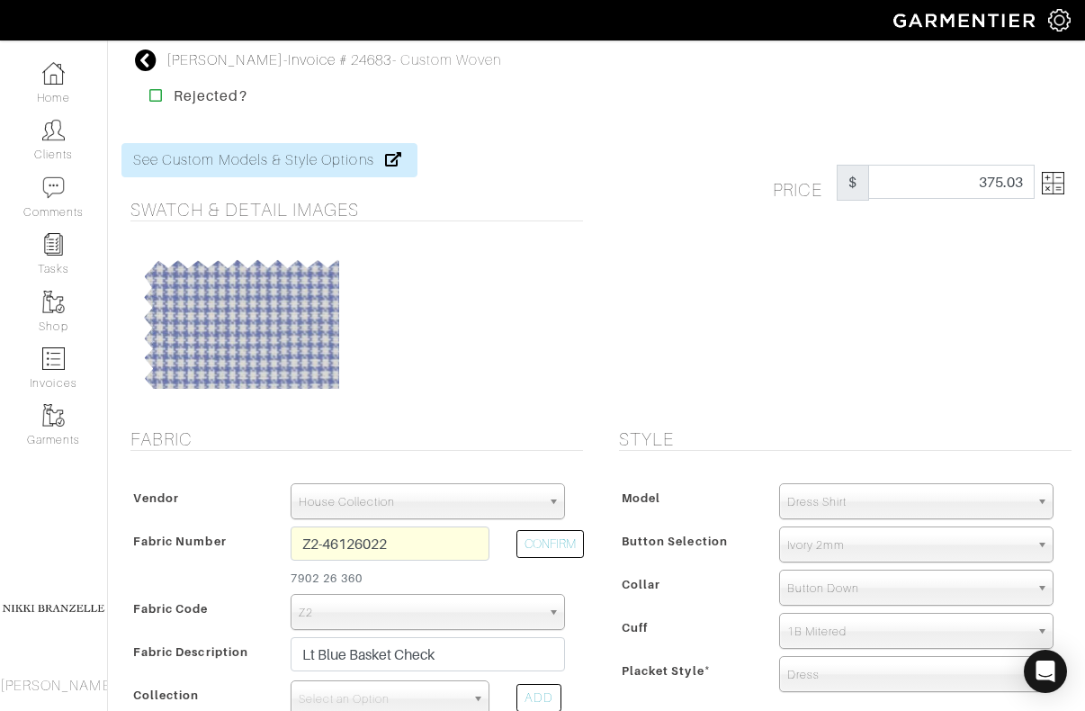
click at [1055, 181] on img at bounding box center [1053, 183] width 22 height 22
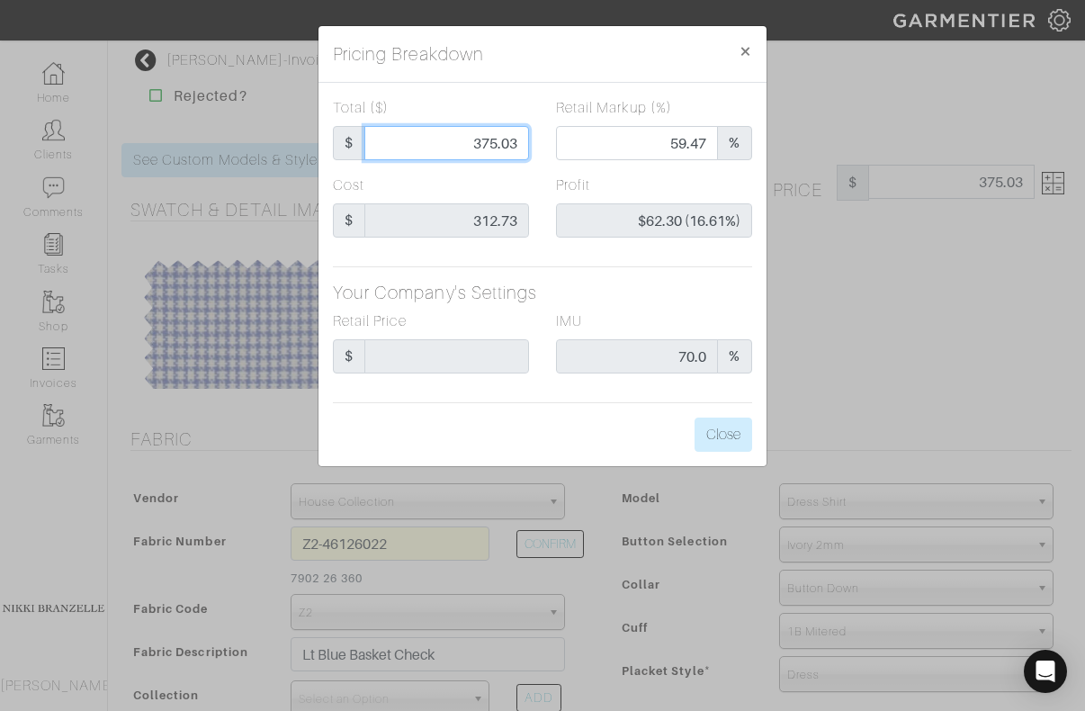
click at [511, 140] on input "375.03" at bounding box center [446, 143] width 165 height 34
type input "375.0"
type input "$62.27 (16.61%)"
type input "375.00"
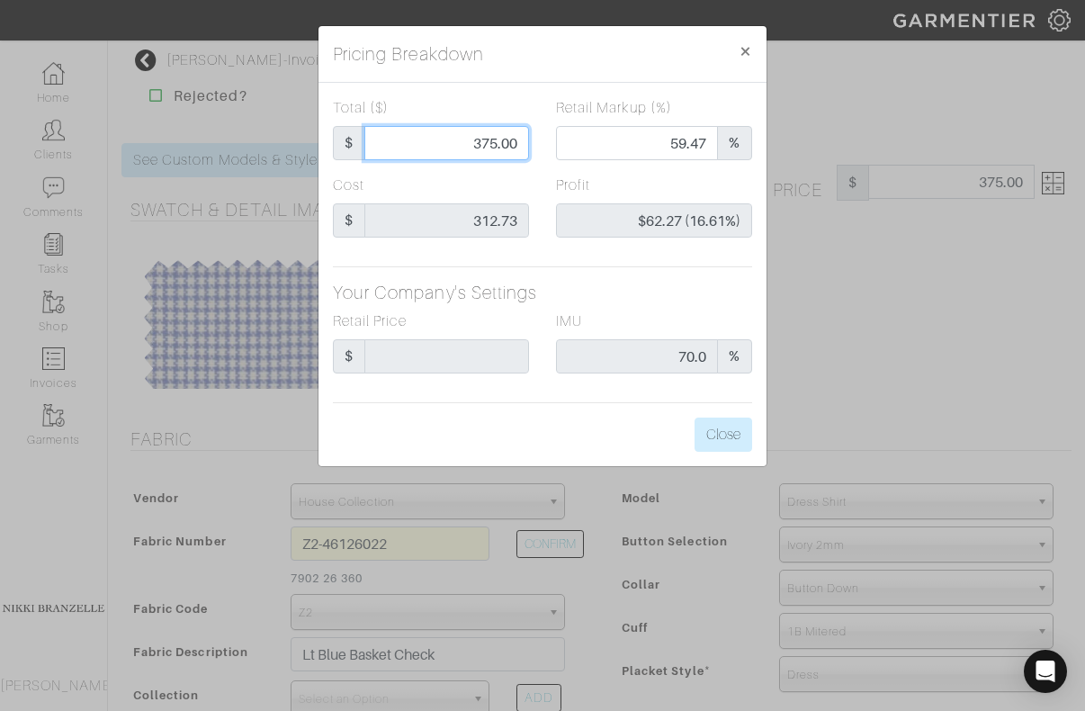
type input "375.00"
click at [585, 300] on h5 "Your Company's Settings" at bounding box center [542, 293] width 419 height 22
click at [732, 444] on button "Close" at bounding box center [724, 435] width 58 height 34
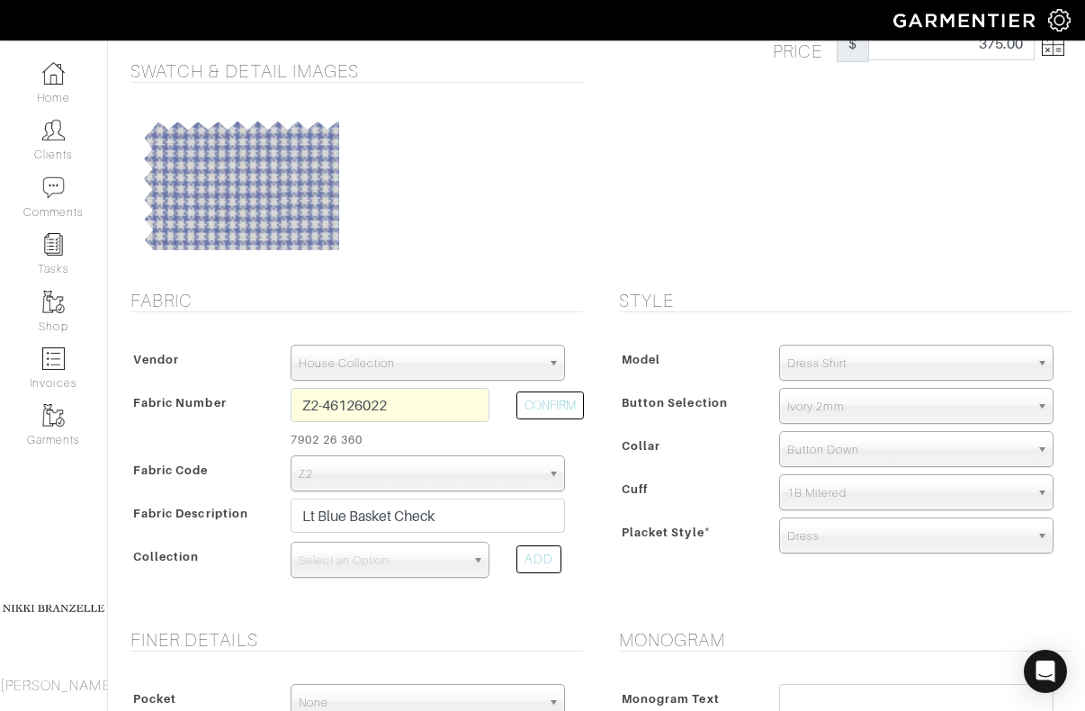
scroll to position [158, 0]
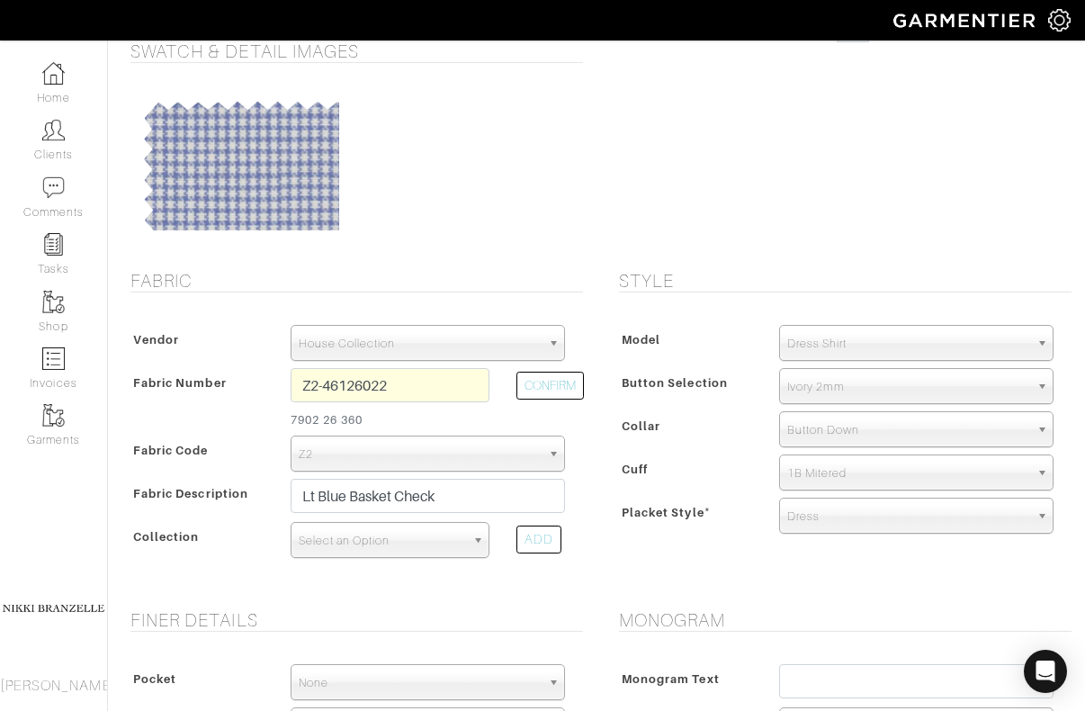
click at [454, 549] on span "Select an Option" at bounding box center [382, 541] width 167 height 36
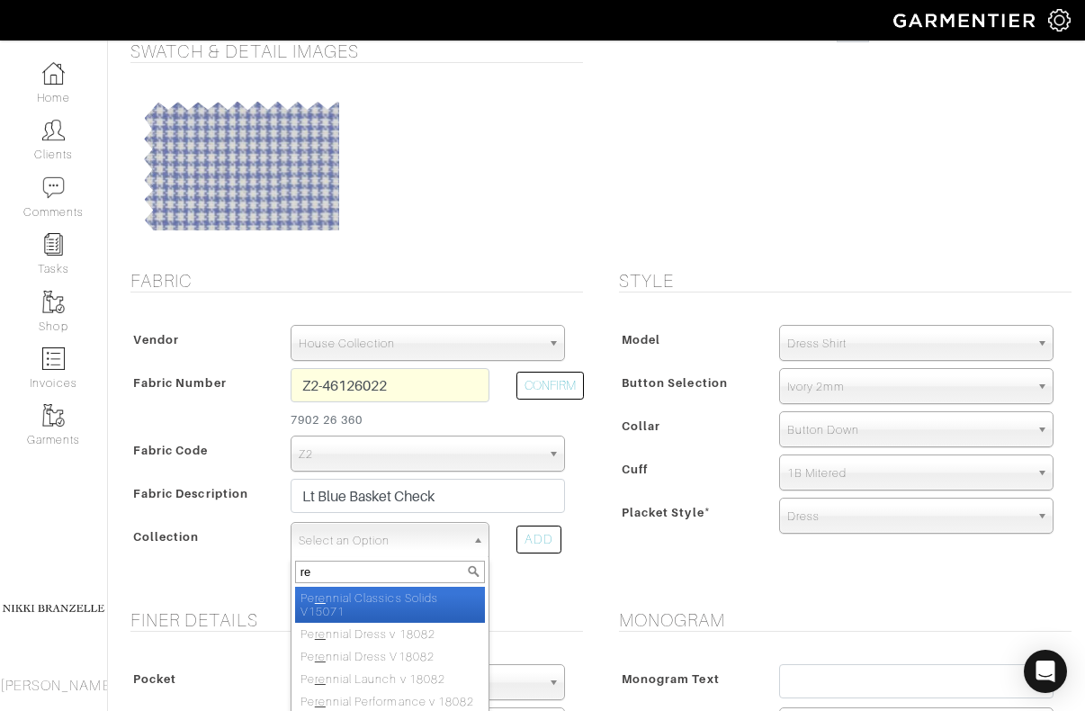
type input "r"
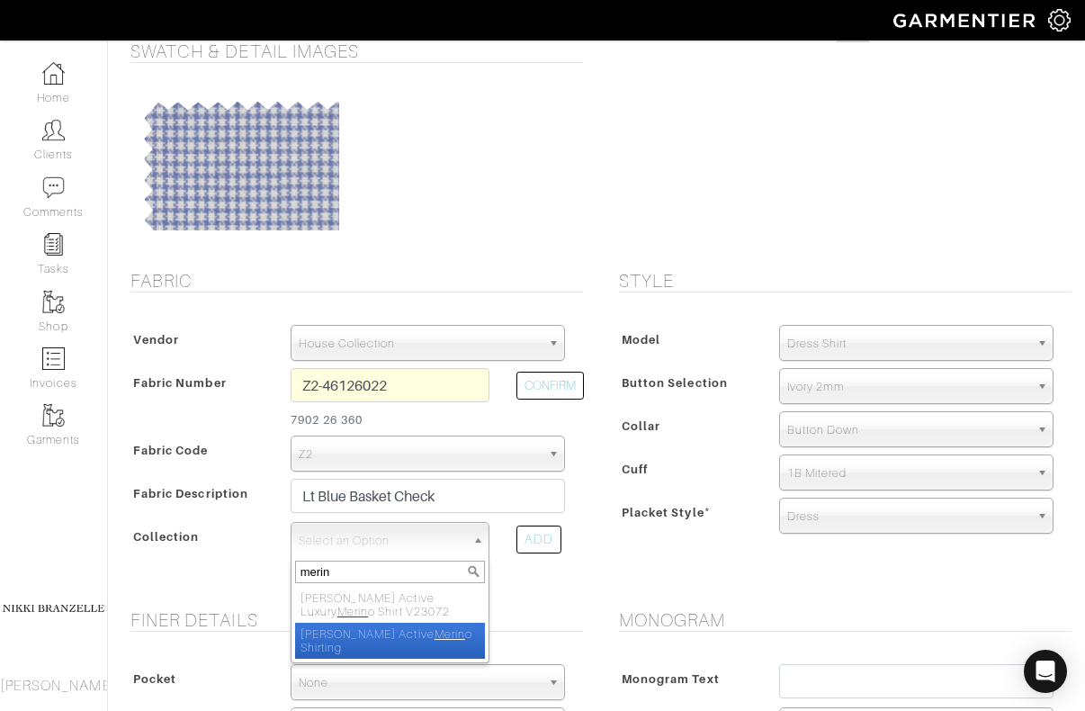
type input "merin"
click at [447, 637] on li "[PERSON_NAME] Active Merin o Shirting" at bounding box center [390, 641] width 191 height 36
select select "809"
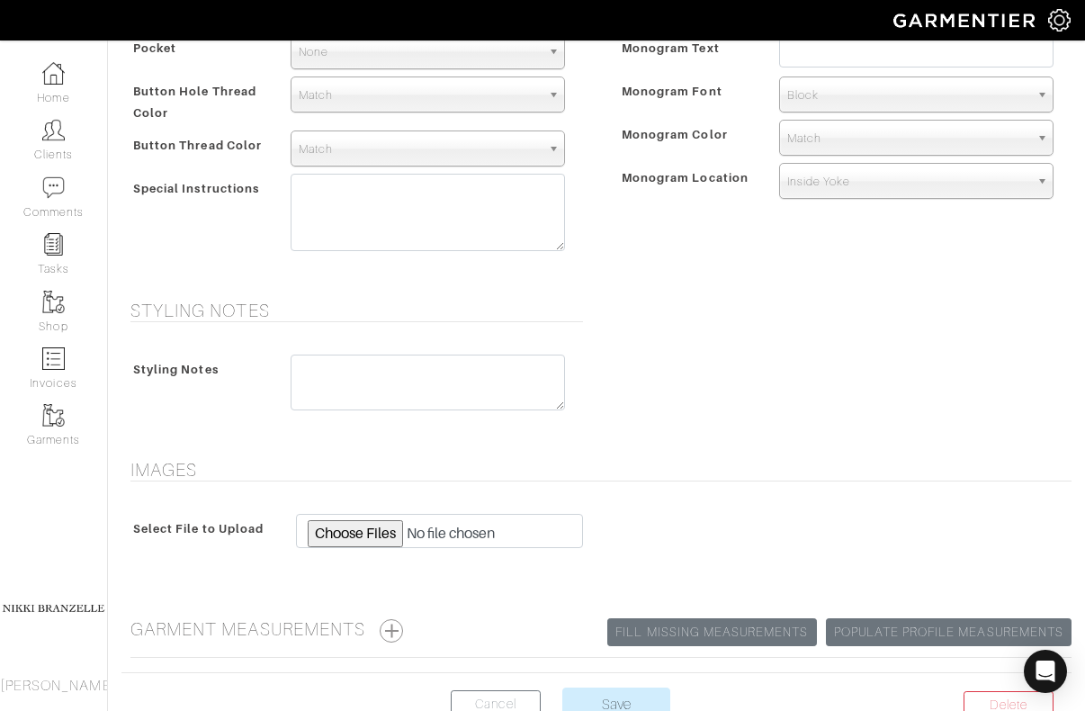
scroll to position [907, 0]
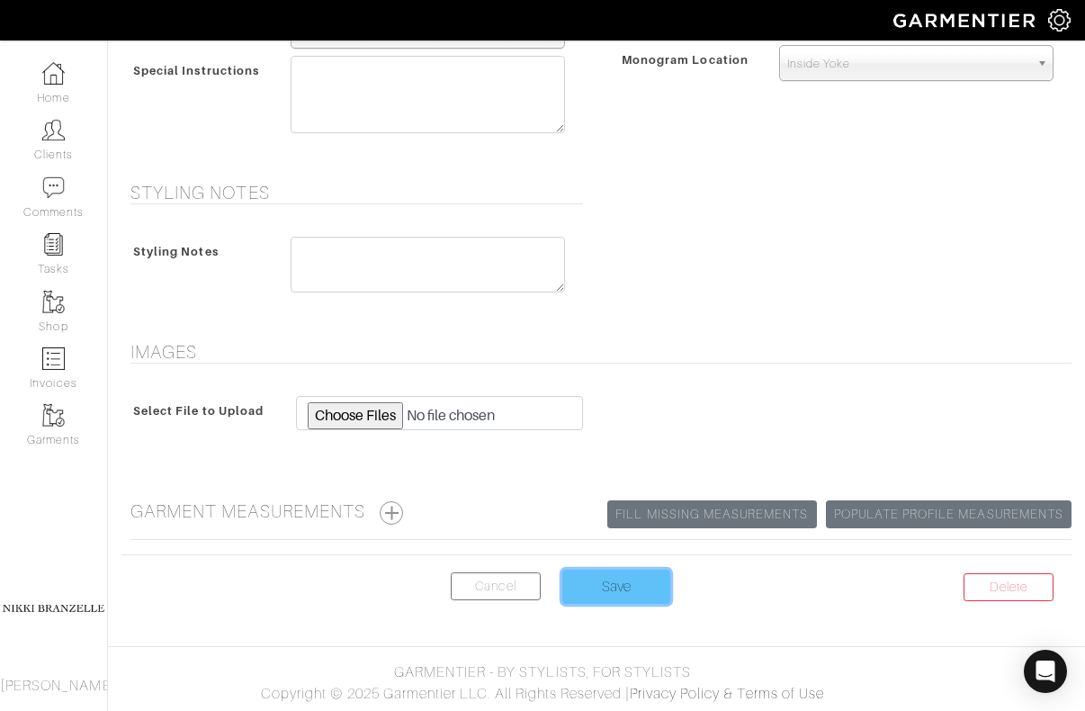
click at [605, 590] on input "Save" at bounding box center [616, 587] width 108 height 34
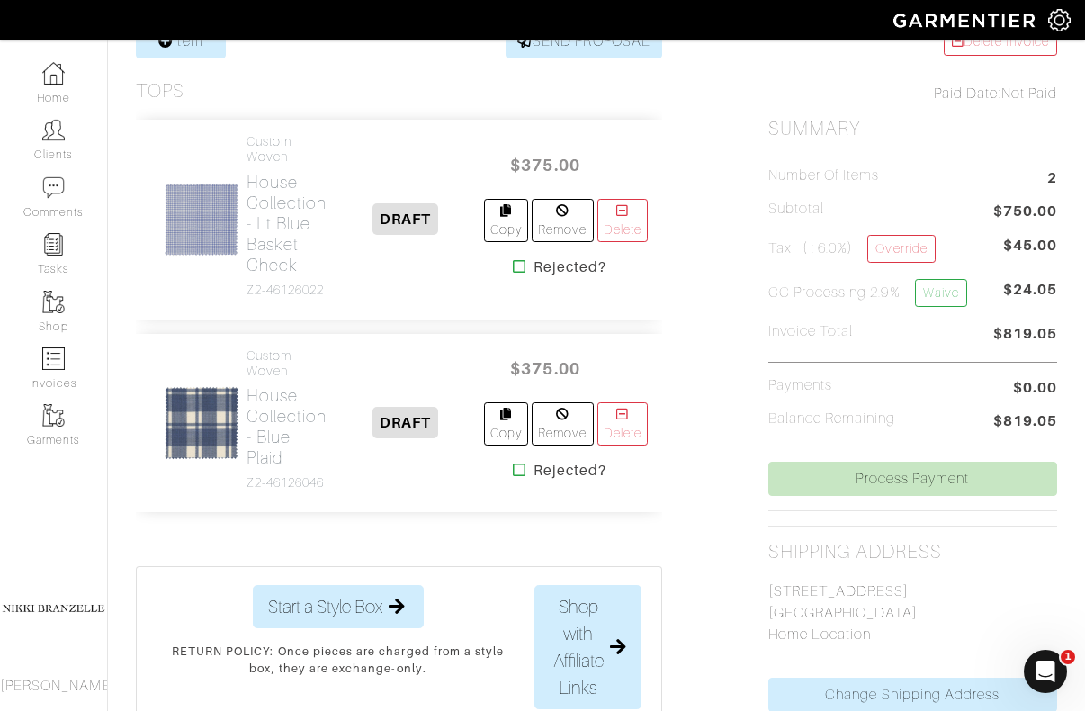
scroll to position [386, 0]
click at [191, 236] on img at bounding box center [202, 218] width 76 height 76
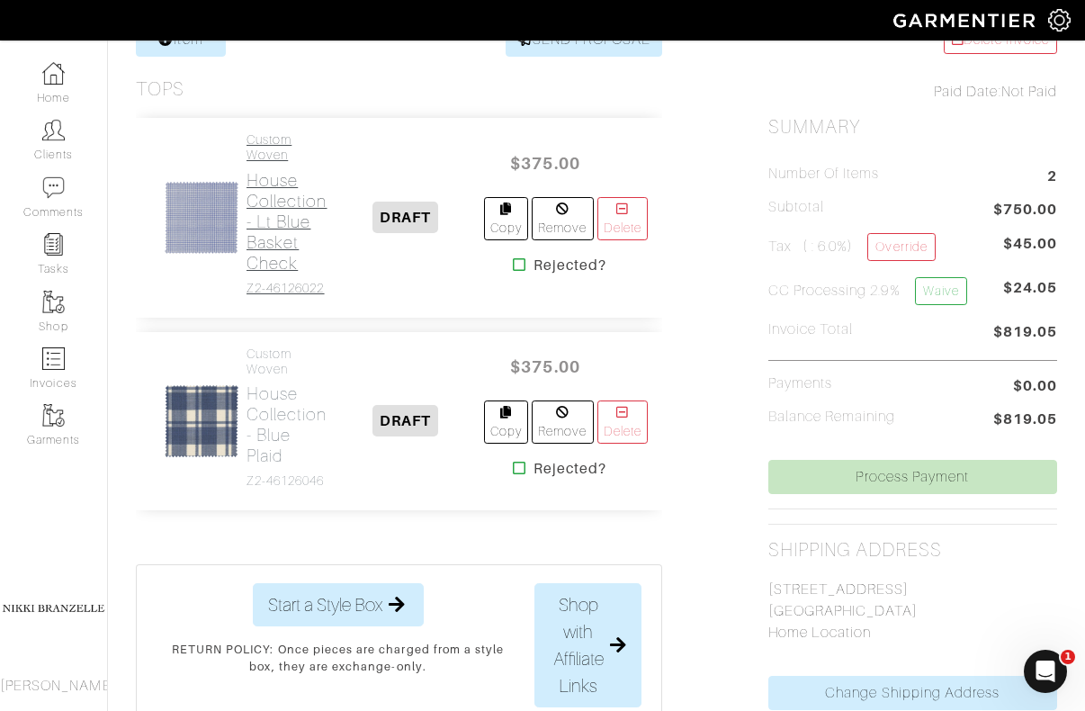
click at [257, 209] on h2 "House Collection - Lt Blue Basket Check" at bounding box center [287, 221] width 81 height 103
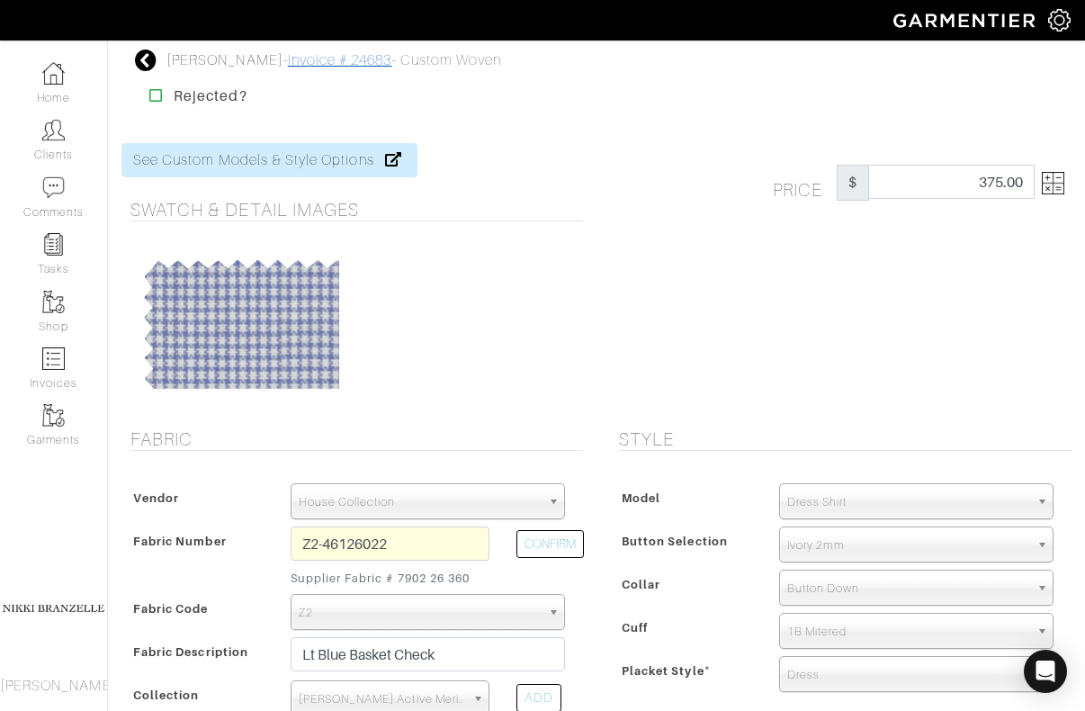
click at [288, 57] on link "Invoice # 24683" at bounding box center [340, 60] width 104 height 16
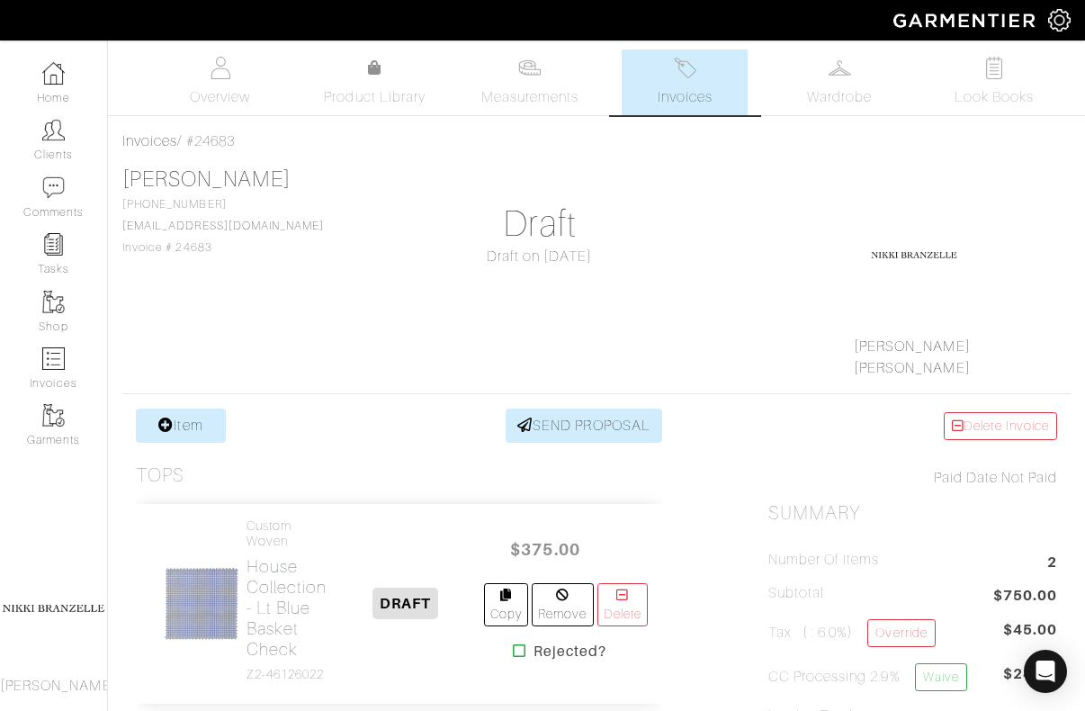
click at [673, 109] on link "Invoices" at bounding box center [685, 82] width 126 height 66
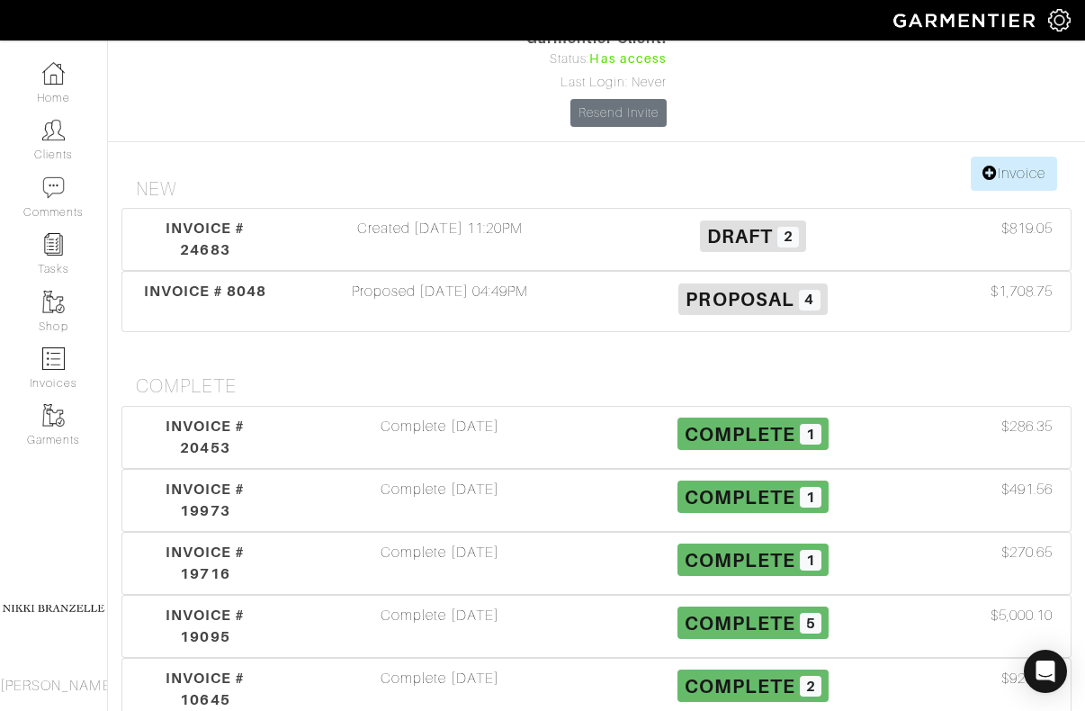
scroll to position [201, 0]
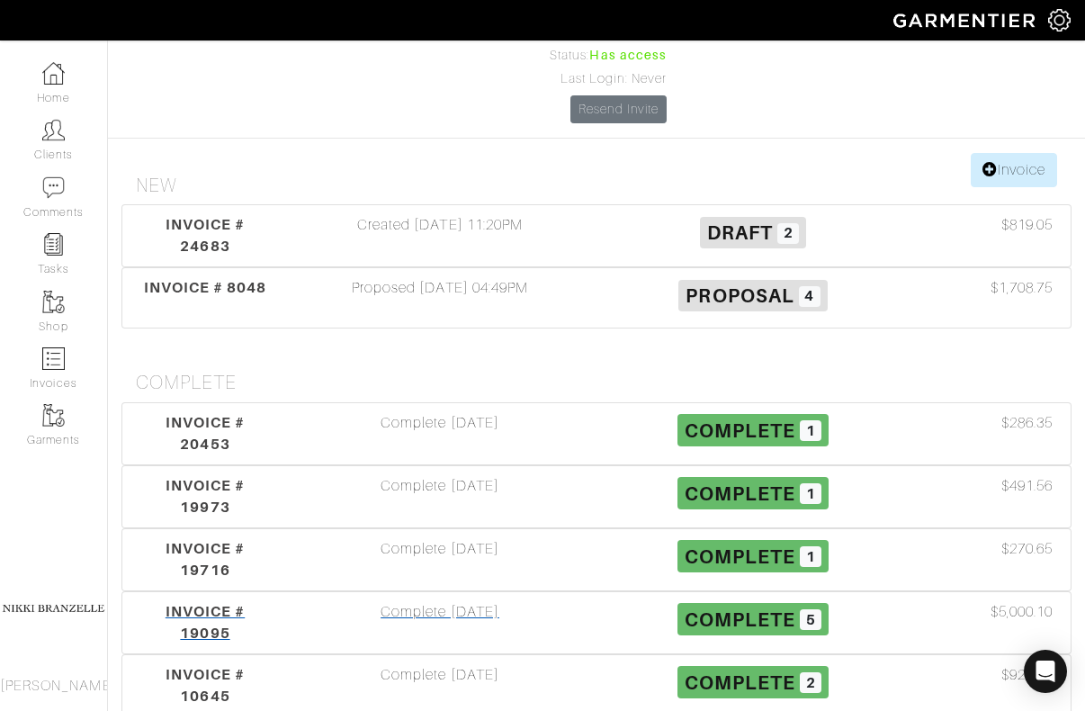
click at [444, 601] on div "Complete 04/03/24" at bounding box center [439, 622] width 313 height 43
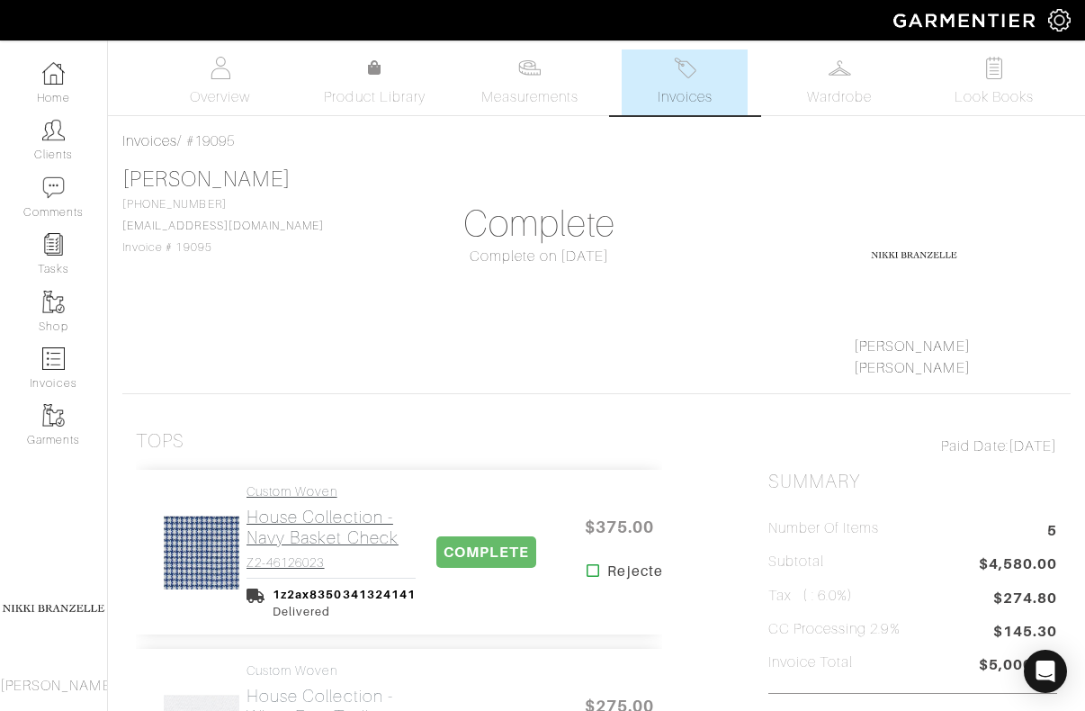
click at [364, 543] on h2 "House Collection - Navy Basket Check" at bounding box center [331, 527] width 169 height 41
click at [737, 102] on link "Invoices" at bounding box center [685, 82] width 126 height 66
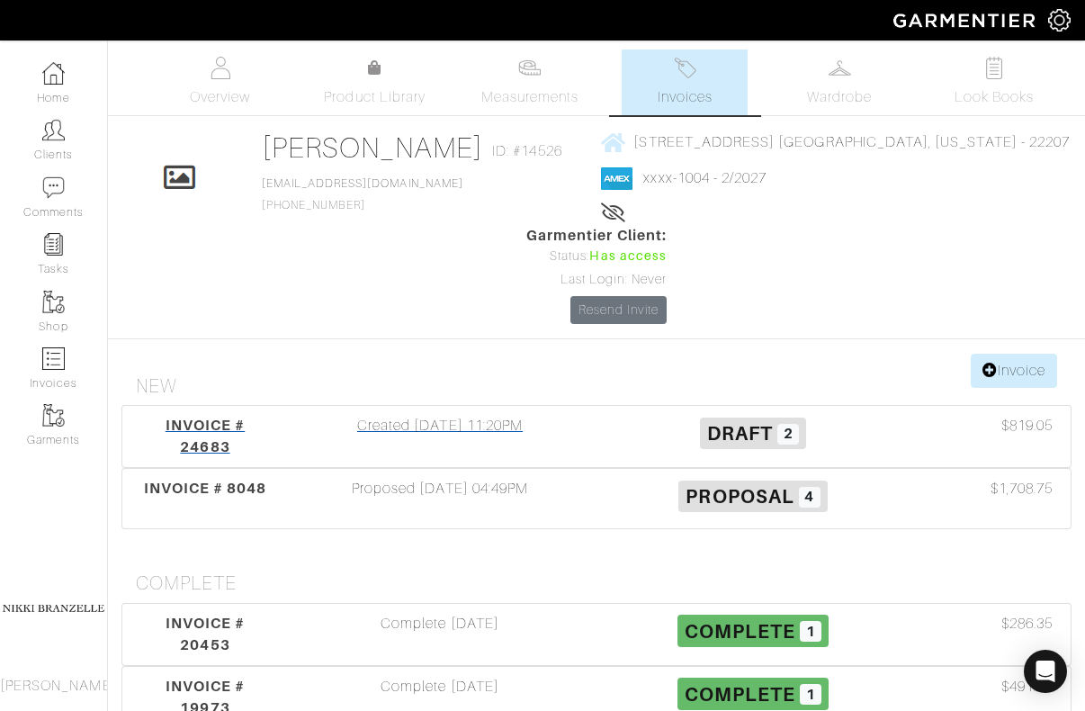
click at [490, 415] on div "Created 09/24/25 11:20PM" at bounding box center [439, 436] width 313 height 43
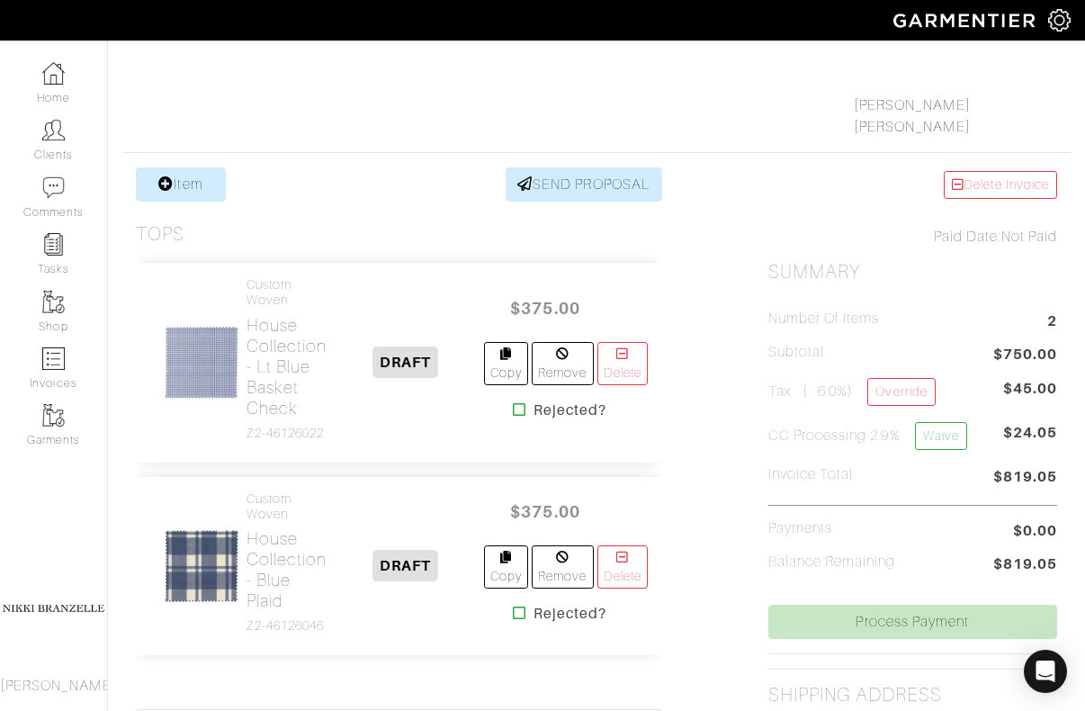
scroll to position [258, 0]
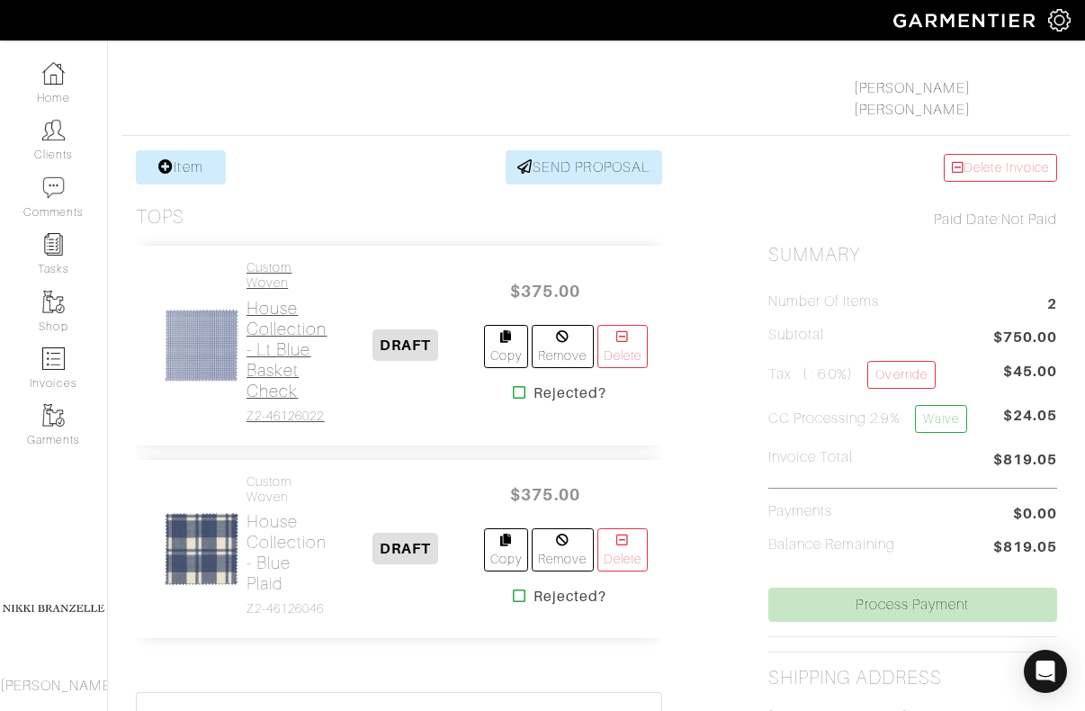
click at [290, 338] on h2 "House Collection - Lt Blue Basket Check" at bounding box center [287, 349] width 81 height 103
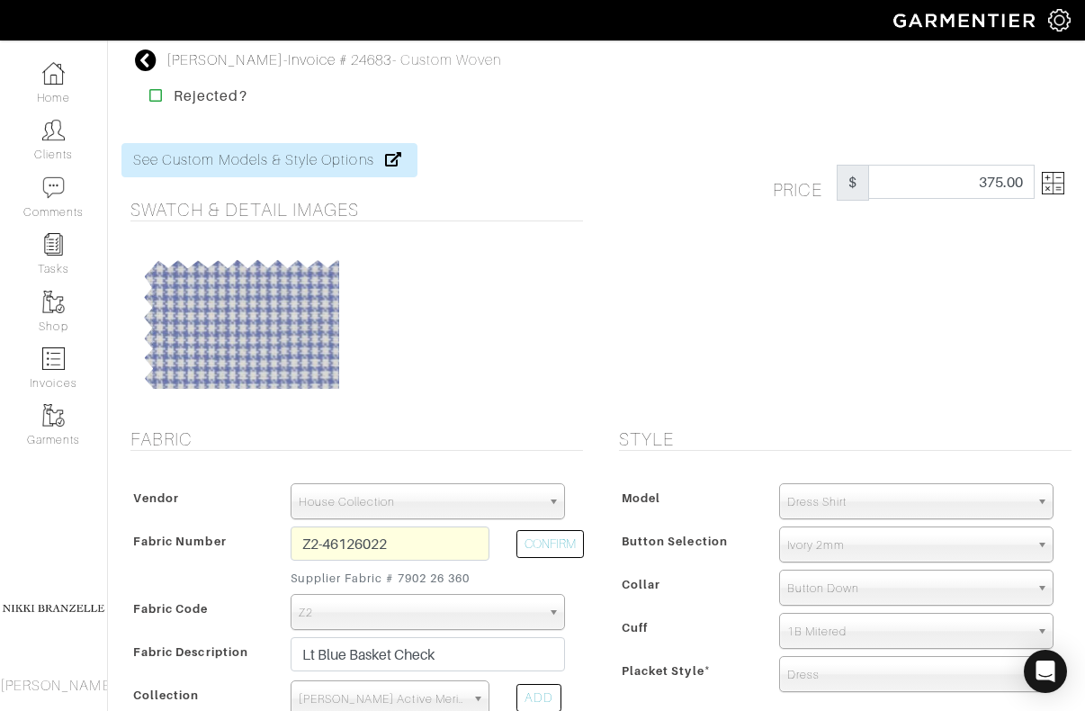
click at [897, 494] on span "Dress Shirt" at bounding box center [908, 502] width 242 height 36
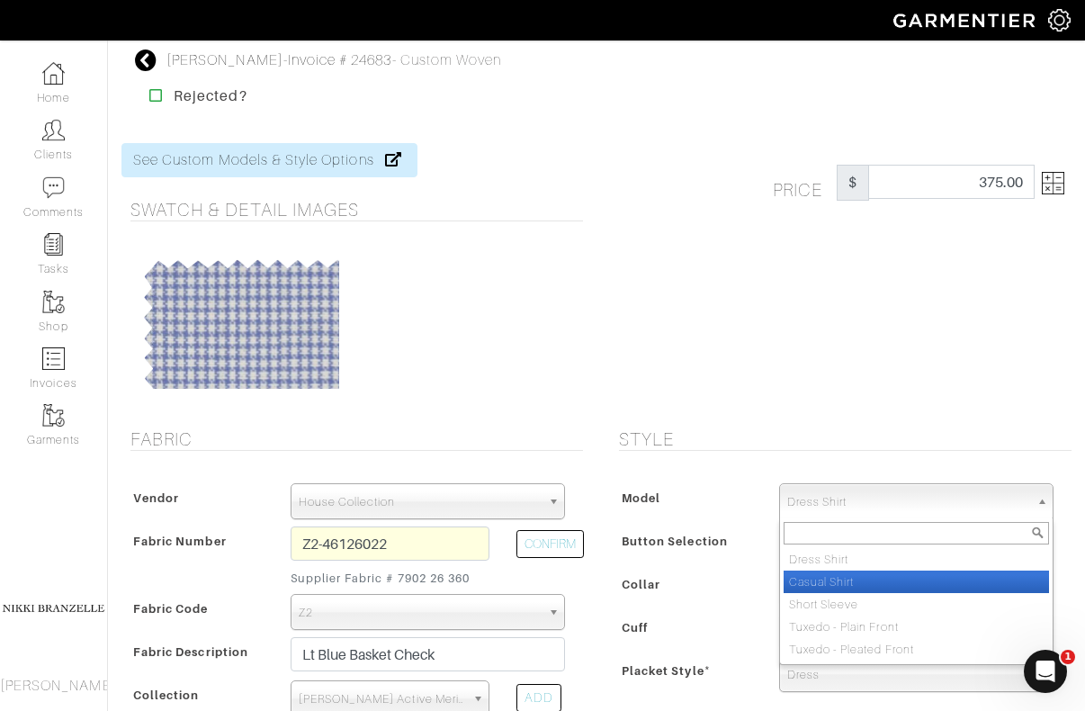
click at [853, 590] on li "Casual Shirt" at bounding box center [916, 581] width 265 height 22
select select "2"
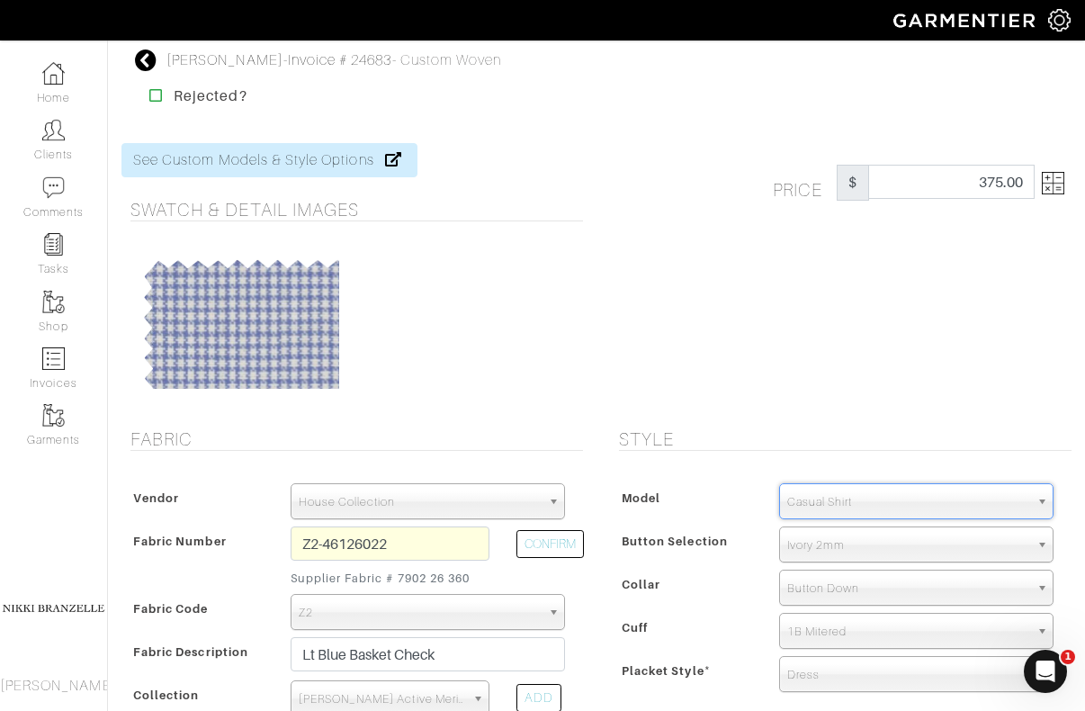
click at [787, 398] on div "Price $ 375.00" at bounding box center [841, 275] width 489 height 264
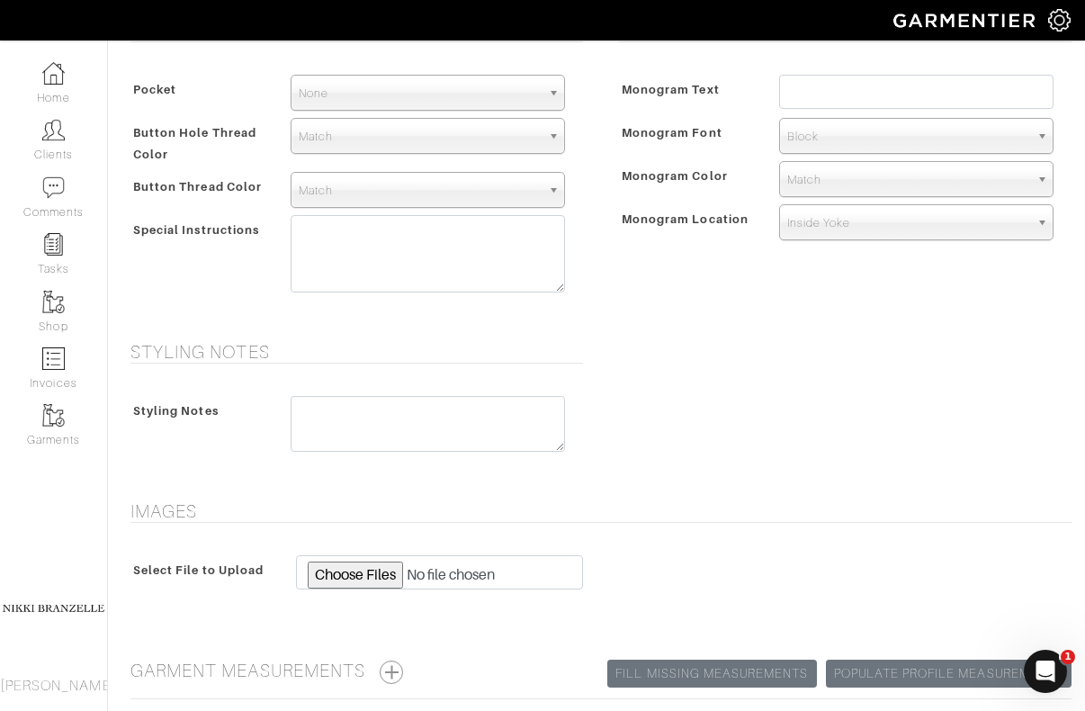
scroll to position [907, 0]
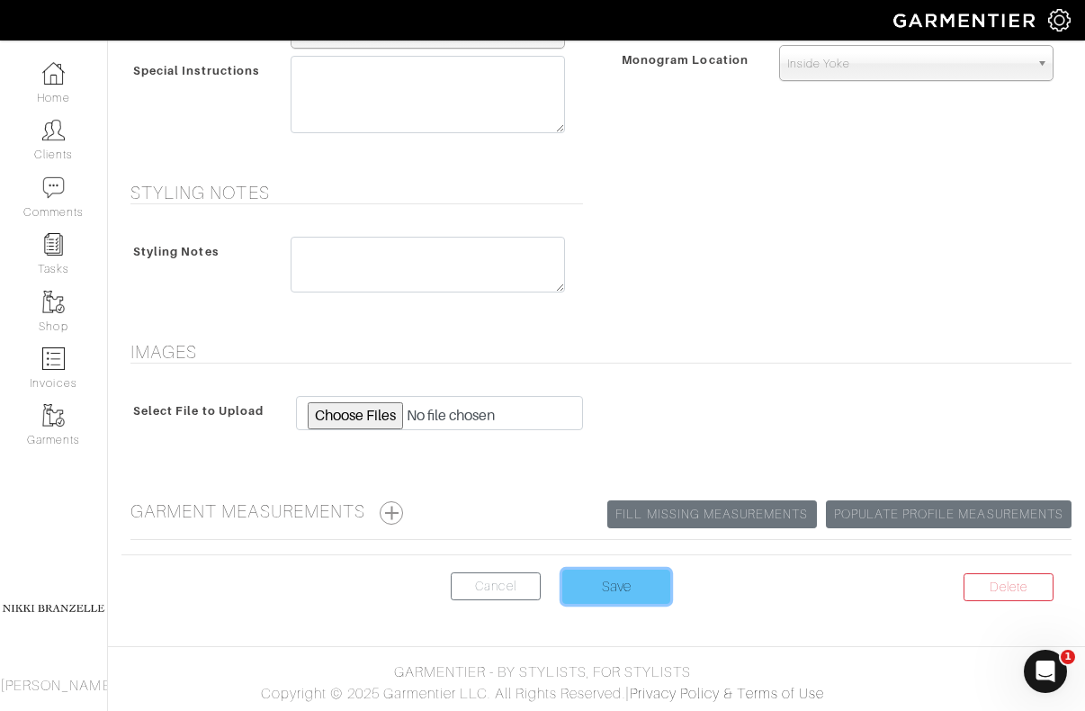
click at [635, 584] on input "Save" at bounding box center [616, 587] width 108 height 34
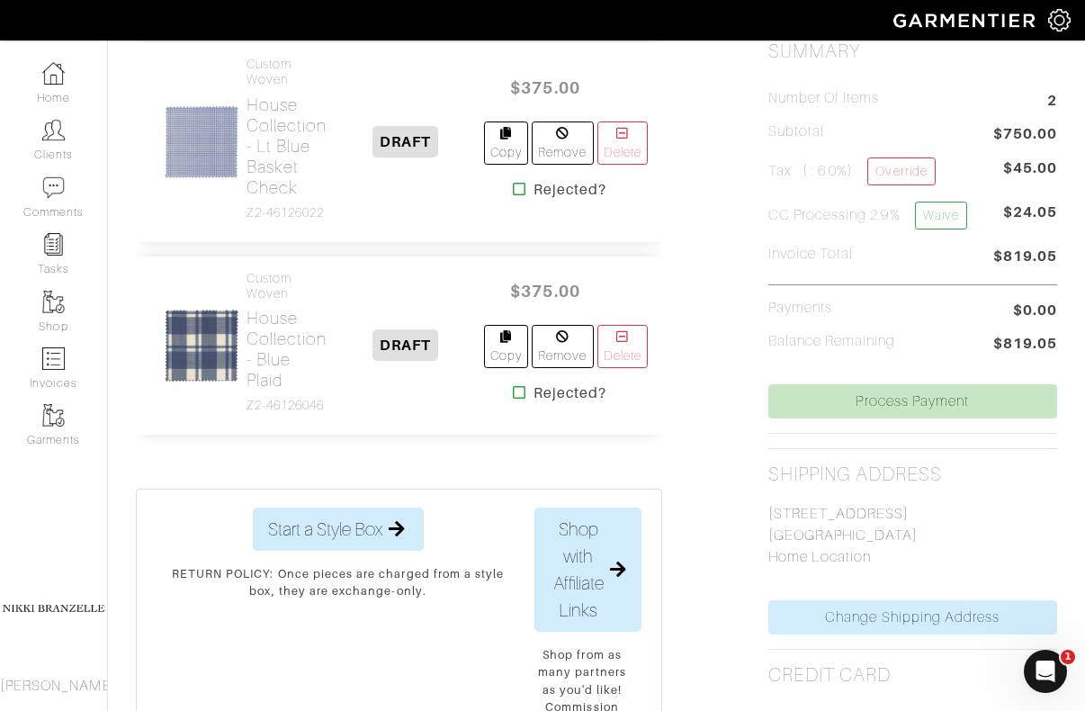
scroll to position [468, 0]
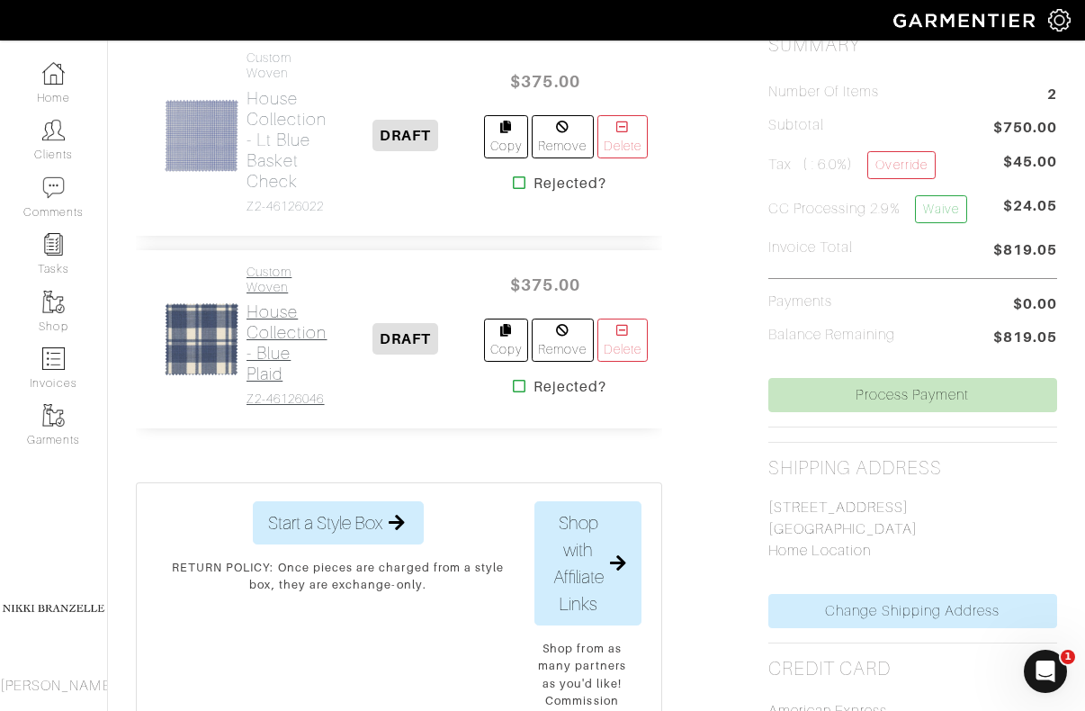
click at [272, 369] on h2 "House Collection - Blue Plaid" at bounding box center [287, 342] width 81 height 83
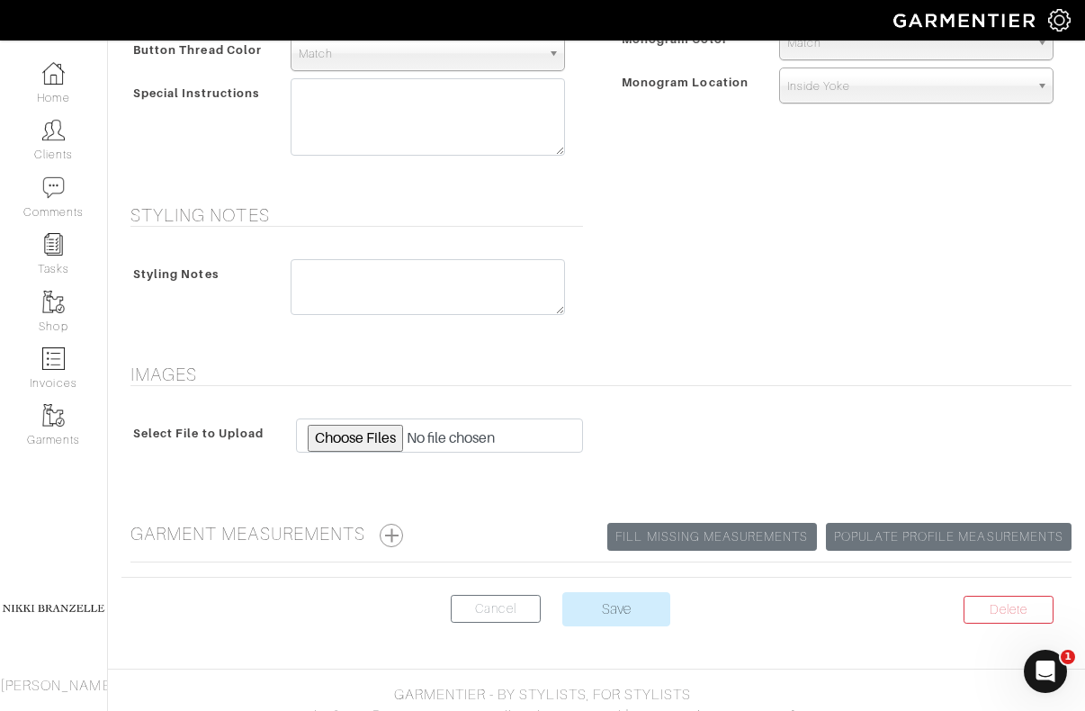
scroll to position [907, 0]
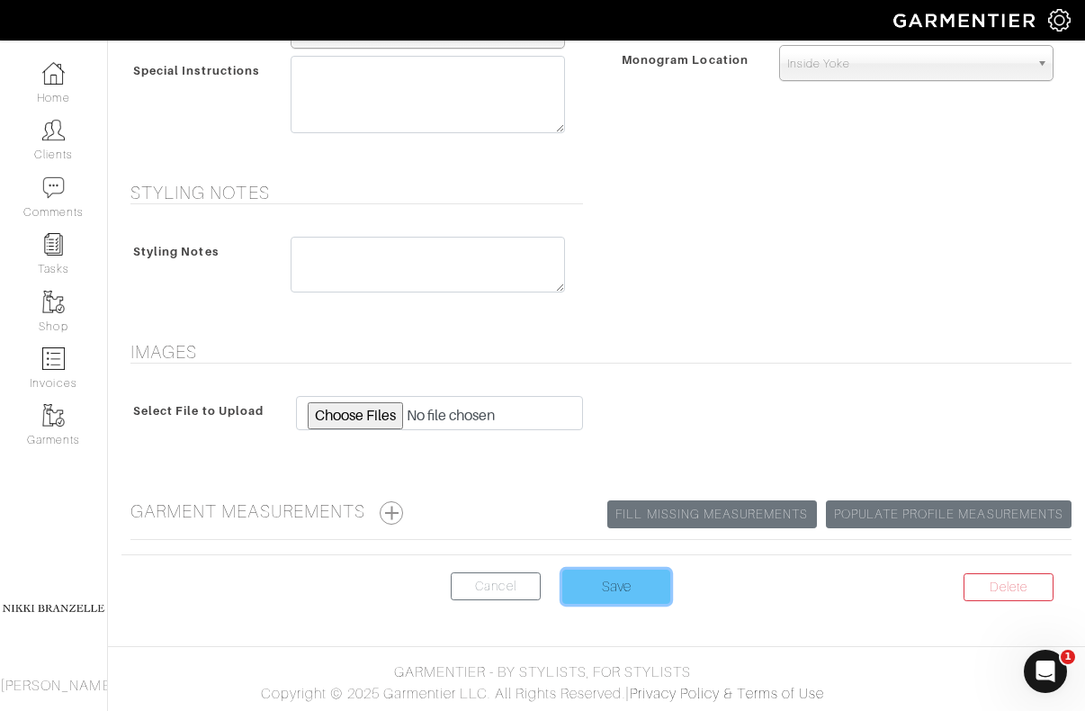
click at [655, 579] on input "Save" at bounding box center [616, 587] width 108 height 34
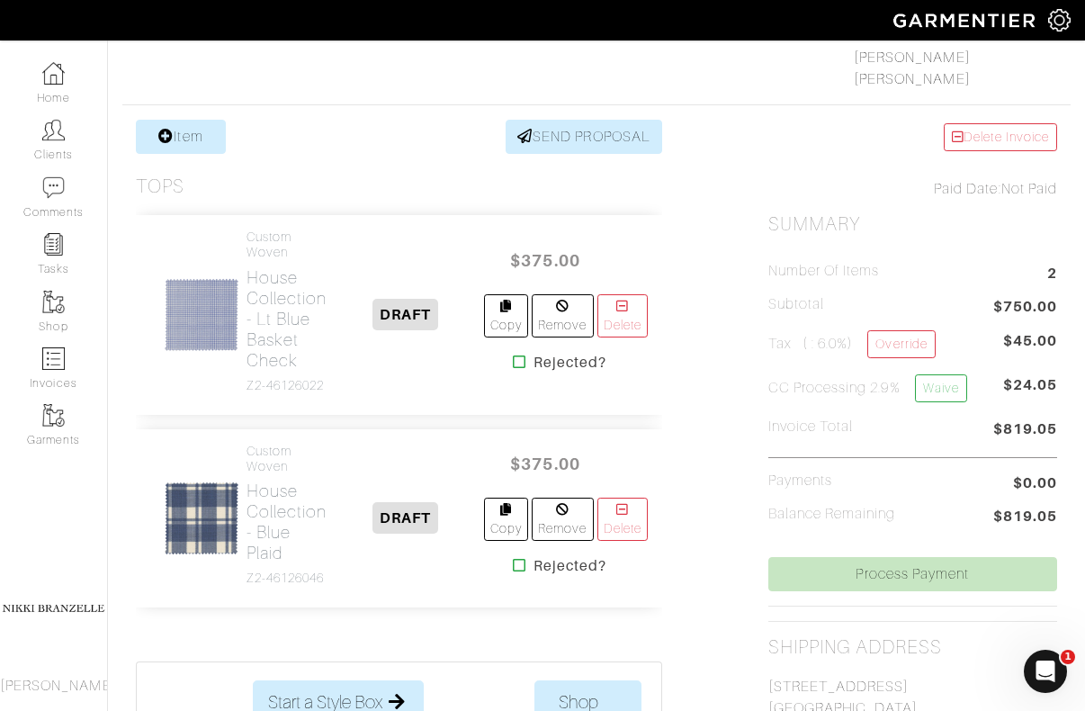
scroll to position [343, 0]
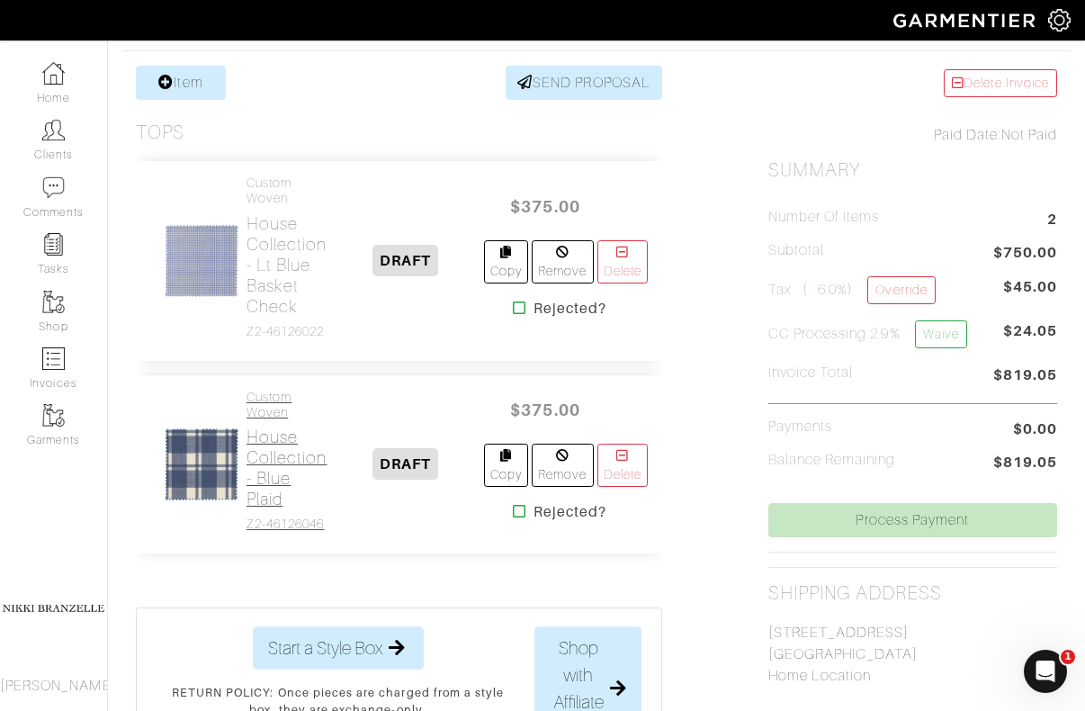
click at [254, 473] on h2 "House Collection - Blue Plaid" at bounding box center [287, 468] width 81 height 83
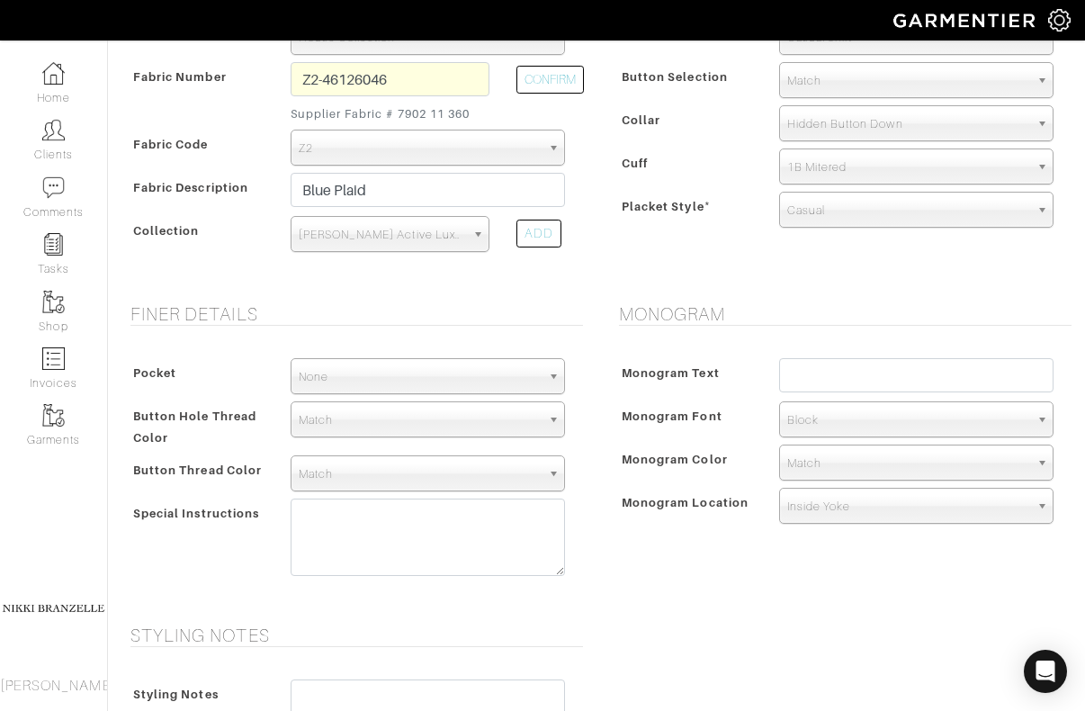
scroll to position [737, 0]
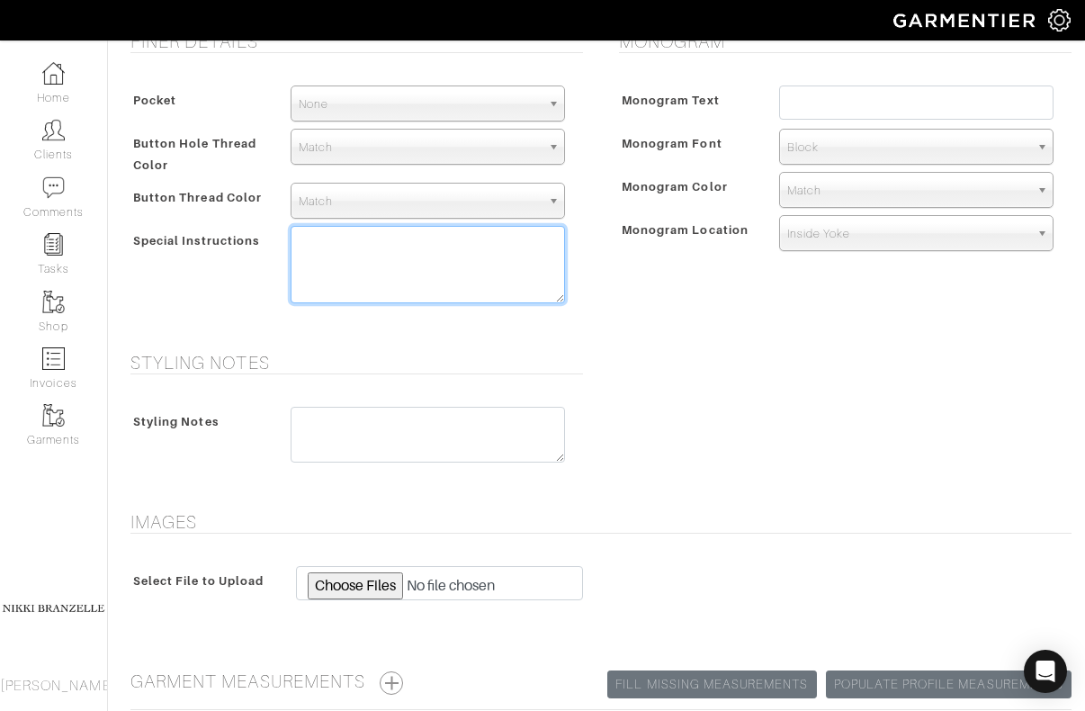
click at [361, 248] on textarea at bounding box center [428, 264] width 274 height 77
click at [346, 240] on textarea "Make last button hole on sleeves" at bounding box center [428, 264] width 274 height 77
click at [550, 244] on textarea "Make first button hole on sleeves" at bounding box center [428, 264] width 274 height 77
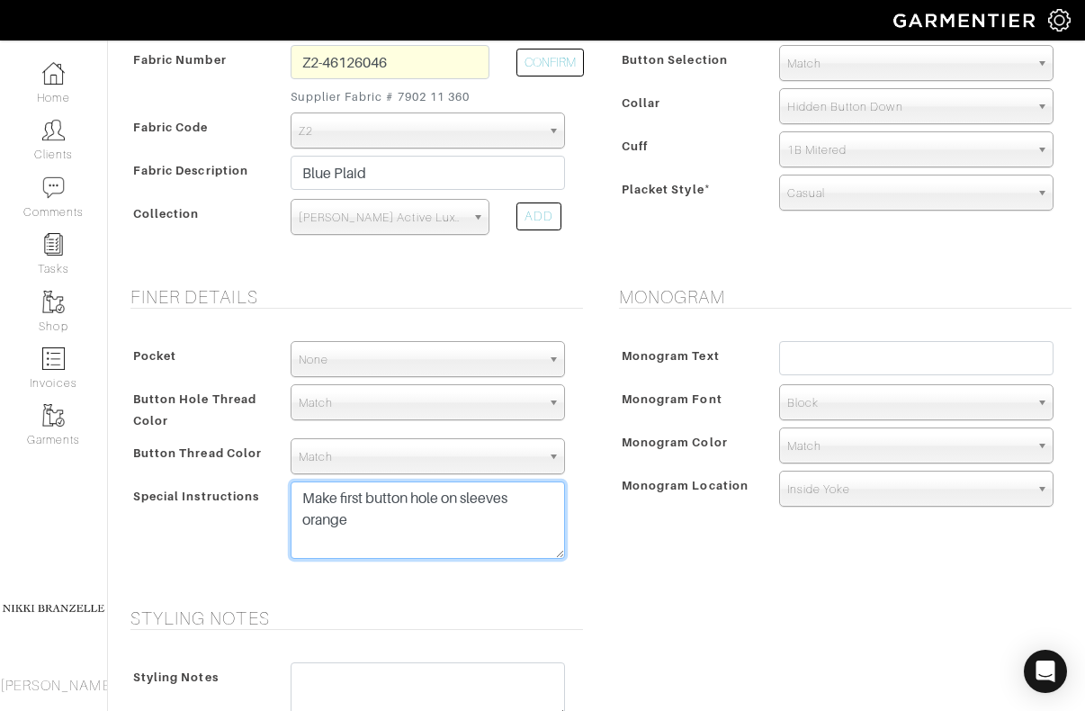
scroll to position [398, 0]
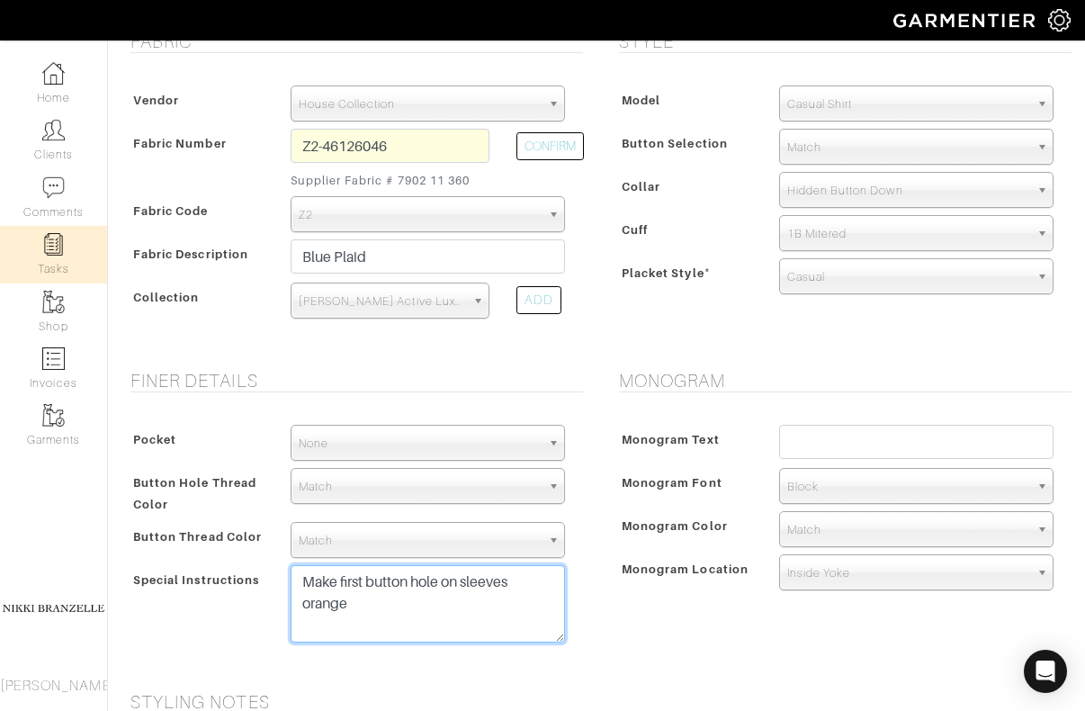
type textarea "Make first button hole on sleeves orange"
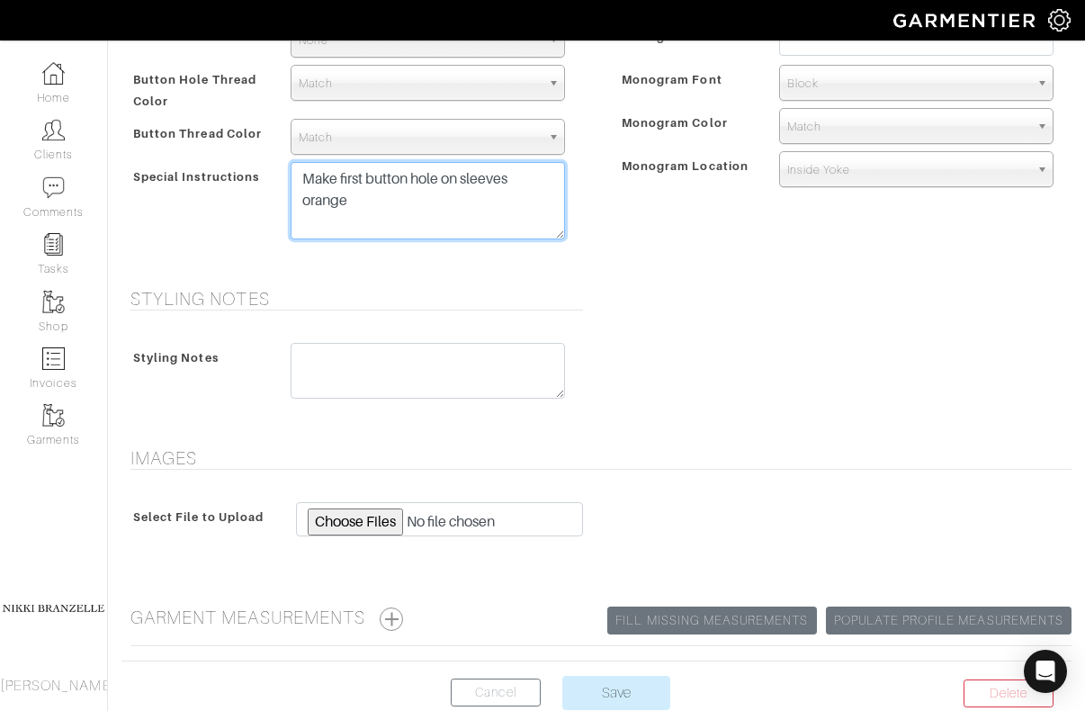
scroll to position [822, 0]
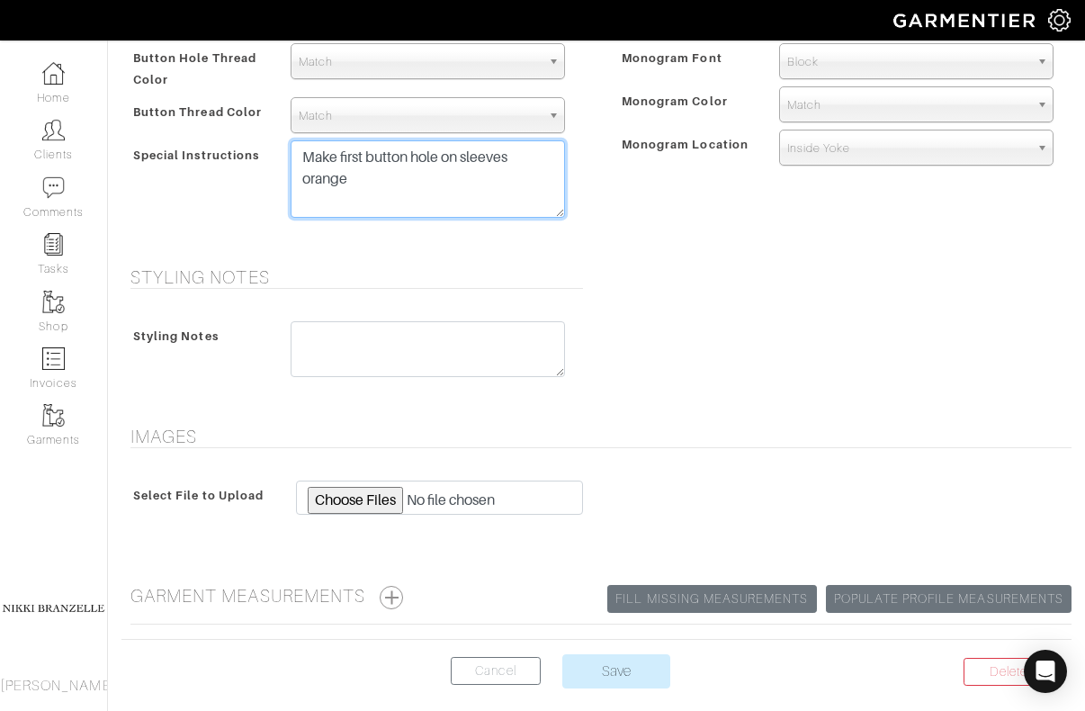
click at [445, 201] on textarea "Make first button hole on sleeves orange" at bounding box center [428, 178] width 274 height 77
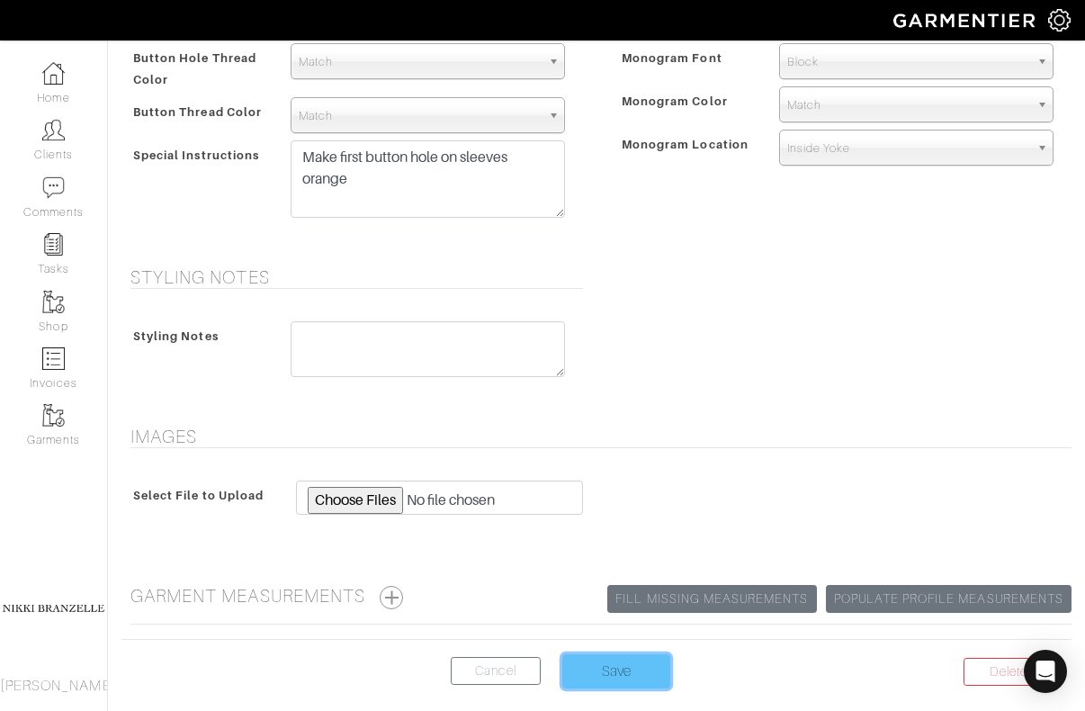
click at [626, 670] on input "Save" at bounding box center [616, 671] width 108 height 34
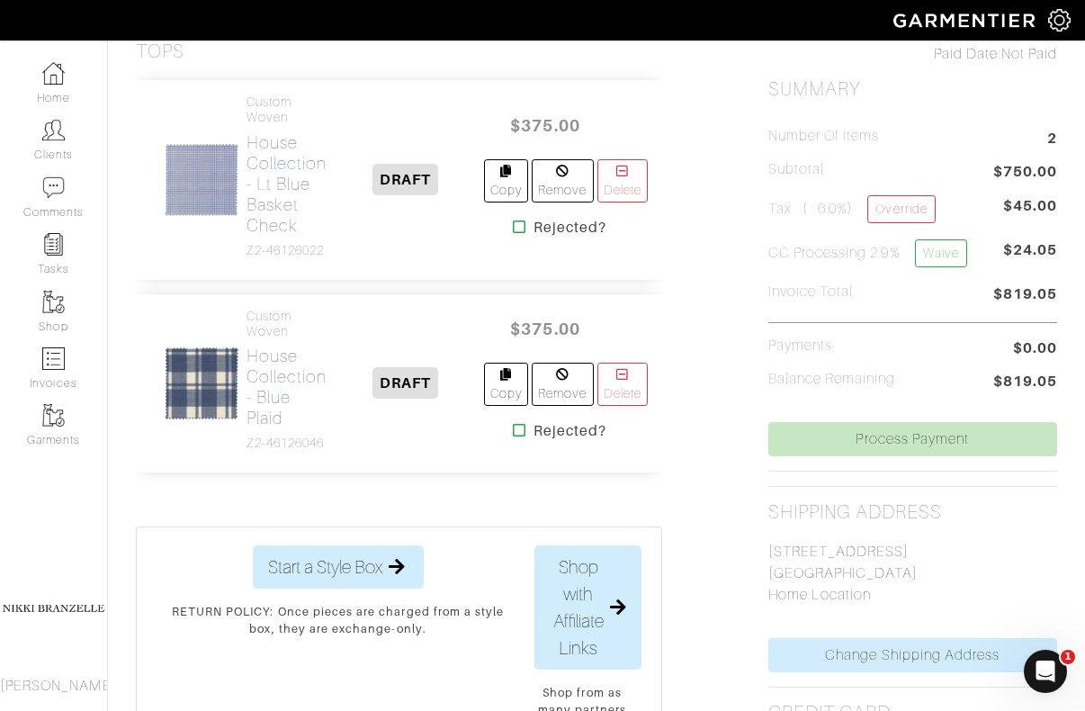
scroll to position [433, 0]
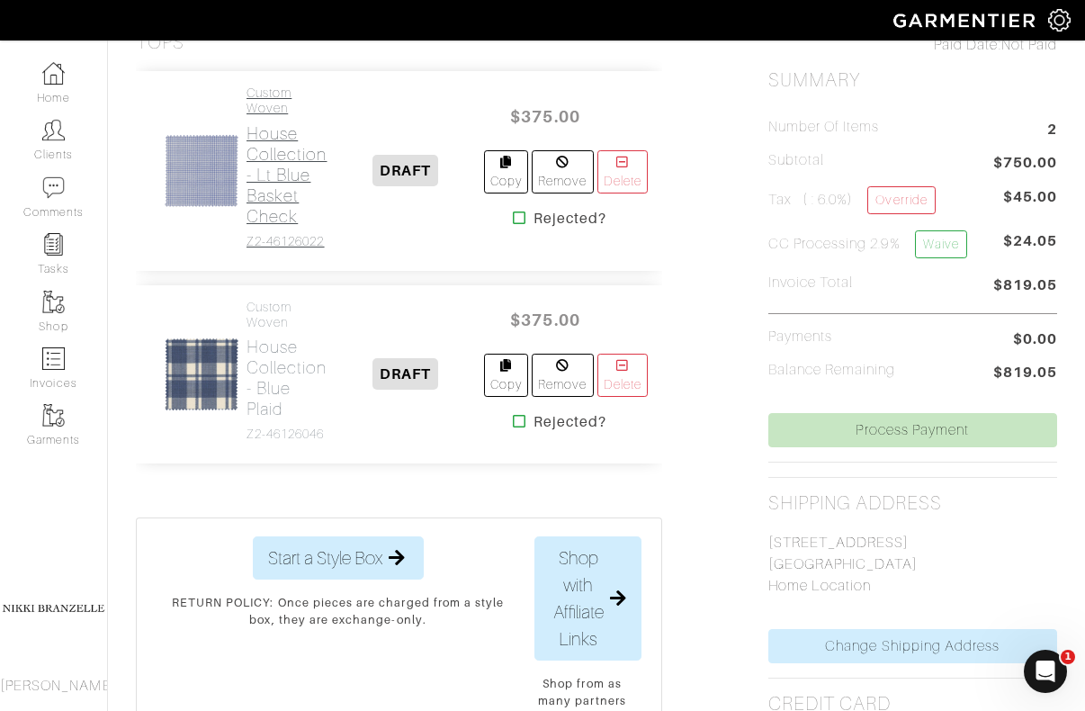
click at [302, 193] on h2 "House Collection - Lt Blue Basket Check" at bounding box center [287, 174] width 81 height 103
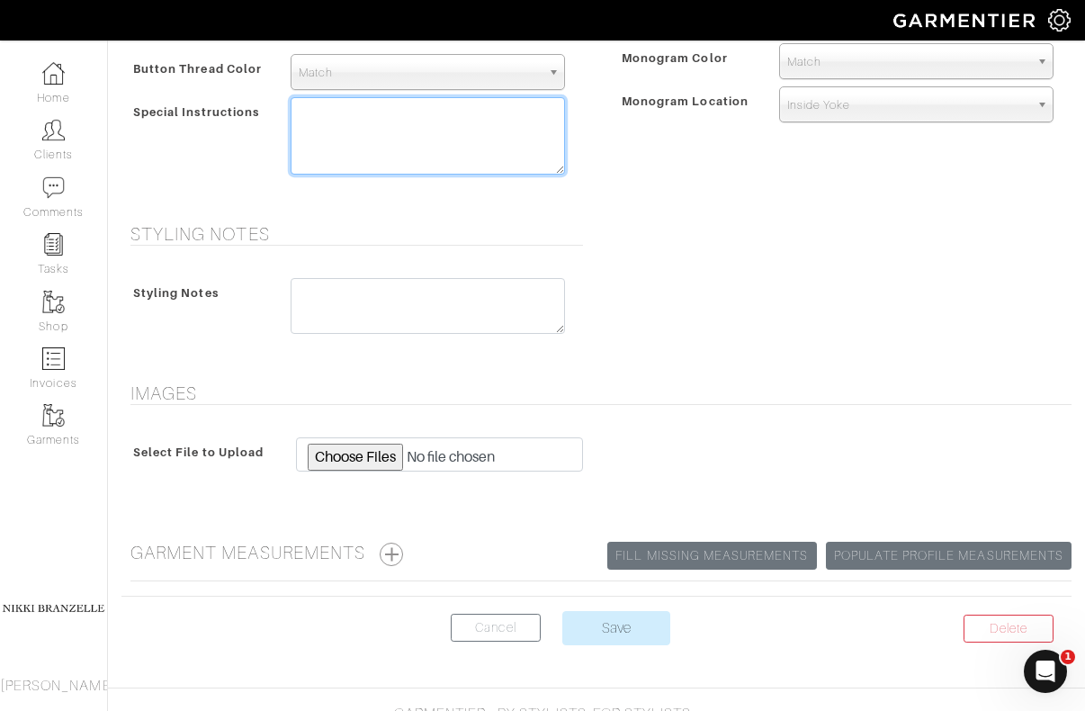
click at [337, 147] on textarea at bounding box center [428, 135] width 274 height 77
paste textarea "Make first button hole on sleeves orange"
click at [321, 139] on textarea "Make first button hole on sleeves orange" at bounding box center [428, 135] width 274 height 77
type textarea "Make first button hole on sleeves black"
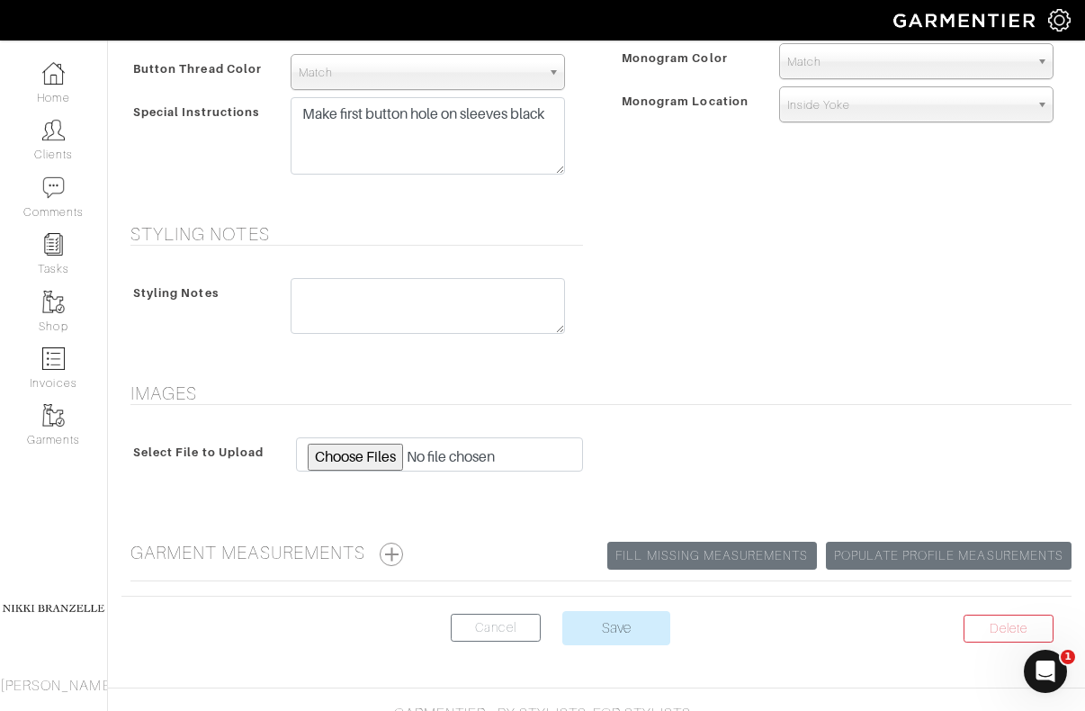
click at [576, 223] on h5 "Styling Notes" at bounding box center [356, 234] width 453 height 22
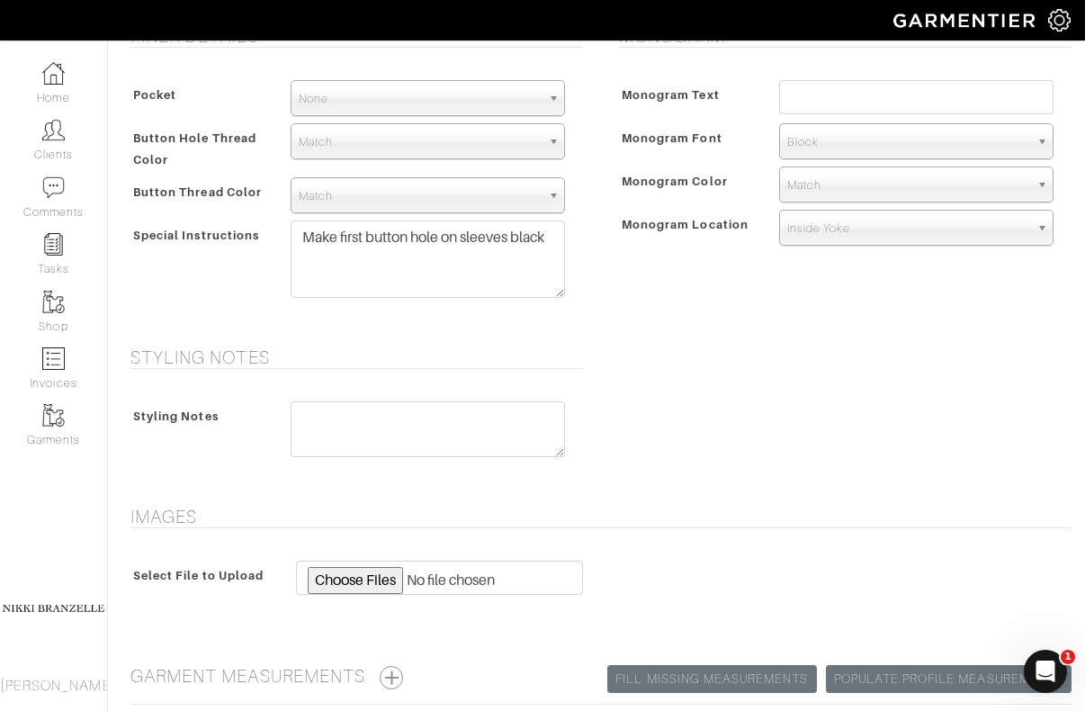
scroll to position [907, 0]
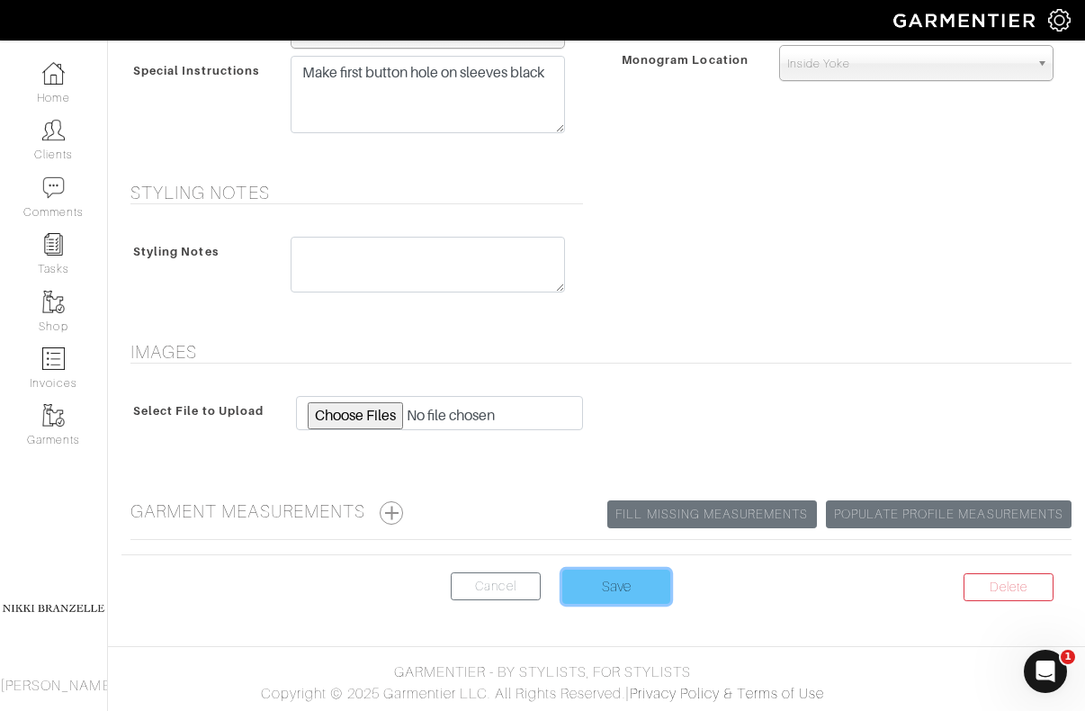
click at [608, 588] on input "Save" at bounding box center [616, 587] width 108 height 34
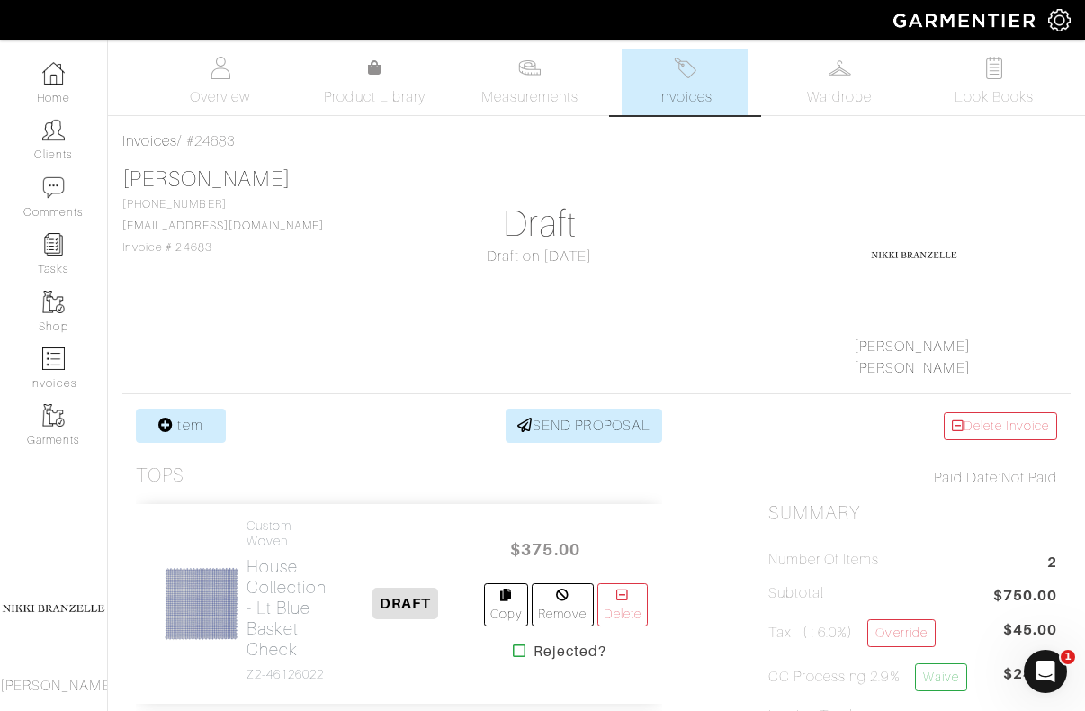
click at [688, 114] on link "Invoices" at bounding box center [685, 82] width 126 height 66
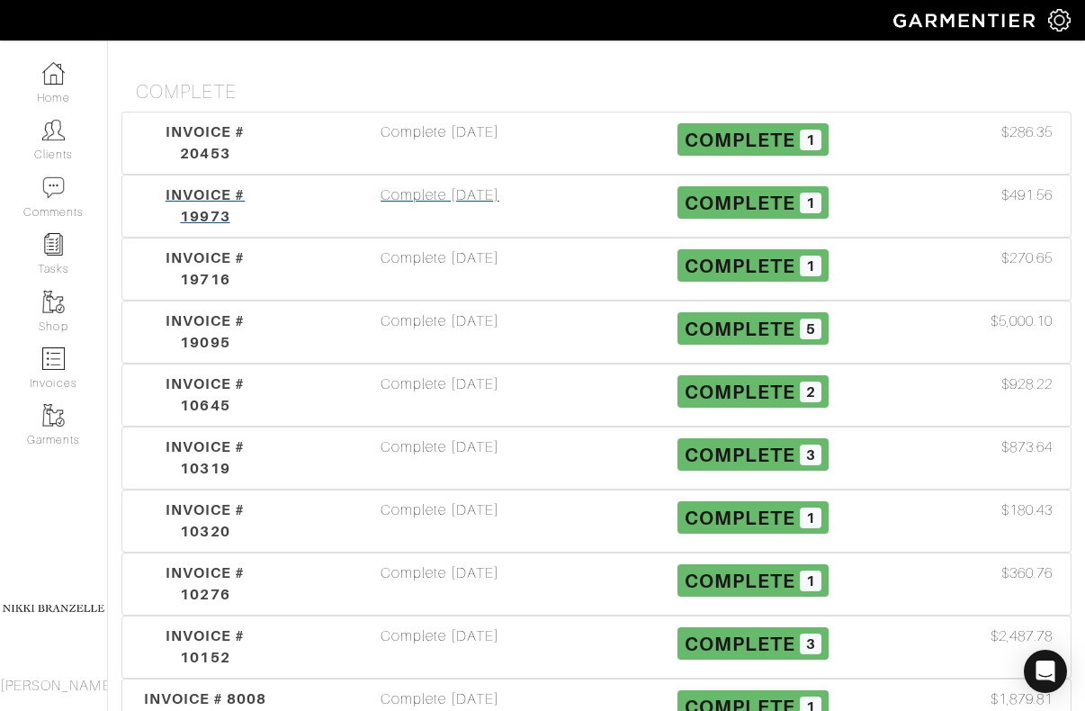
scroll to position [498, 0]
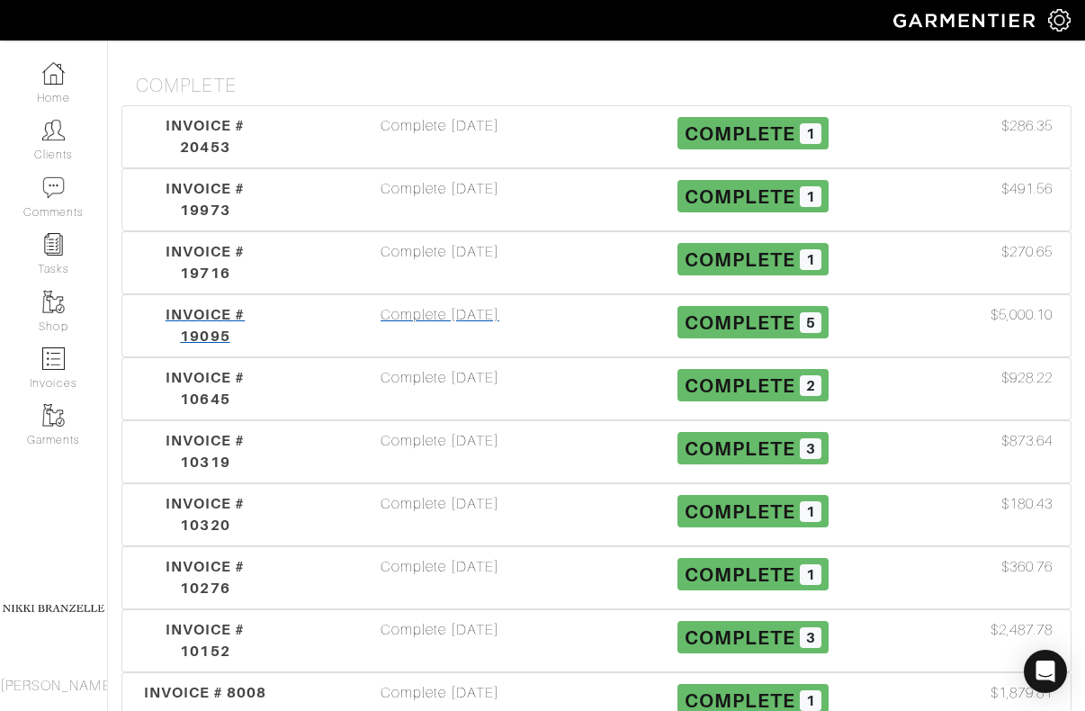
click at [390, 304] on div "Complete [DATE]" at bounding box center [439, 325] width 313 height 43
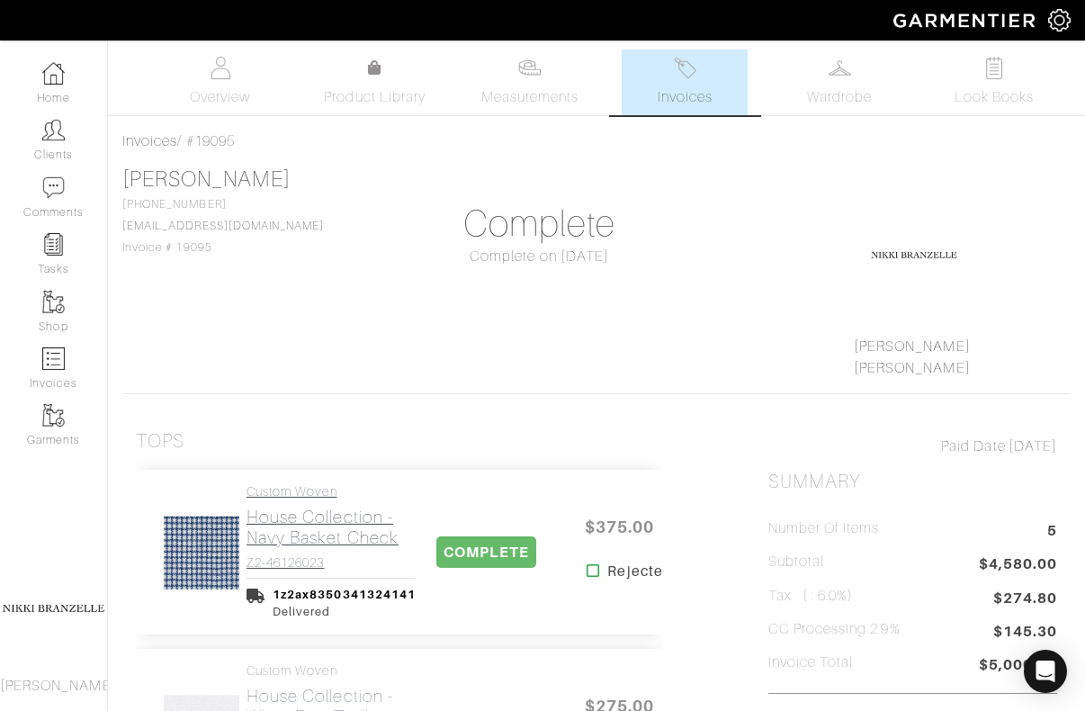
click at [339, 527] on h2 "House Collection - Navy Basket Check" at bounding box center [331, 527] width 169 height 41
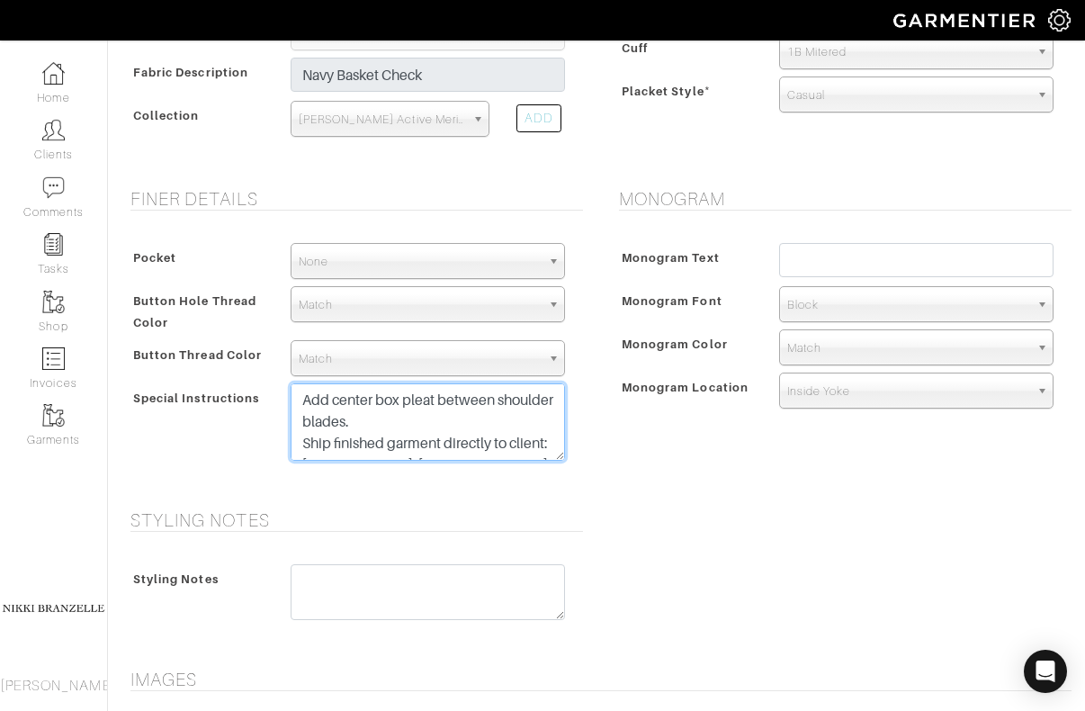
drag, startPoint x: 412, startPoint y: 451, endPoint x: 317, endPoint y: 344, distance: 143.4
click at [317, 344] on div "Pocket None V-Hem Left V-Hem Right None Button Hole Thread Color Match Aubergin…" at bounding box center [352, 356] width 462 height 263
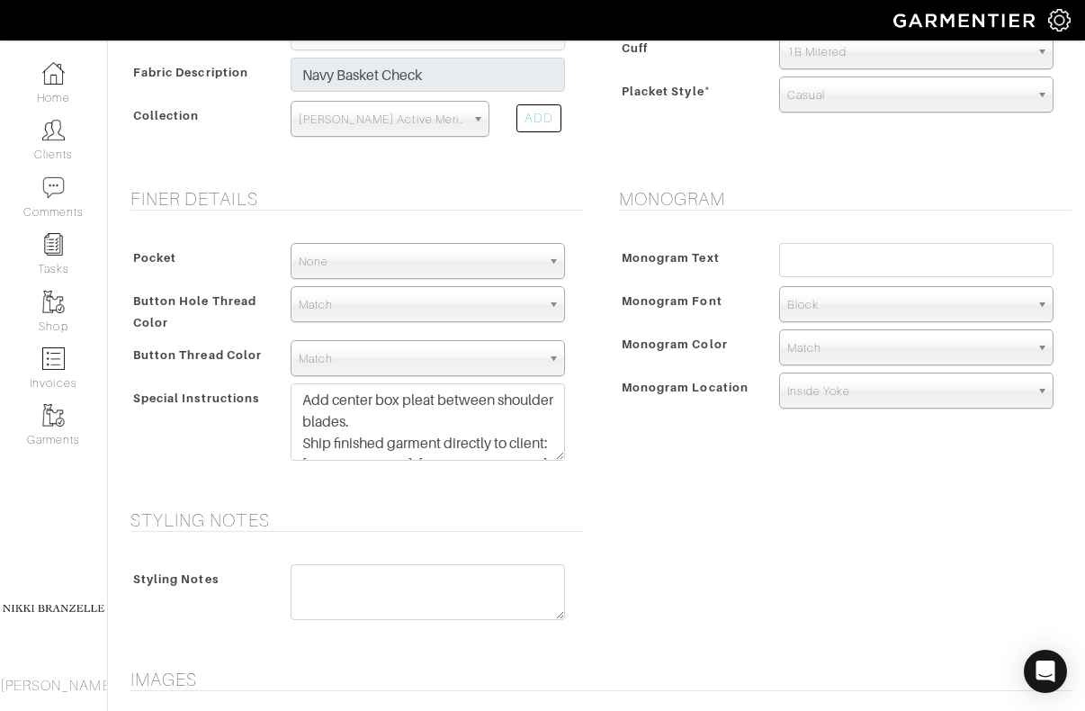
click at [228, 282] on div "Pocket None V-Hem Left V-Hem Right None Button Hole Thread Color Match Aubergin…" at bounding box center [352, 356] width 462 height 263
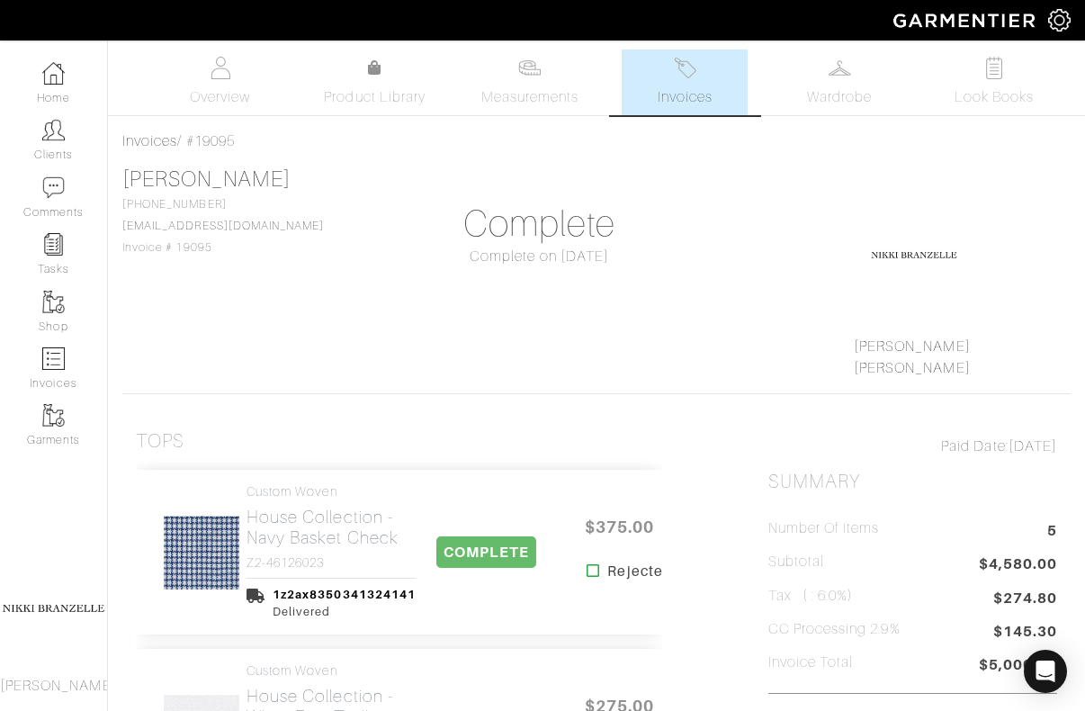
click at [688, 86] on span "Invoices" at bounding box center [685, 97] width 55 height 22
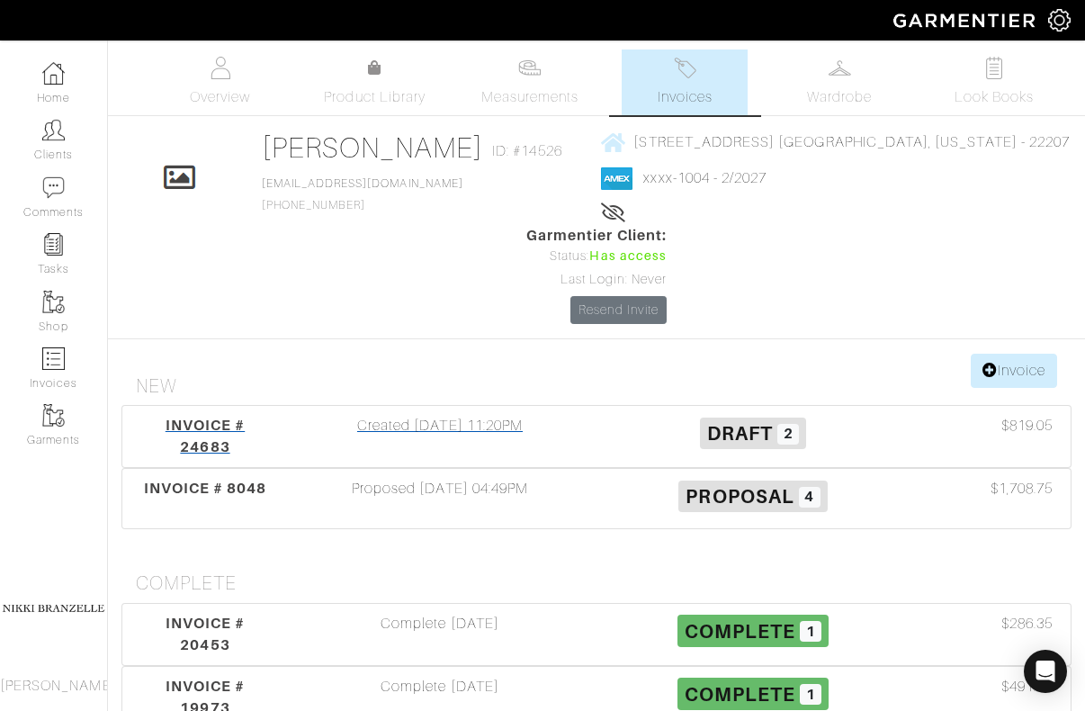
click at [389, 415] on div "Created 09/24/25 11:20PM" at bounding box center [439, 436] width 313 height 43
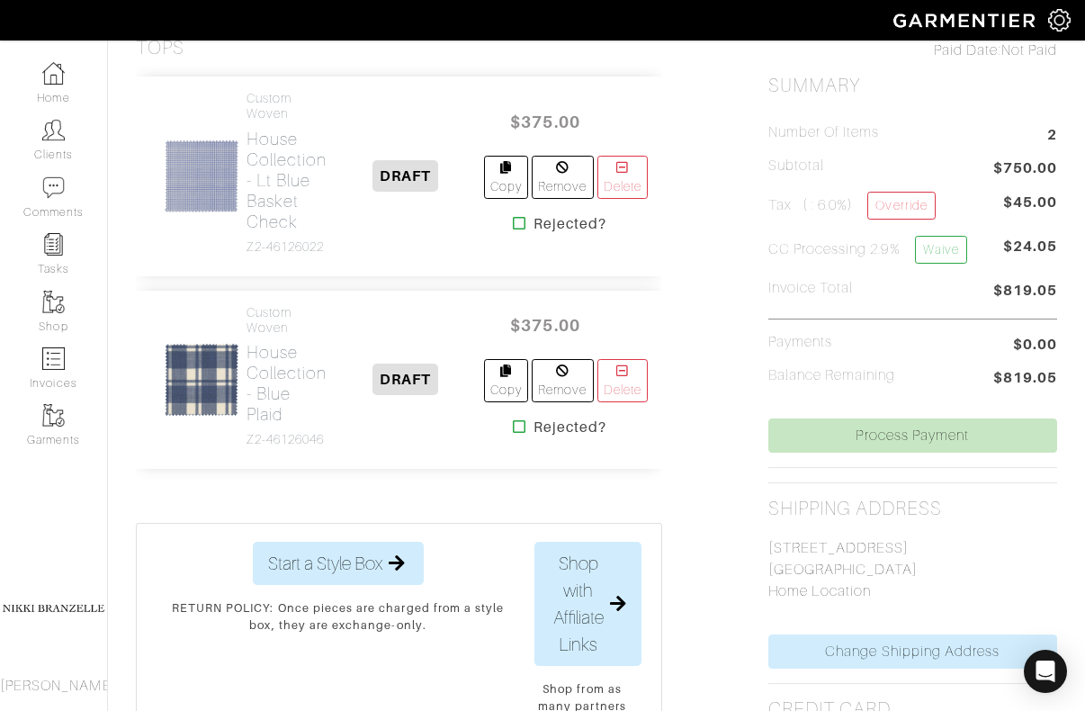
scroll to position [434, 0]
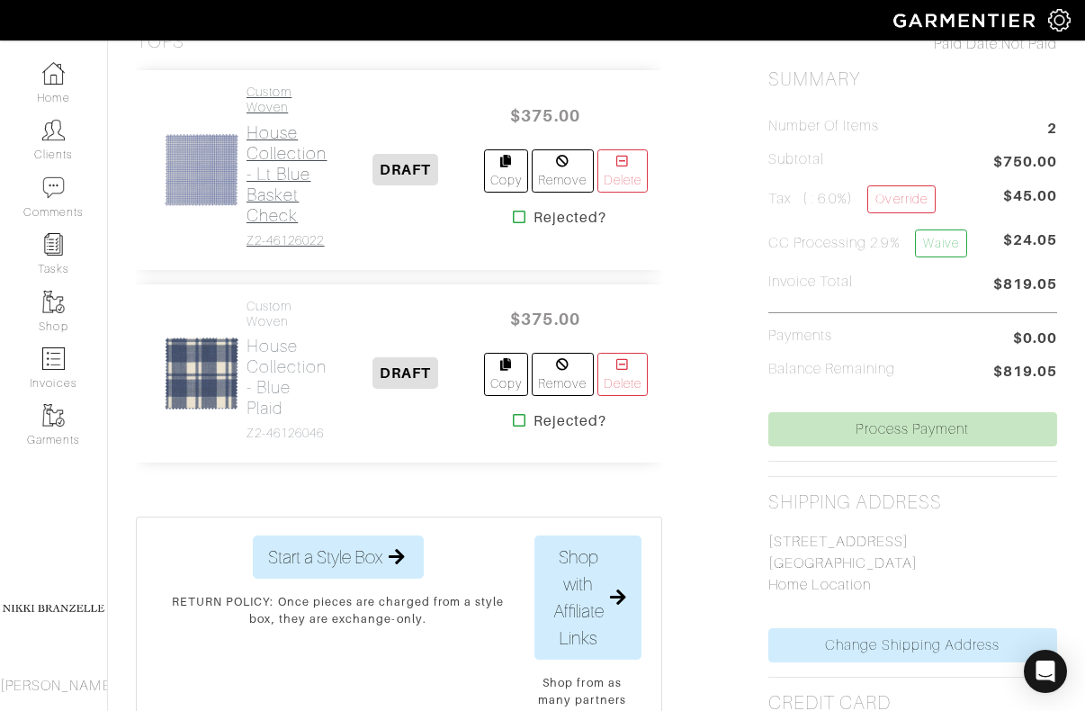
click at [265, 175] on h2 "House Collection - Lt Blue Basket Check" at bounding box center [287, 173] width 81 height 103
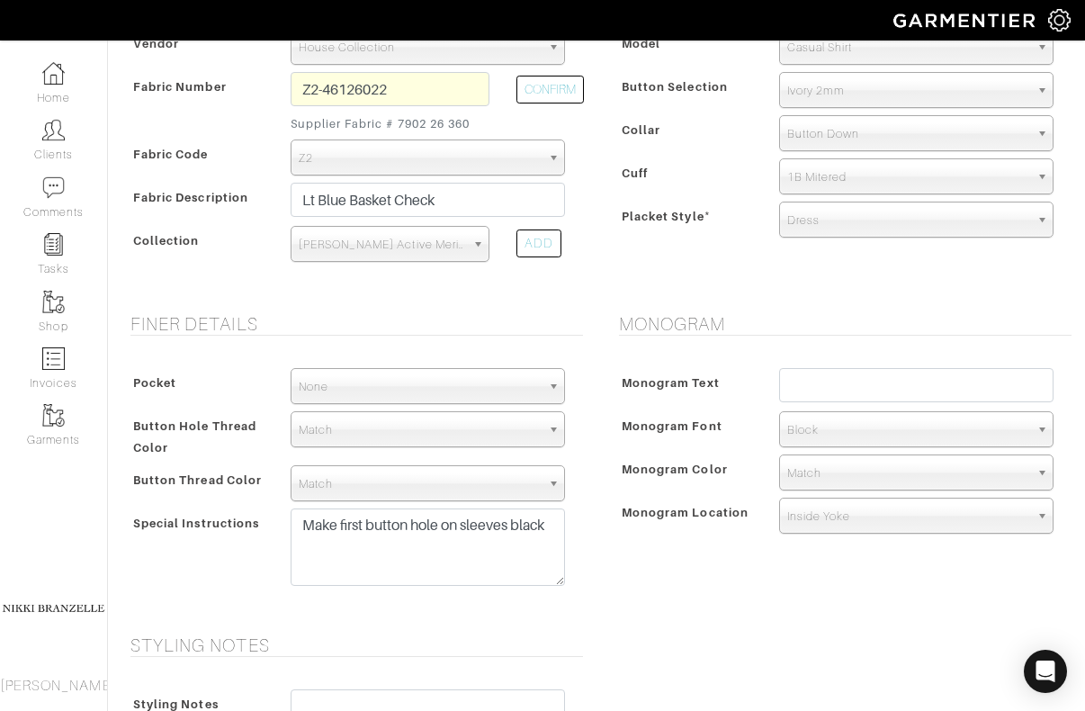
scroll to position [455, 0]
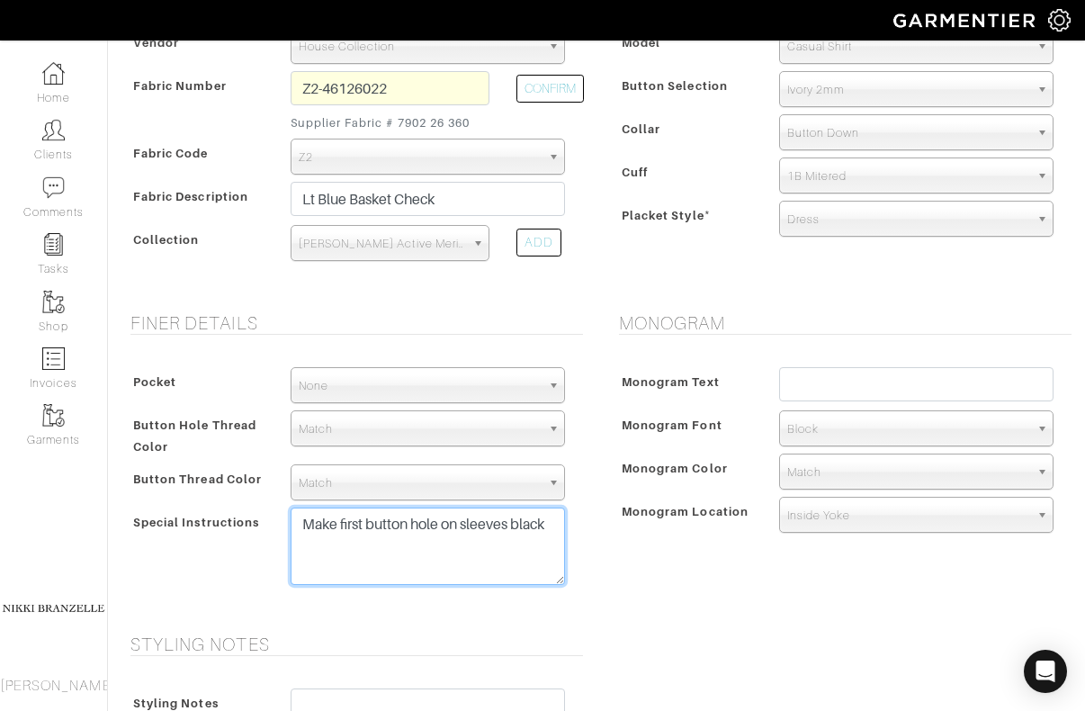
click at [299, 524] on textarea "Make first button hole on sleeves black" at bounding box center [428, 545] width 274 height 77
click at [382, 557] on textarea "Make first button hole on sleeves black" at bounding box center [428, 545] width 274 height 77
paste textarea "Add center box pleat between shoulder blades. Ship finished garment directly to…"
click at [297, 525] on textarea "Make first button hole on sleeves black" at bounding box center [428, 545] width 274 height 77
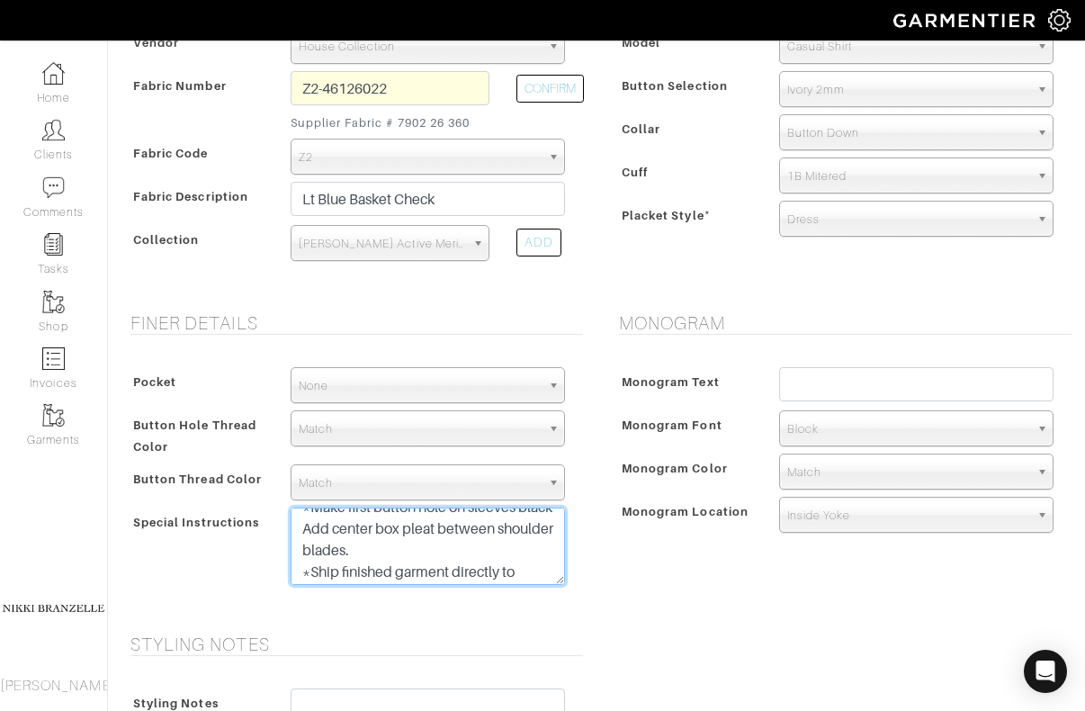
scroll to position [15, 0]
click at [299, 560] on textarea "Make first button hole on sleeves black" at bounding box center [428, 545] width 274 height 77
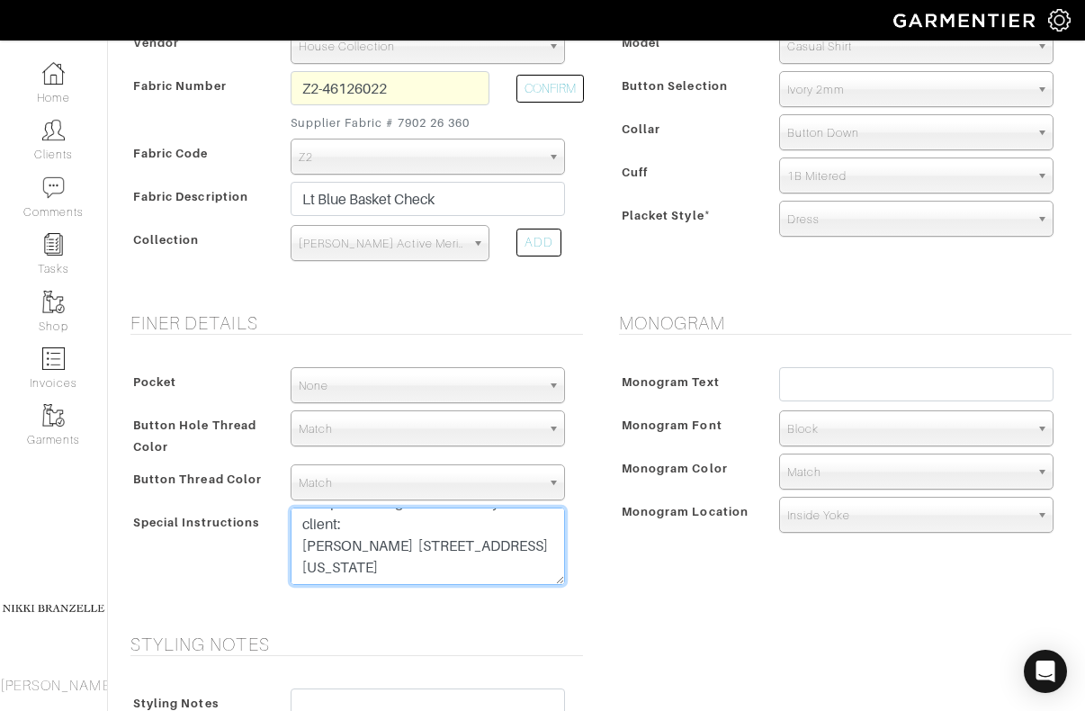
drag, startPoint x: 299, startPoint y: 554, endPoint x: 598, endPoint y: 651, distance: 314.7
click at [598, 651] on form "See Custom Models & Style Options Swatch & Detail Images Price $ 375.00 Fabric …" at bounding box center [596, 371] width 950 height 1411
type textarea "*Make first button hole on sleeves black *Add center box pleat between shoulder…"
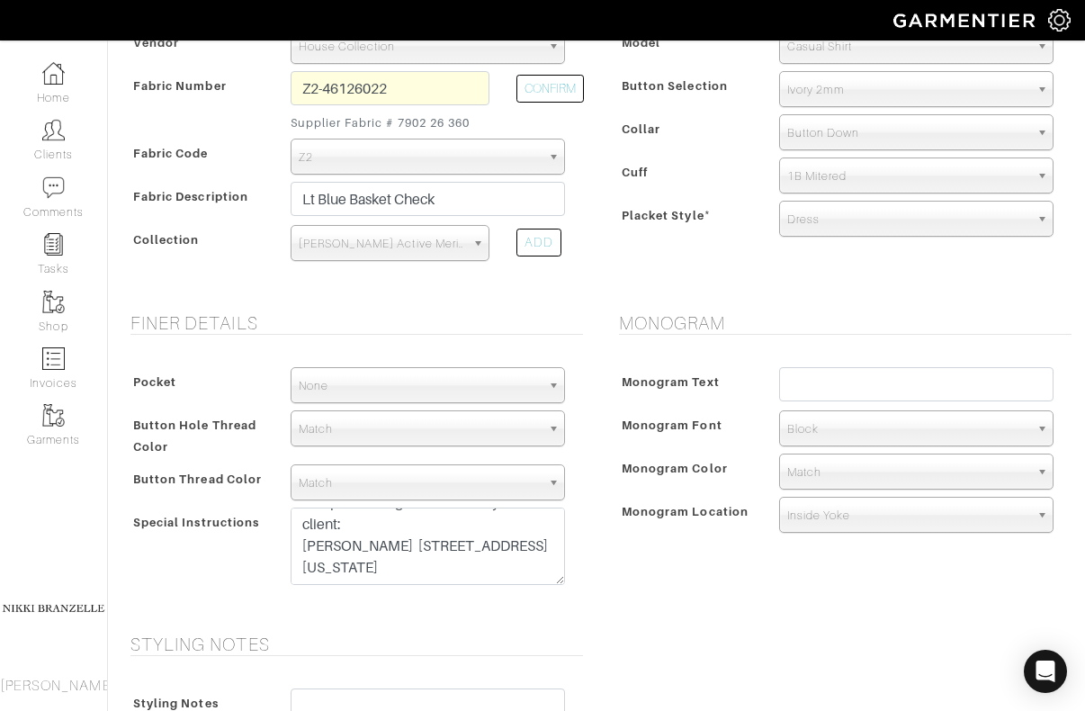
click at [465, 332] on h5 "Finer Details" at bounding box center [356, 323] width 453 height 22
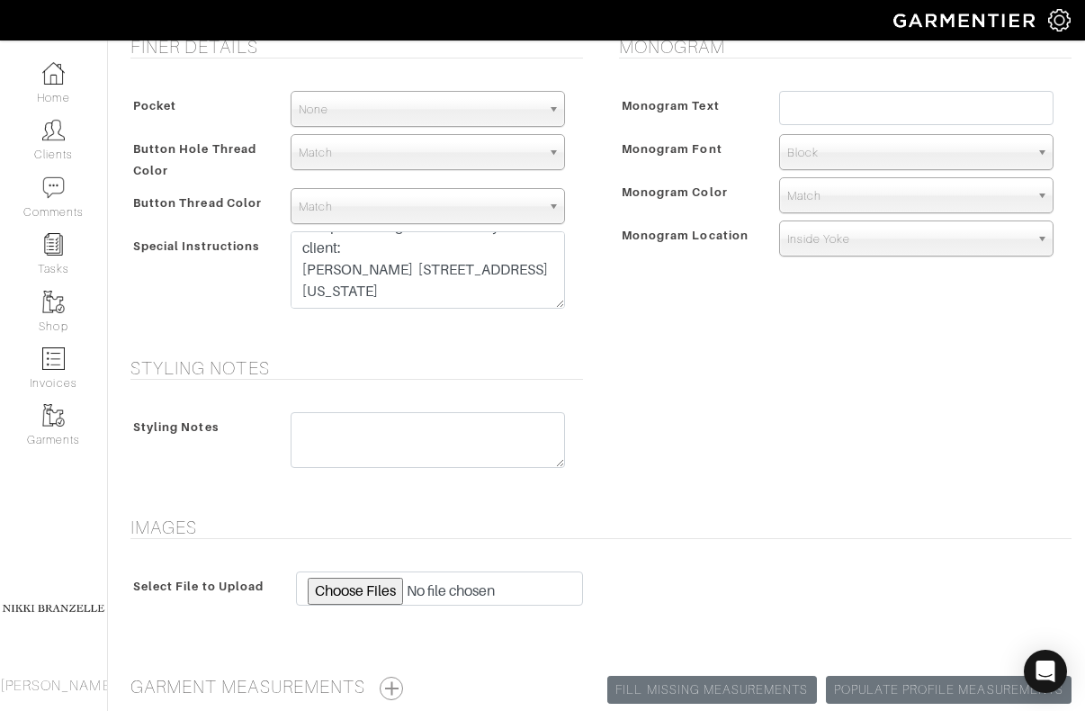
scroll to position [907, 0]
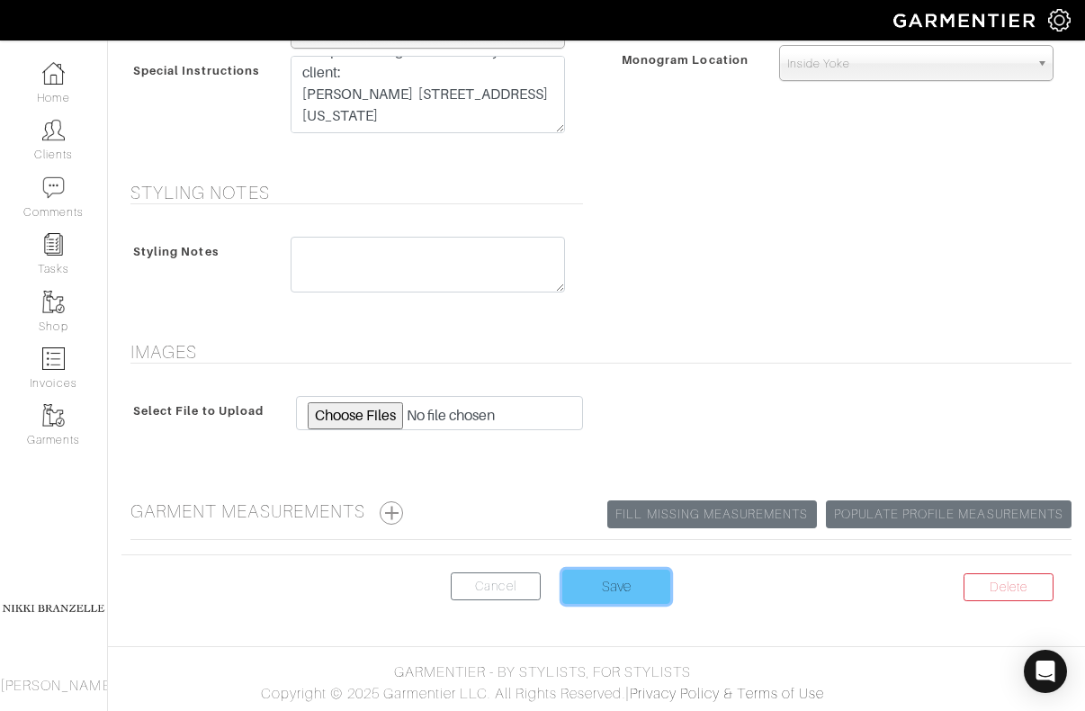
click at [623, 576] on input "Save" at bounding box center [616, 587] width 108 height 34
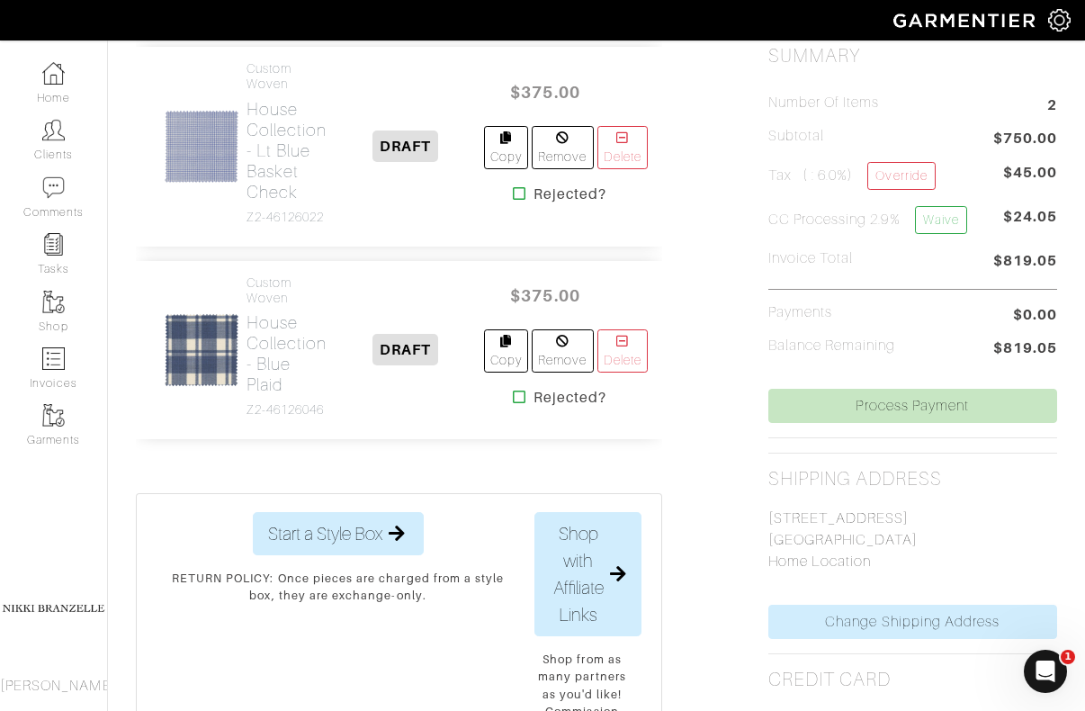
scroll to position [471, 0]
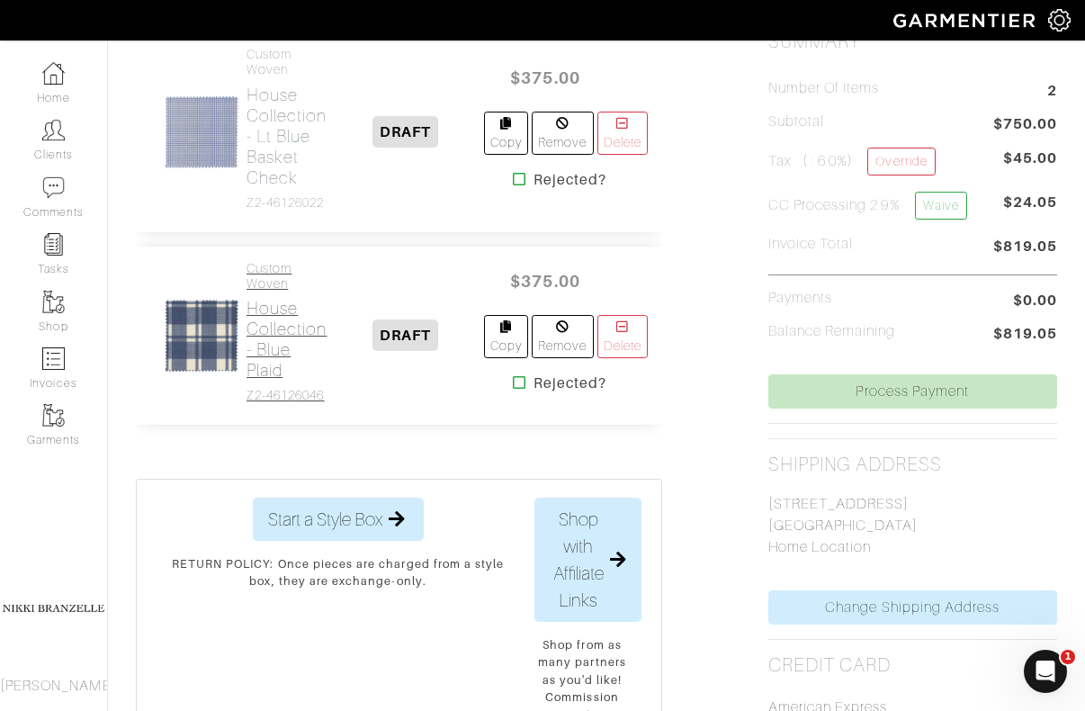
click at [281, 357] on h2 "House Collection - Blue Plaid" at bounding box center [287, 339] width 81 height 83
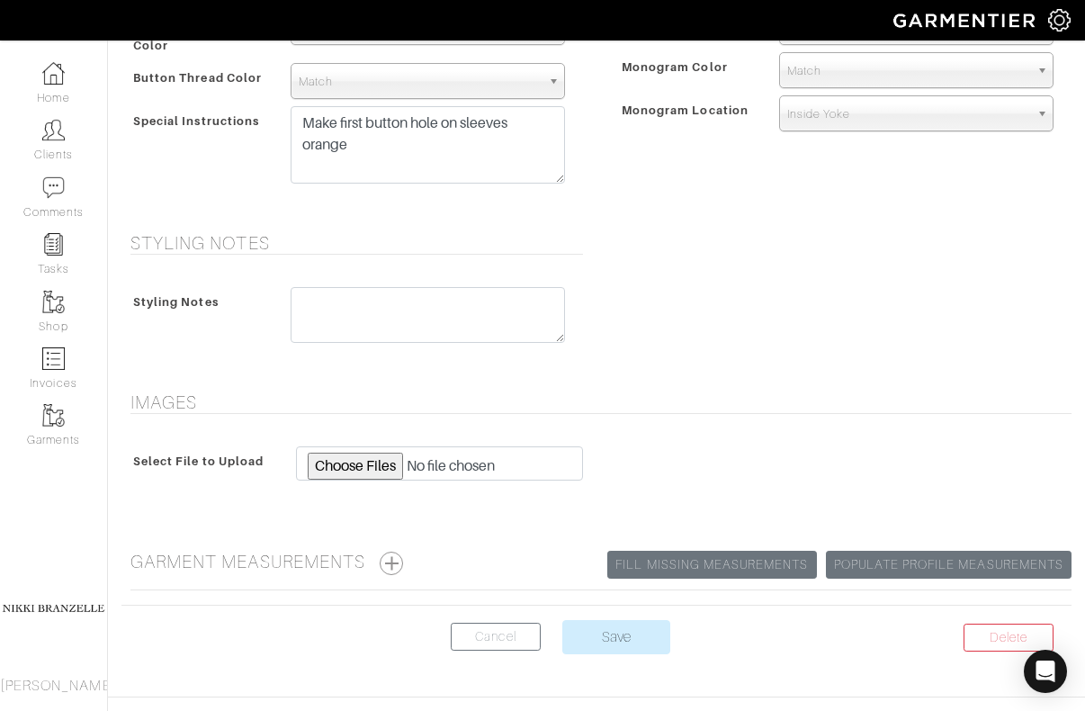
scroll to position [858, 0]
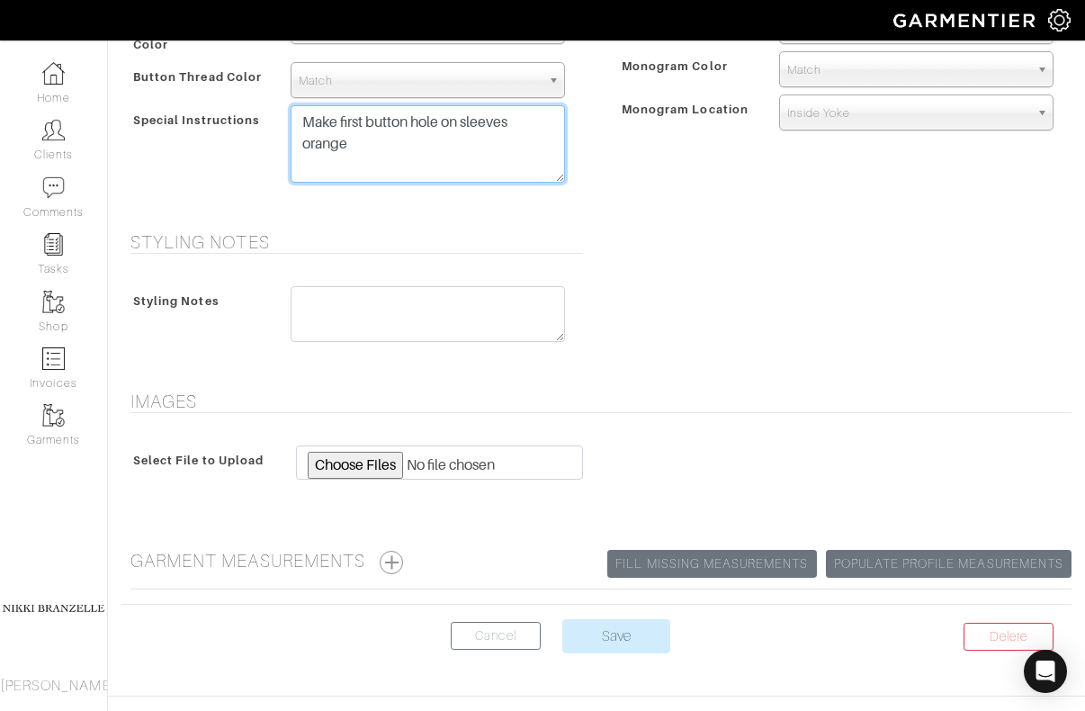
click at [362, 150] on textarea "Make first button hole on sleeves orange" at bounding box center [428, 143] width 274 height 77
paste textarea "*Add center box pleat between shoulder blades. *Ship finished garment directly …"
click at [352, 141] on textarea "Make first button hole on sleeves orange" at bounding box center [428, 143] width 274 height 77
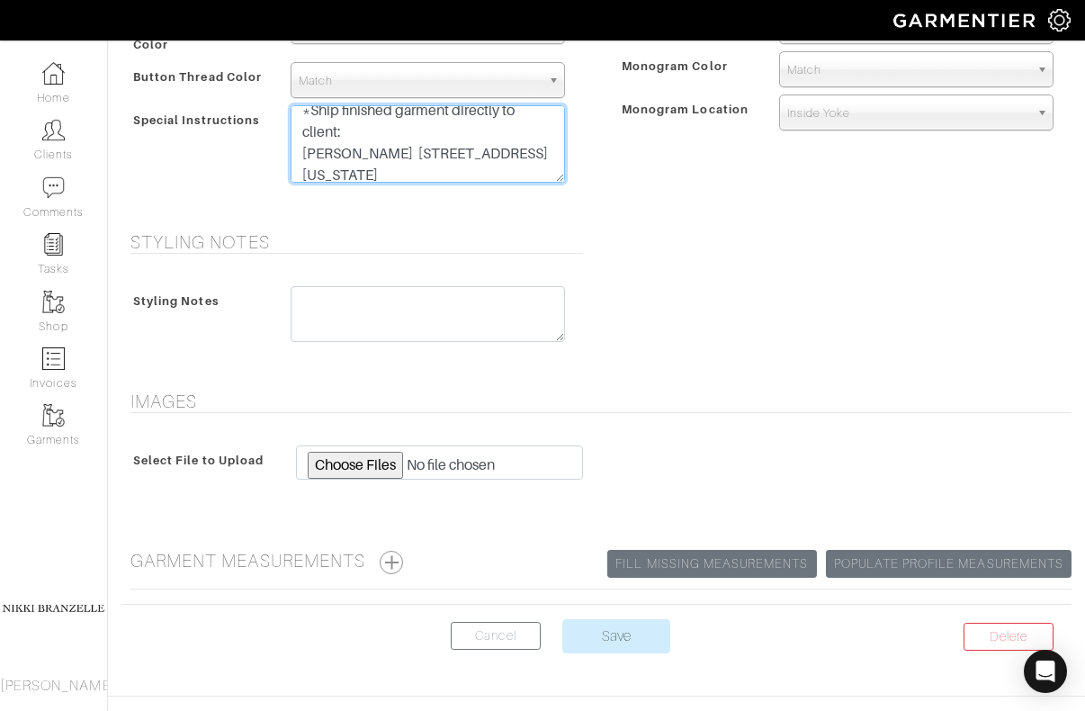
scroll to position [108, 0]
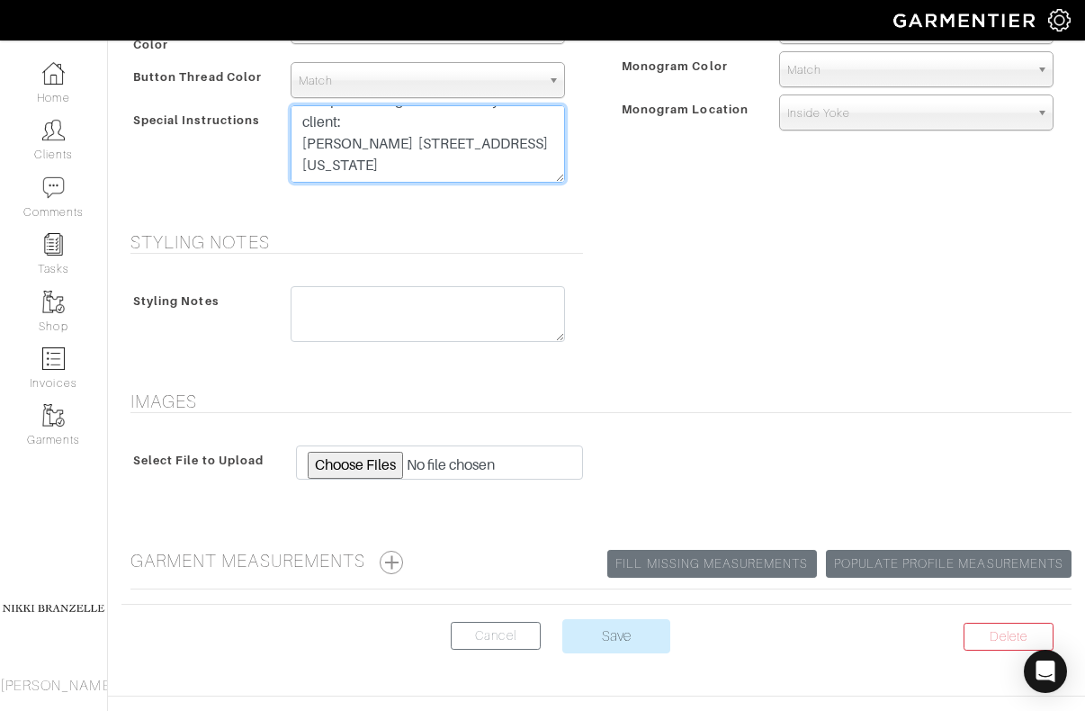
type textarea "*Make first button hole on sleeves orange *Add center box pleat between shoulde…"
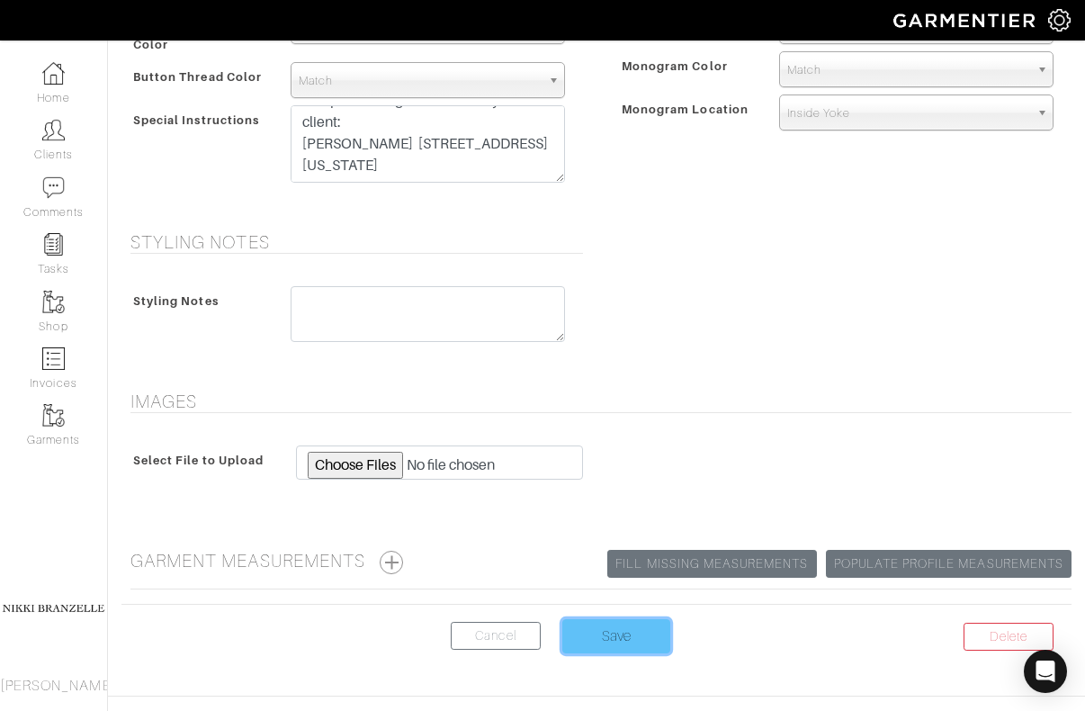
click at [617, 642] on input "Save" at bounding box center [616, 636] width 108 height 34
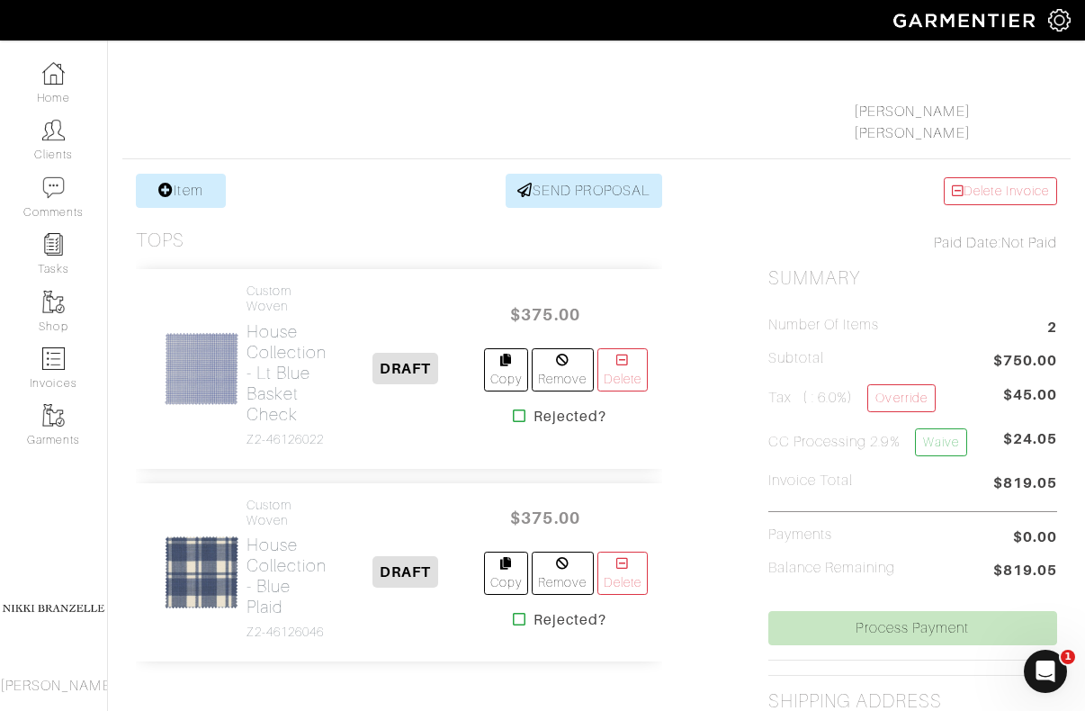
scroll to position [283, 0]
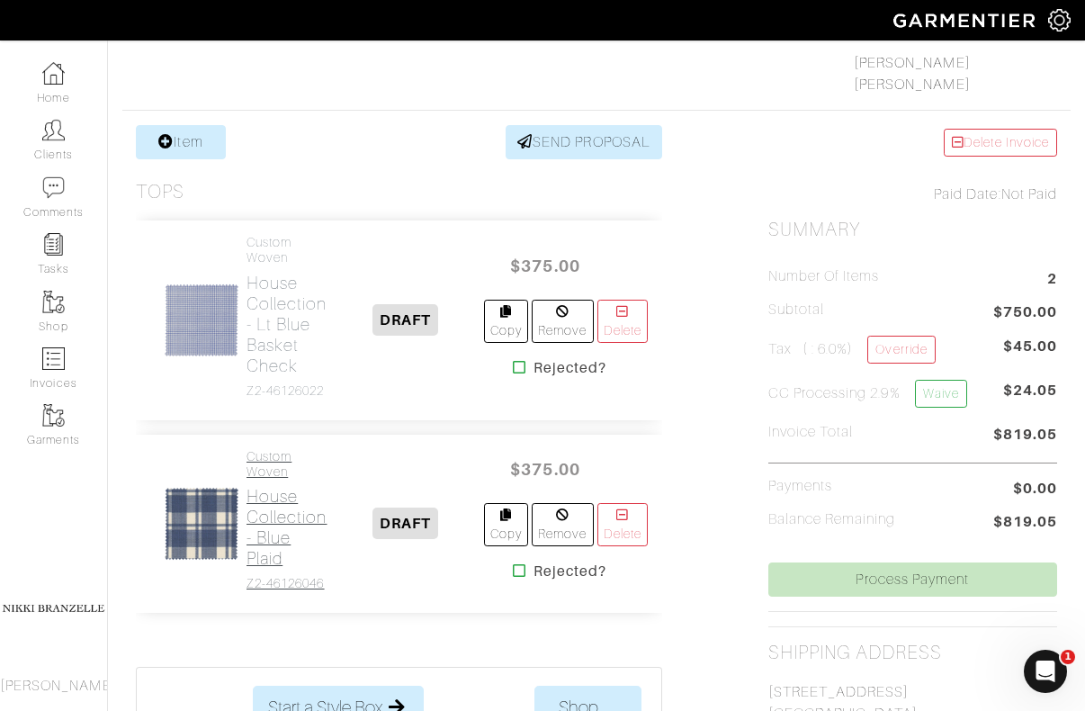
click at [275, 542] on h2 "House Collection - Blue Plaid" at bounding box center [287, 527] width 81 height 83
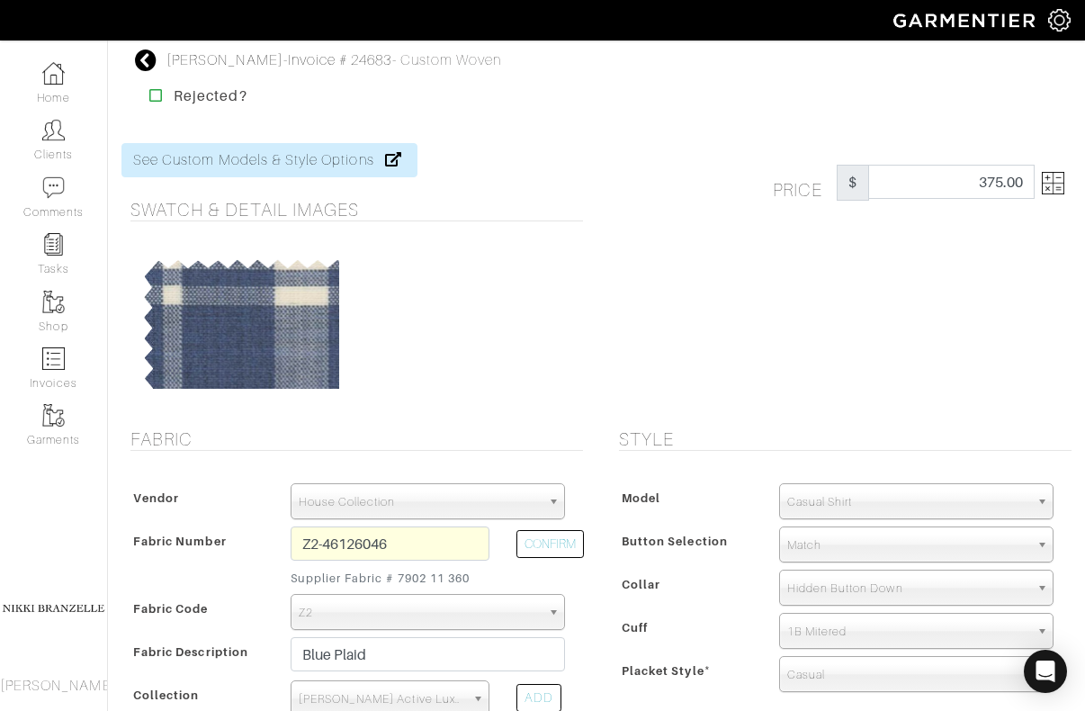
click at [834, 545] on span "Match" at bounding box center [908, 545] width 242 height 36
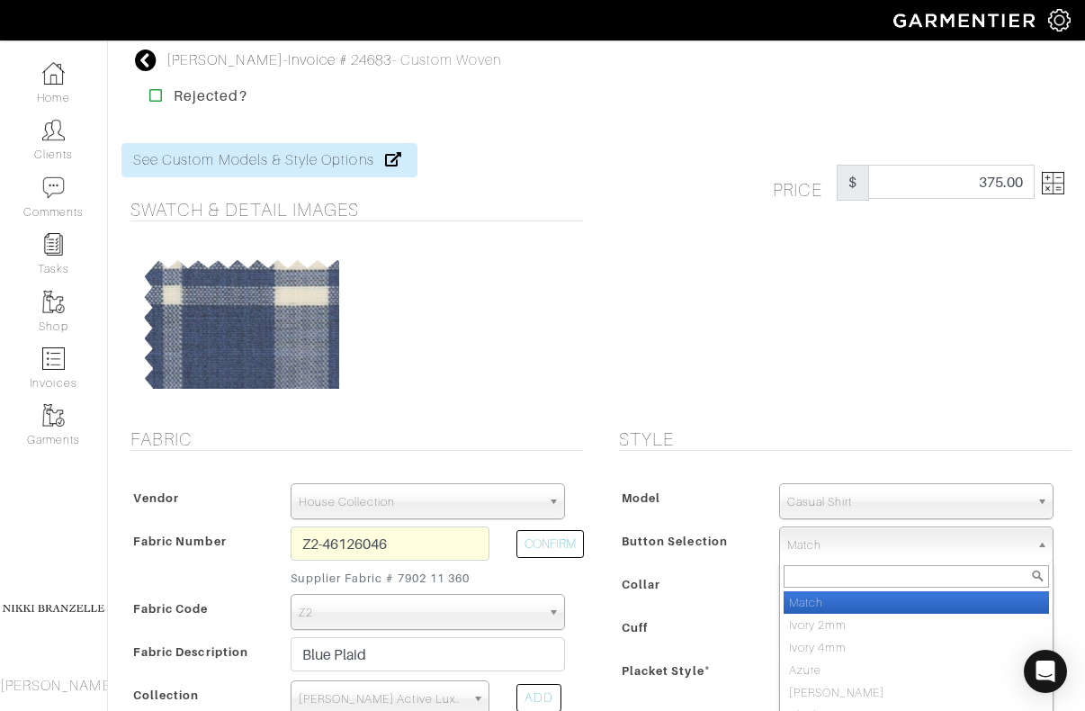
scroll to position [95, 0]
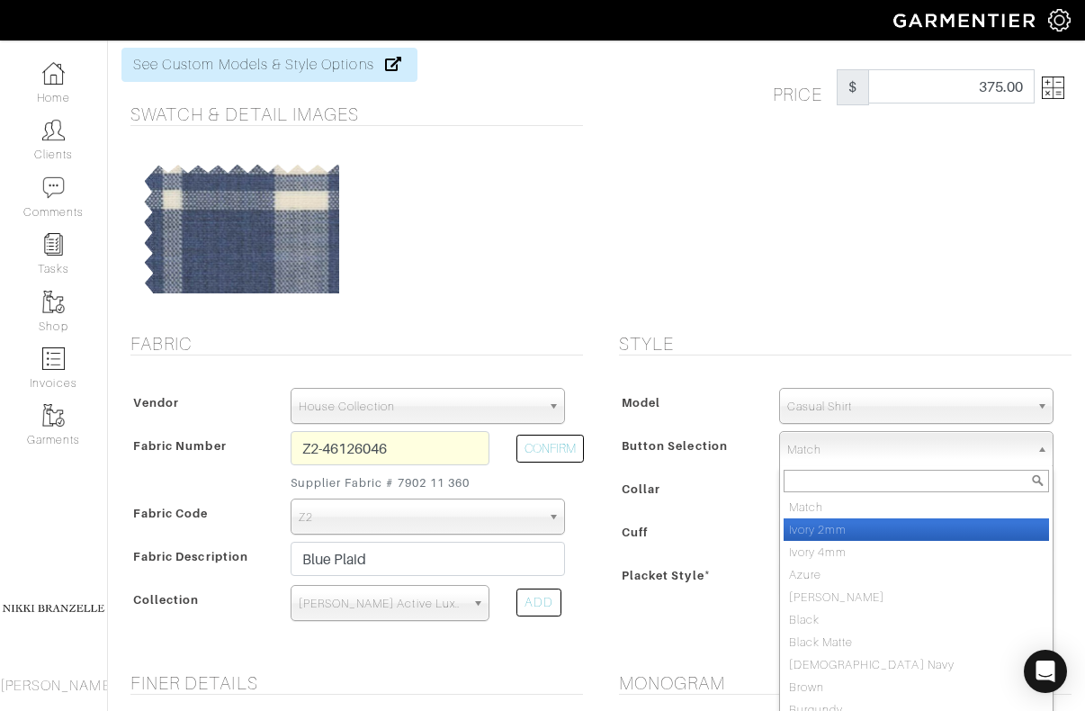
click at [830, 533] on li "Ivory 2mm" at bounding box center [916, 529] width 265 height 22
select select "2"
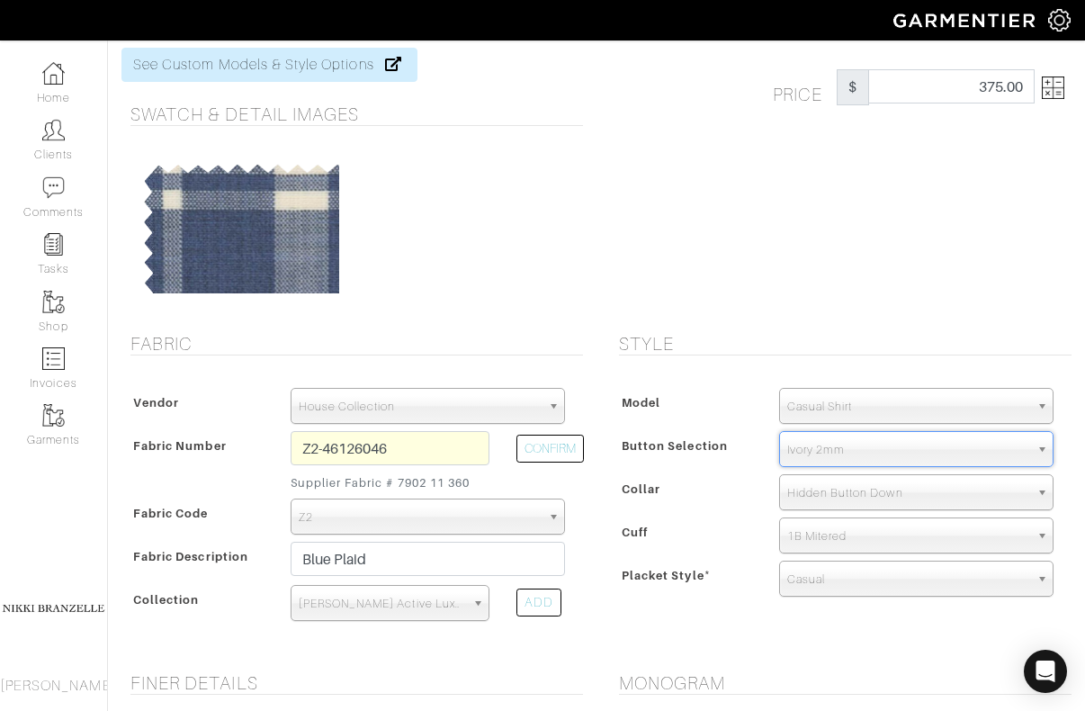
click at [833, 239] on div "Price $ 375.00" at bounding box center [841, 180] width 489 height 264
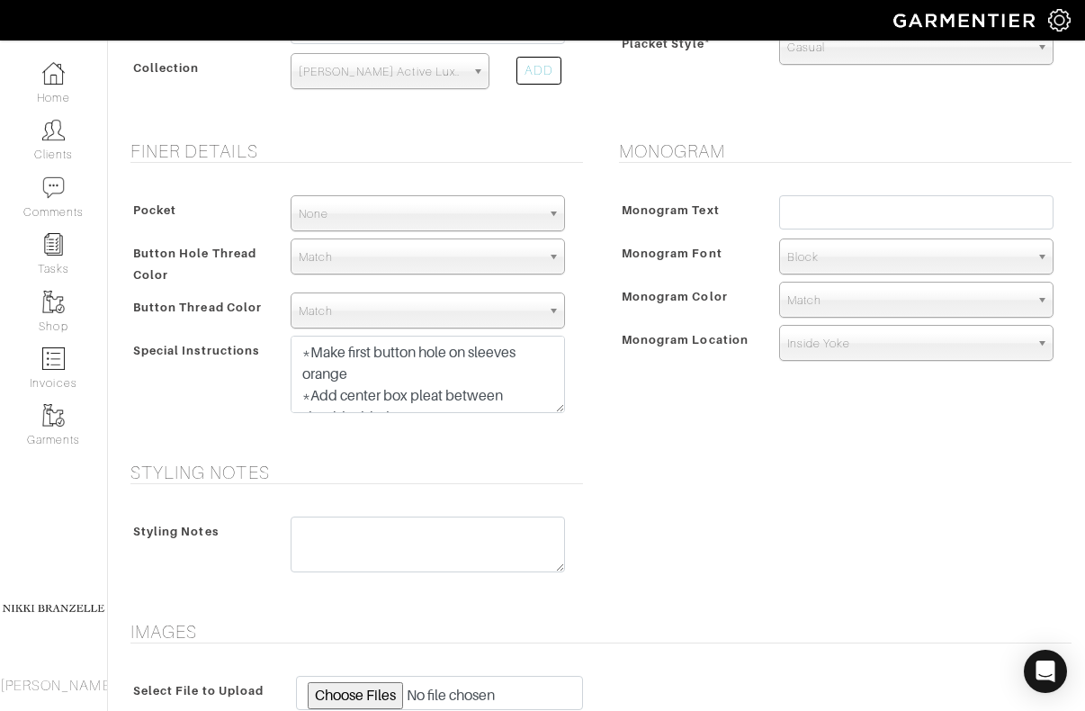
scroll to position [907, 0]
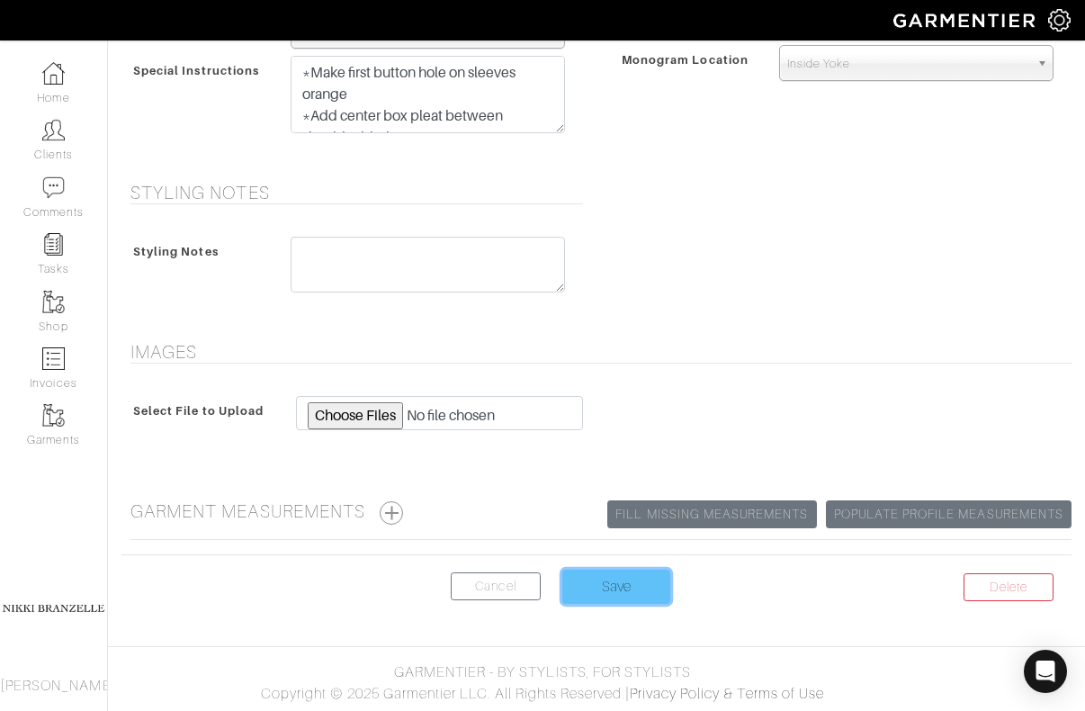
click at [617, 593] on input "Save" at bounding box center [616, 587] width 108 height 34
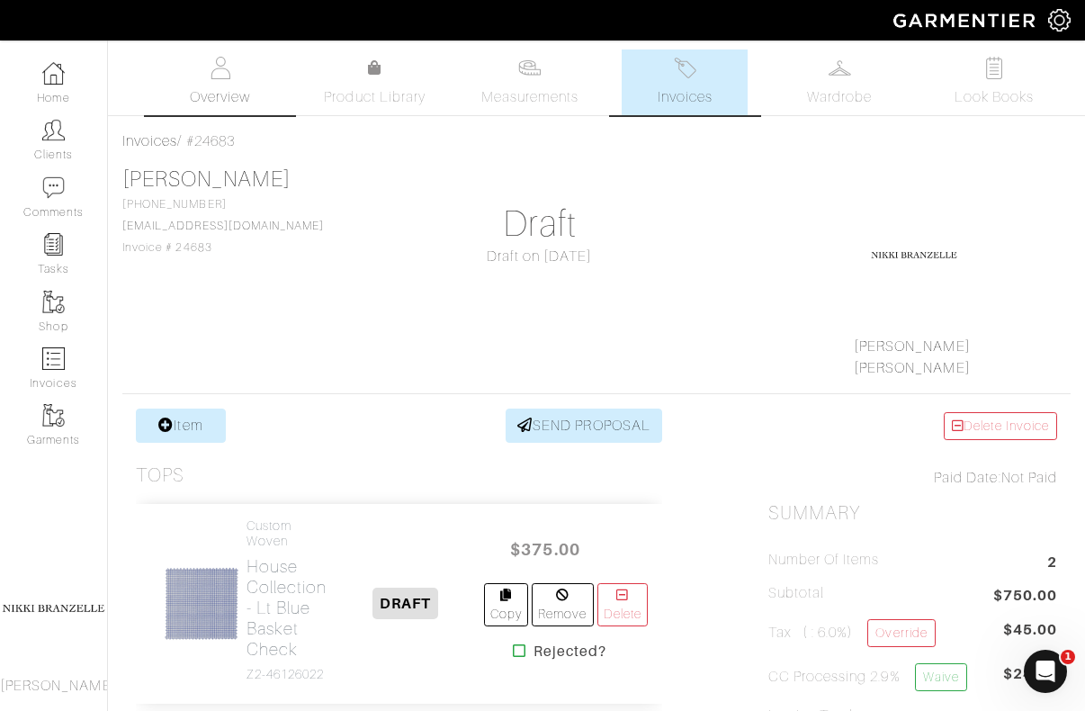
click at [222, 85] on link "Overview" at bounding box center [220, 82] width 126 height 66
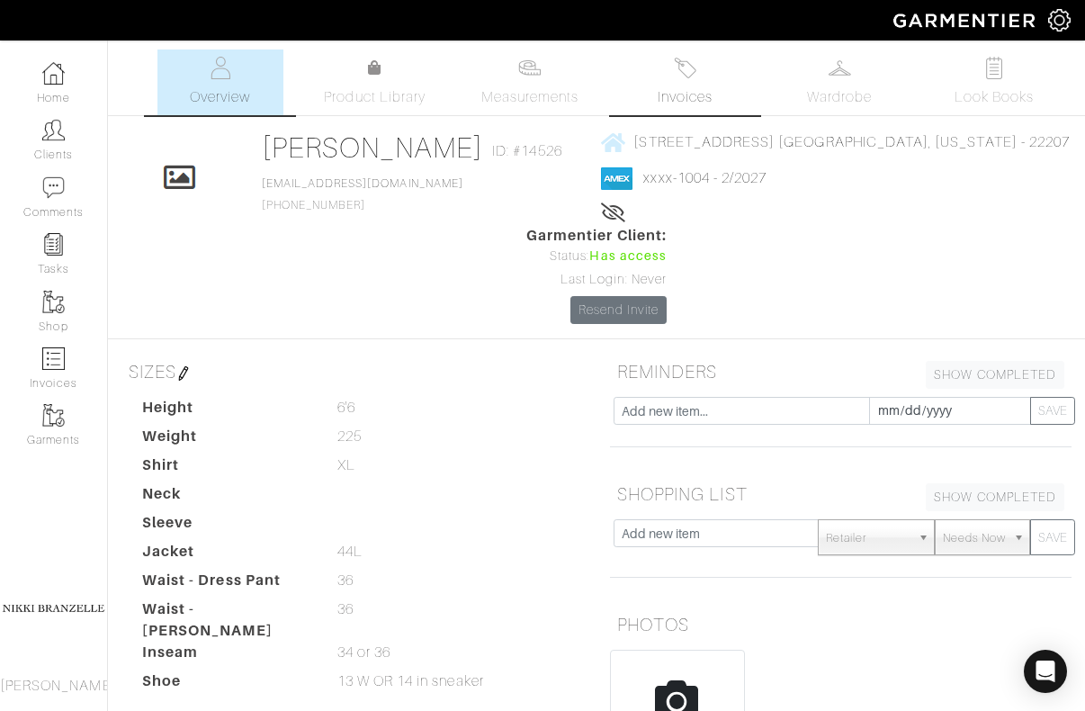
click at [717, 76] on link "Invoices" at bounding box center [685, 82] width 126 height 66
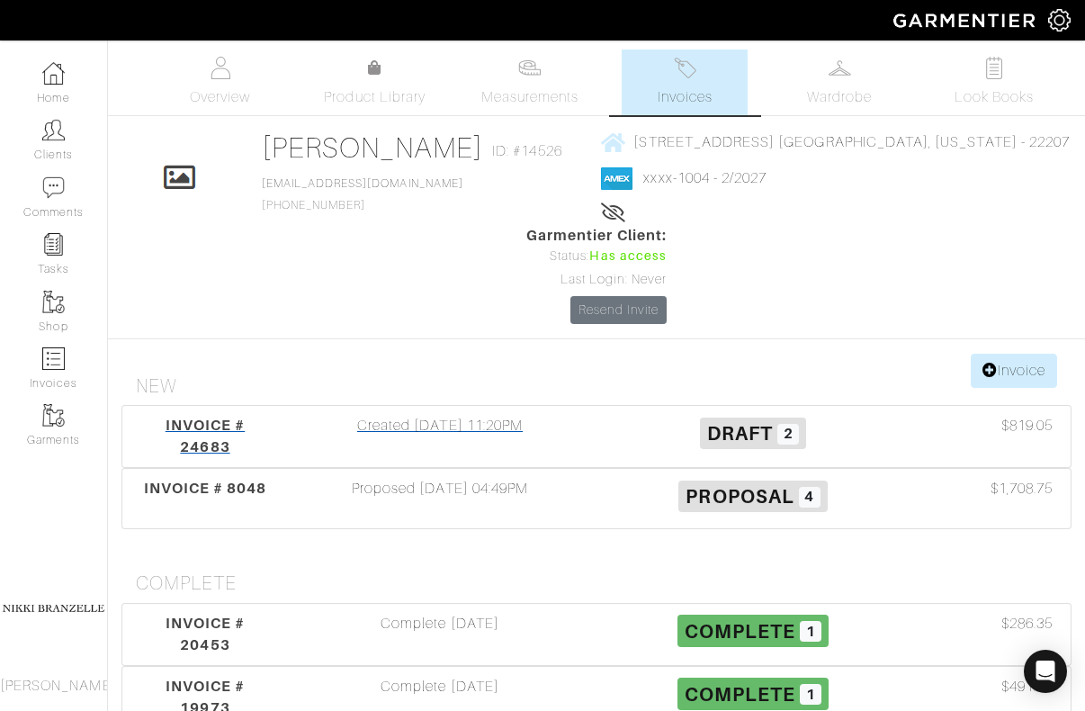
click at [429, 415] on div "Created [DATE] 11:20PM" at bounding box center [439, 436] width 313 height 43
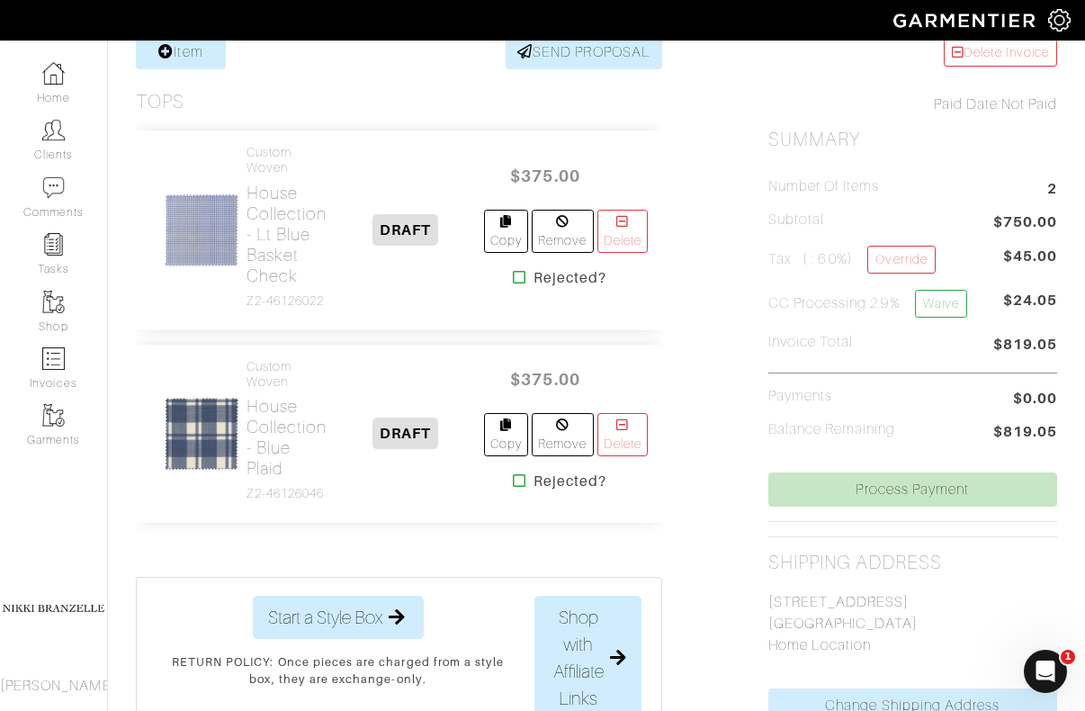
scroll to position [380, 0]
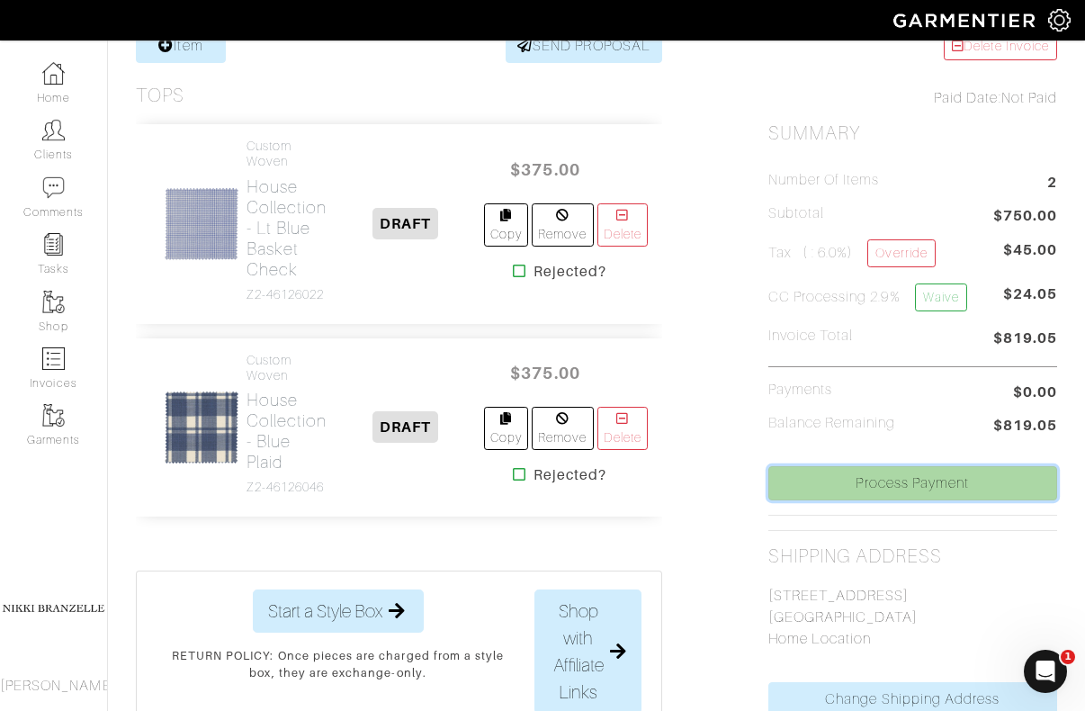
click at [882, 479] on link "Process Payment" at bounding box center [912, 483] width 289 height 34
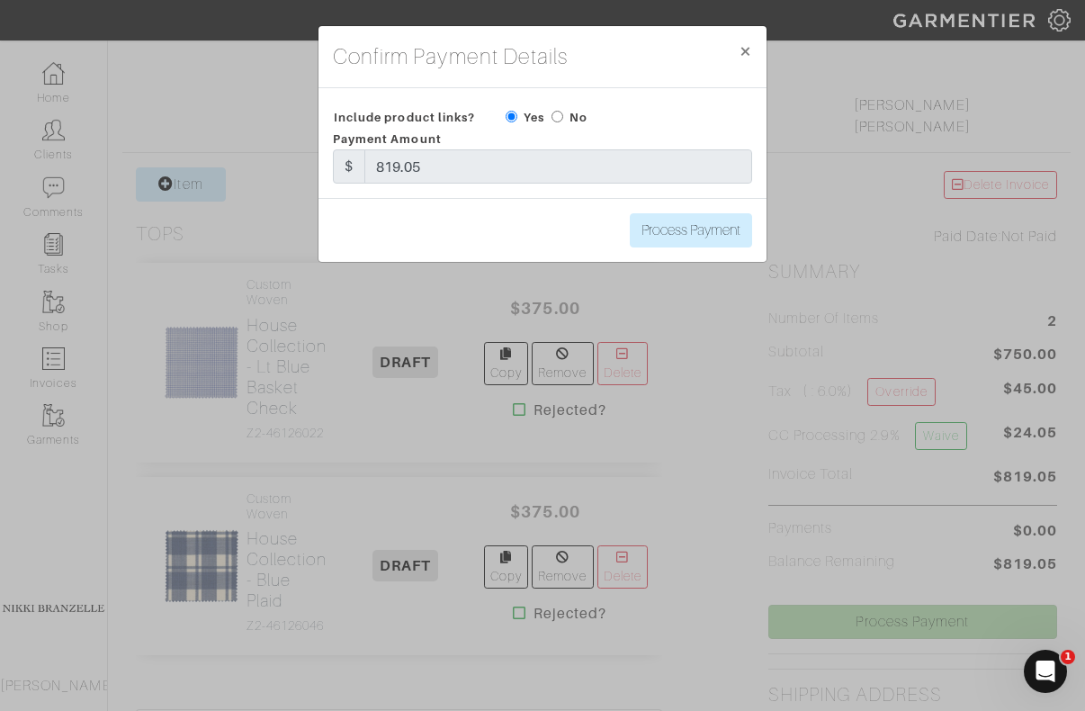
scroll to position [0, 0]
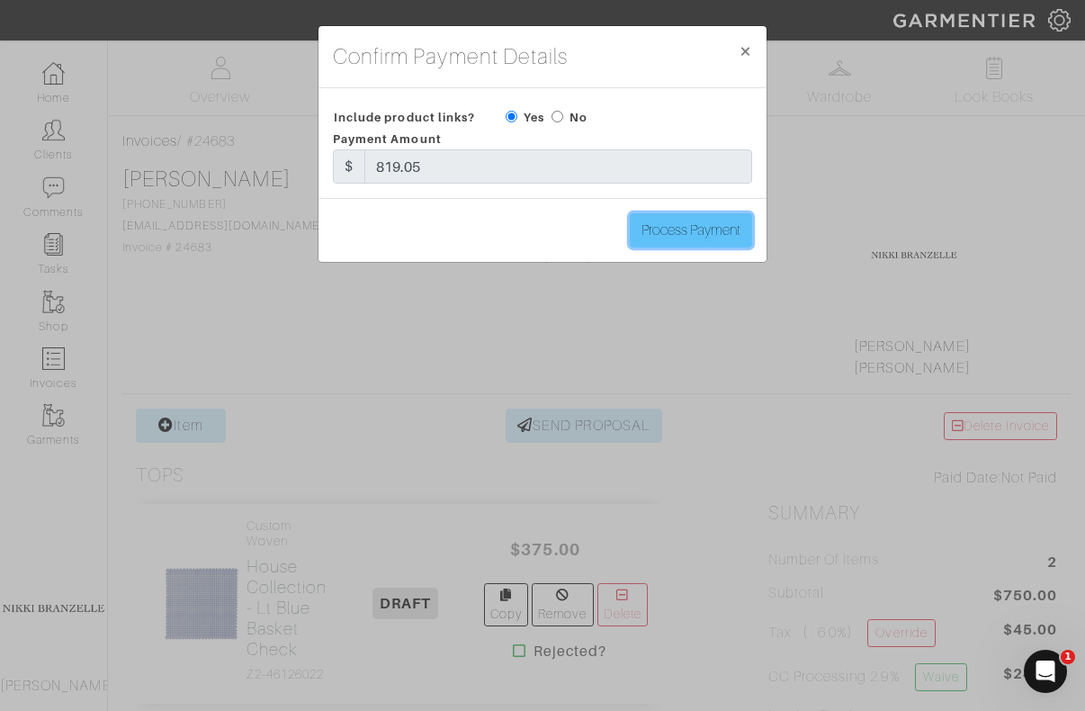
click at [657, 226] on input "Process Payment" at bounding box center [691, 230] width 122 height 34
type input "Process Payment"
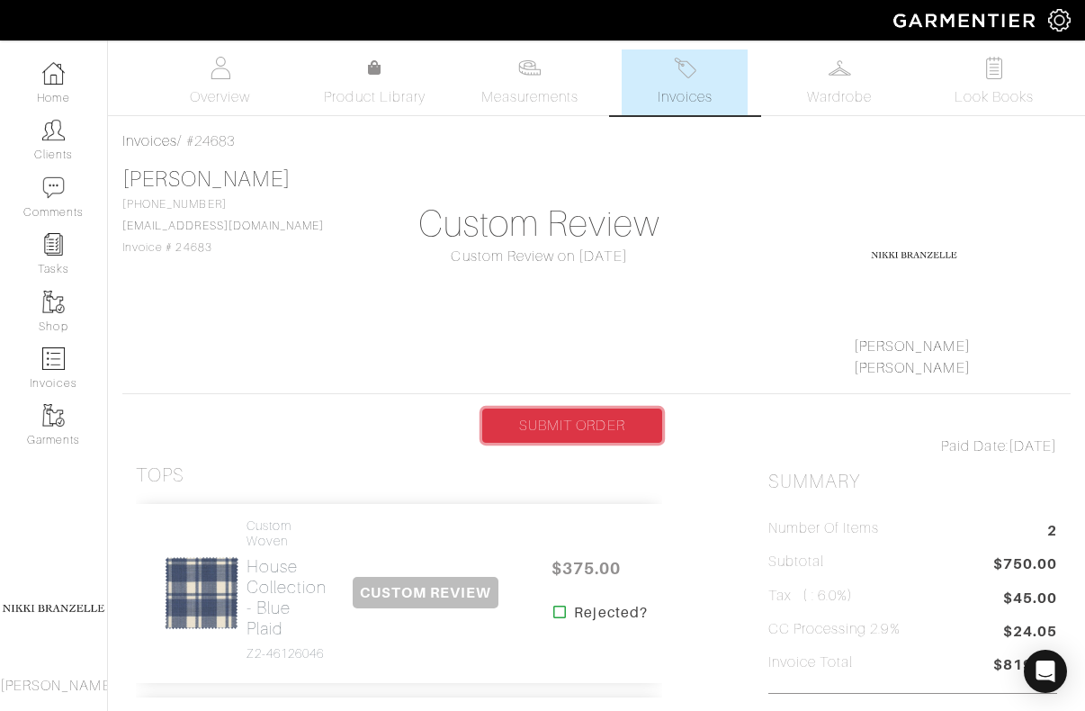
click at [579, 418] on link "SUBMIT ORDER" at bounding box center [572, 426] width 180 height 34
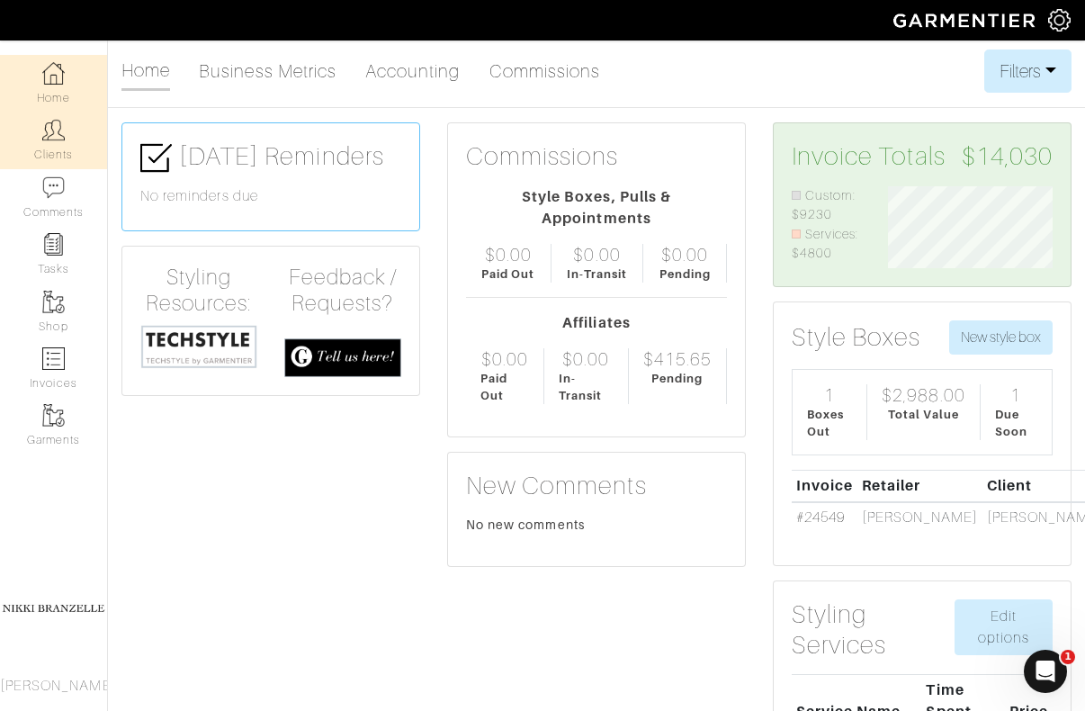
click at [70, 154] on link "Clients" at bounding box center [53, 140] width 107 height 57
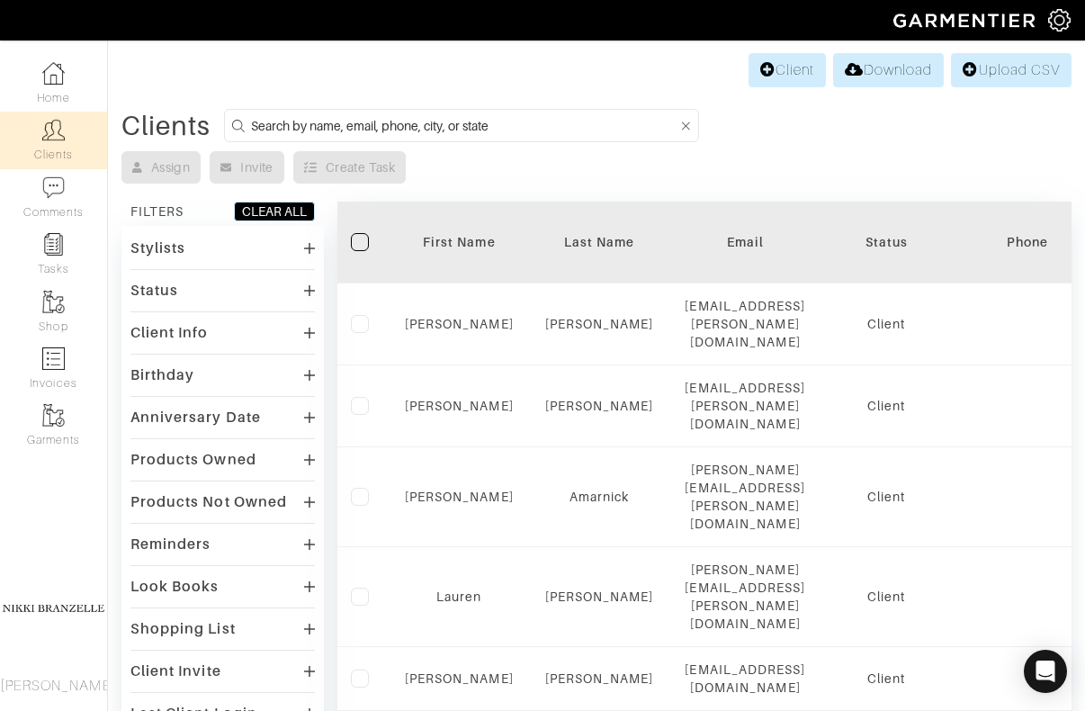
click at [355, 109] on form at bounding box center [461, 125] width 475 height 33
click at [352, 125] on input at bounding box center [464, 125] width 427 height 22
type input "ben"
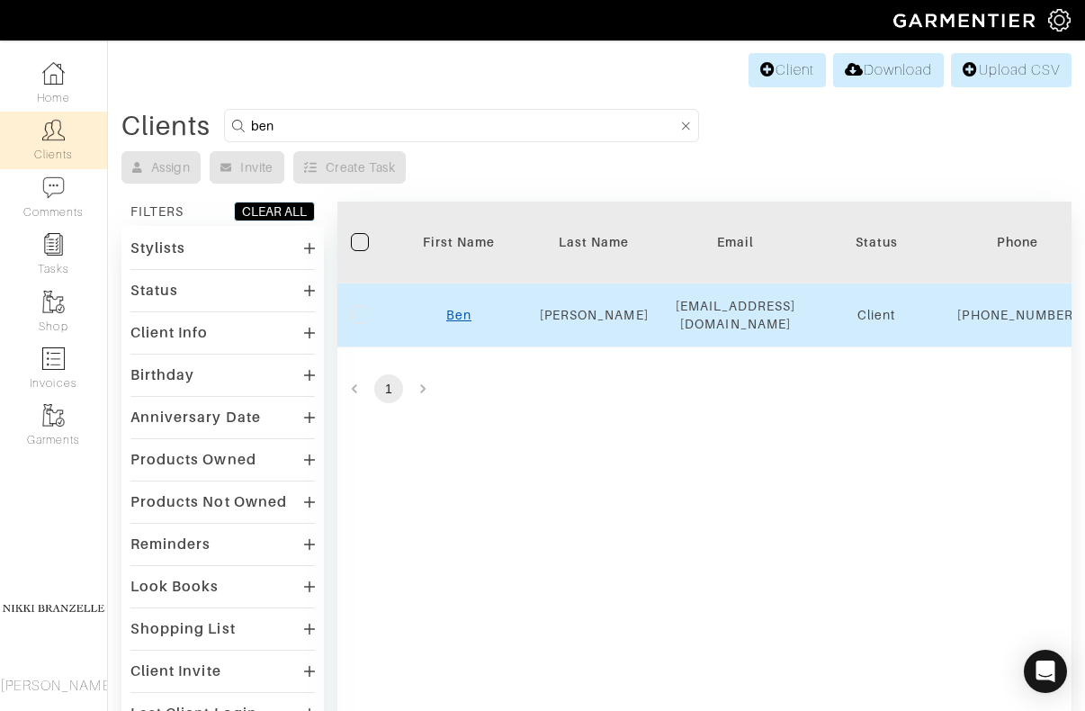
click at [461, 320] on link "Ben" at bounding box center [458, 315] width 25 height 14
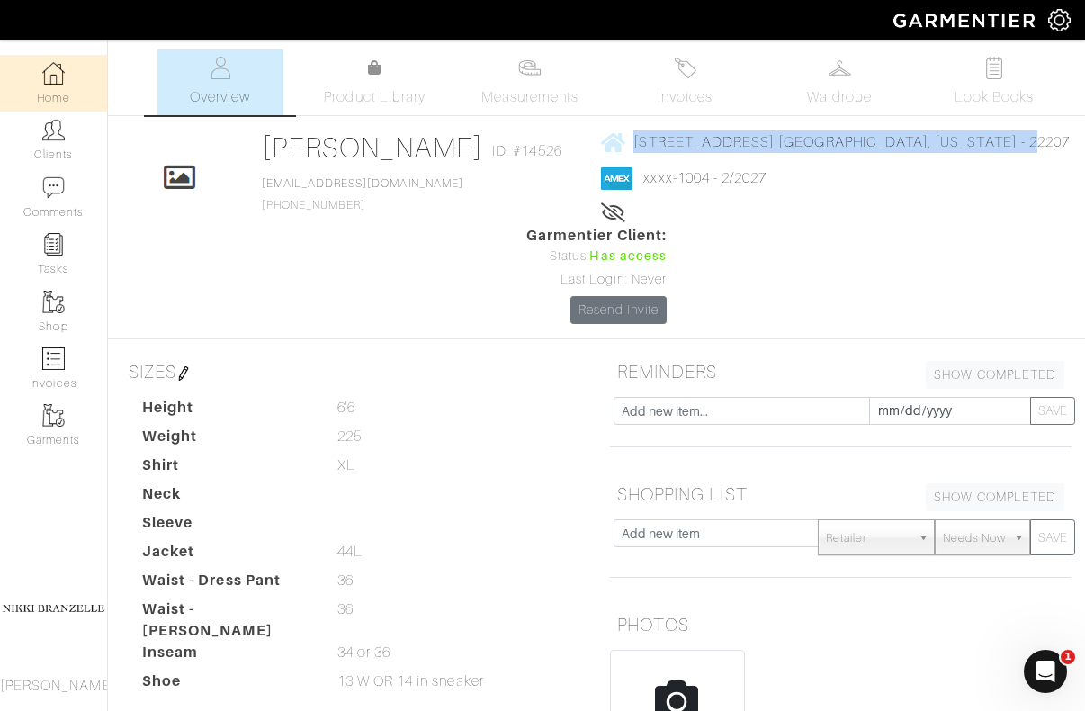
click at [33, 103] on link "Home" at bounding box center [53, 83] width 107 height 57
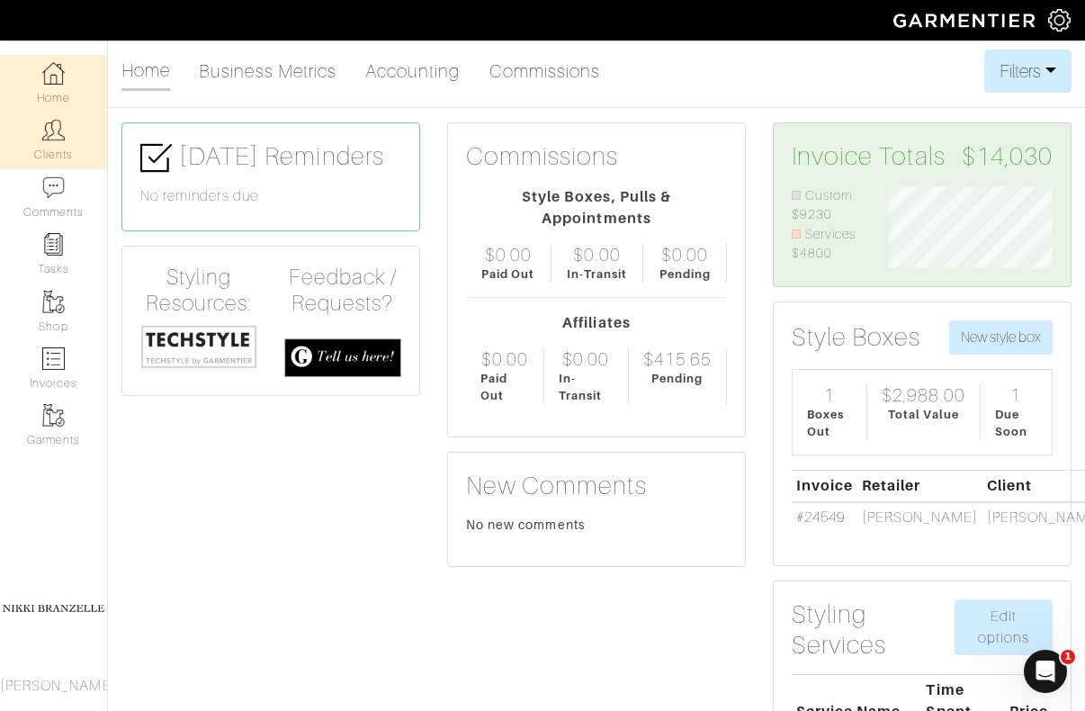
click at [40, 146] on link "Clients" at bounding box center [53, 140] width 107 height 57
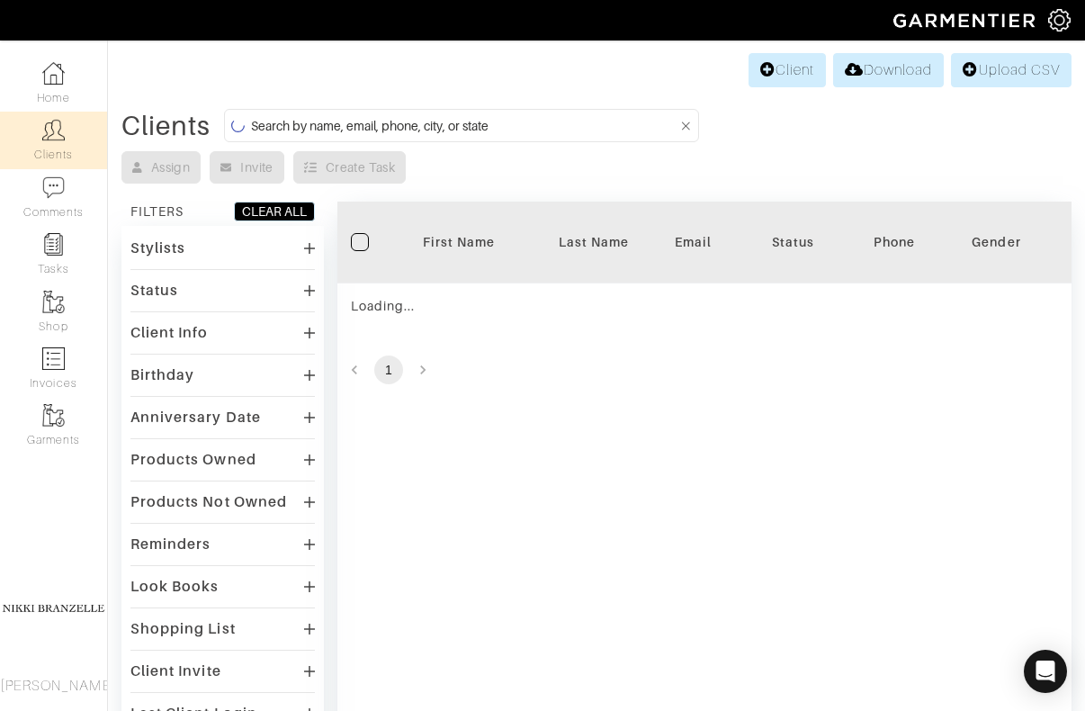
click at [265, 125] on input at bounding box center [464, 125] width 427 height 22
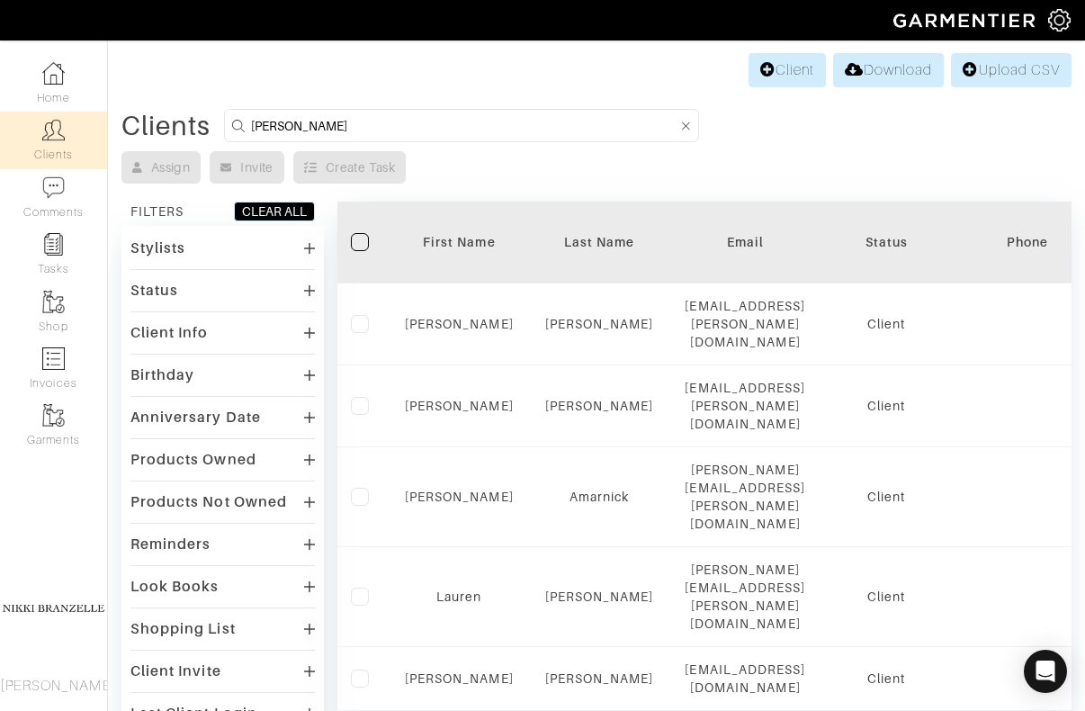
type input "draper"
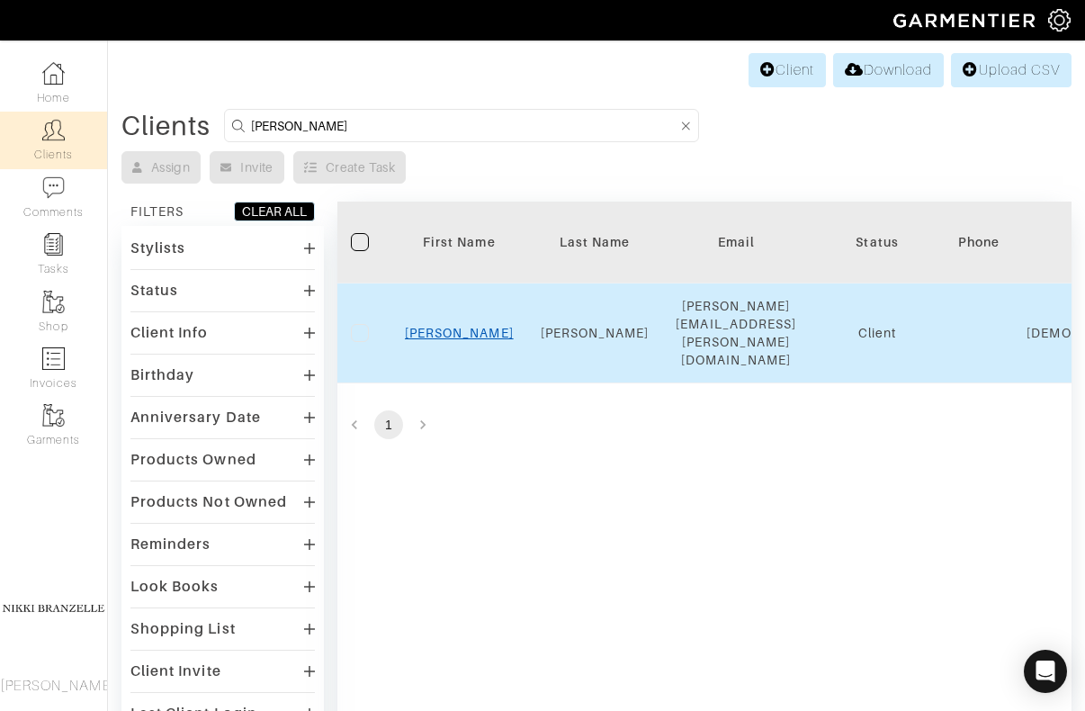
click at [469, 328] on link "Meghan" at bounding box center [459, 333] width 109 height 14
